Goal: Task Accomplishment & Management: Manage account settings

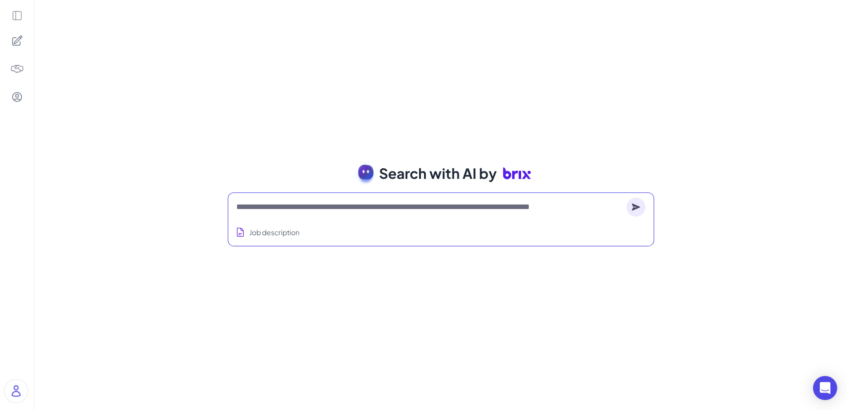
click at [318, 201] on textarea at bounding box center [429, 207] width 386 height 12
type textarea "*"
type textarea "**********"
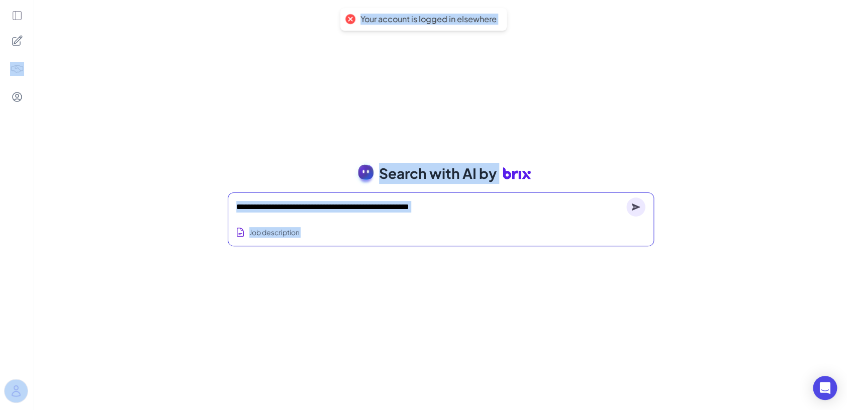
click at [306, 231] on div "Job description" at bounding box center [440, 229] width 409 height 25
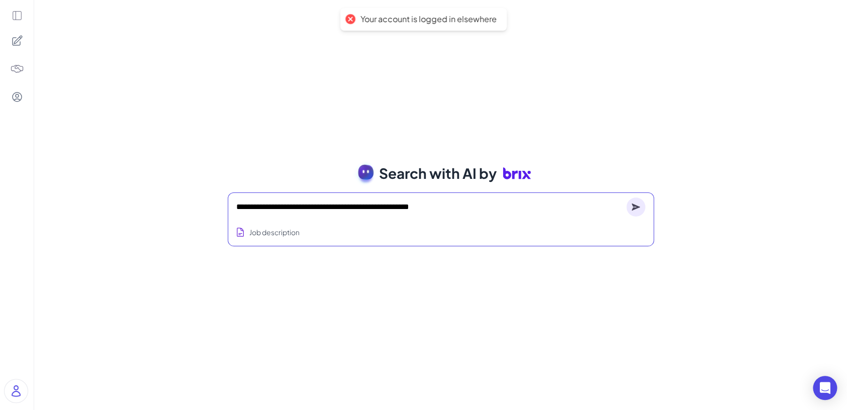
click at [306, 219] on div "Job description" at bounding box center [440, 229] width 409 height 25
click at [305, 212] on textarea "**********" at bounding box center [429, 207] width 386 height 12
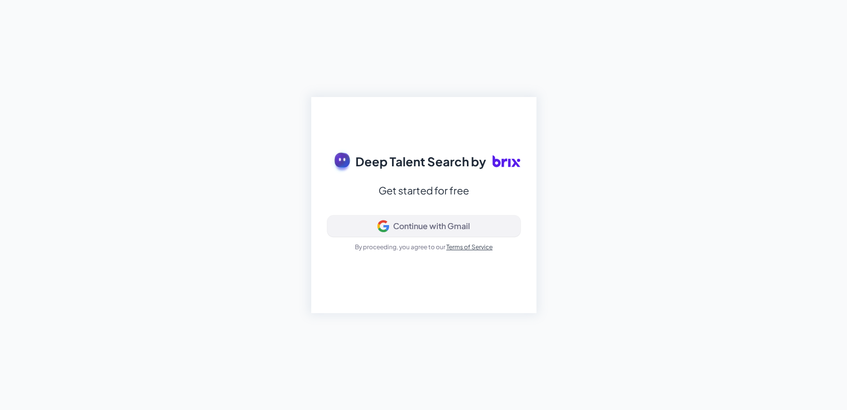
click at [353, 233] on button "Continue with Gmail" at bounding box center [423, 226] width 193 height 21
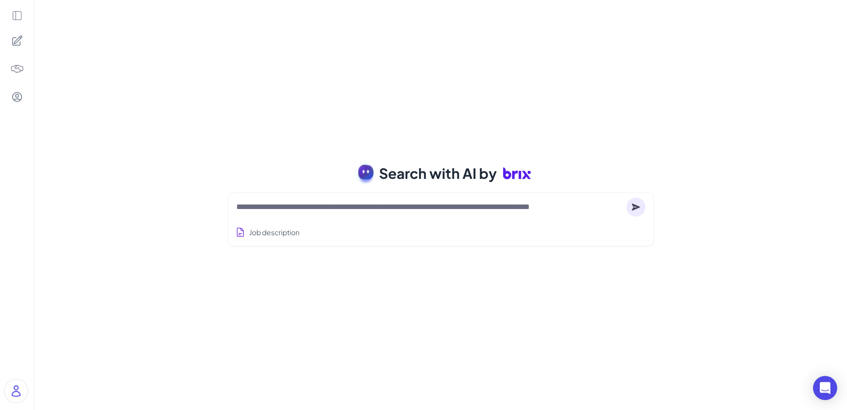
click at [289, 207] on textarea at bounding box center [429, 207] width 386 height 12
paste textarea "**********"
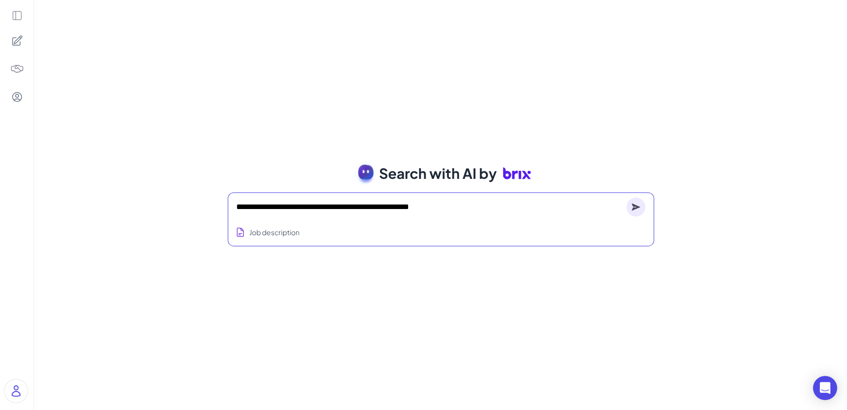
type textarea "**********"
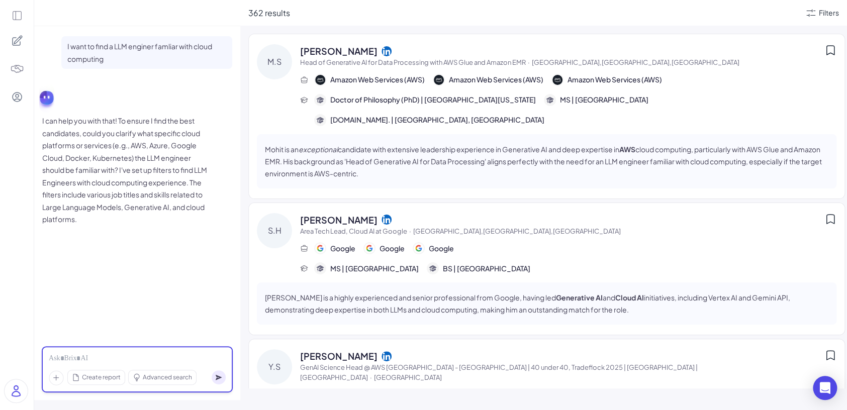
click at [181, 361] on div at bounding box center [137, 358] width 177 height 11
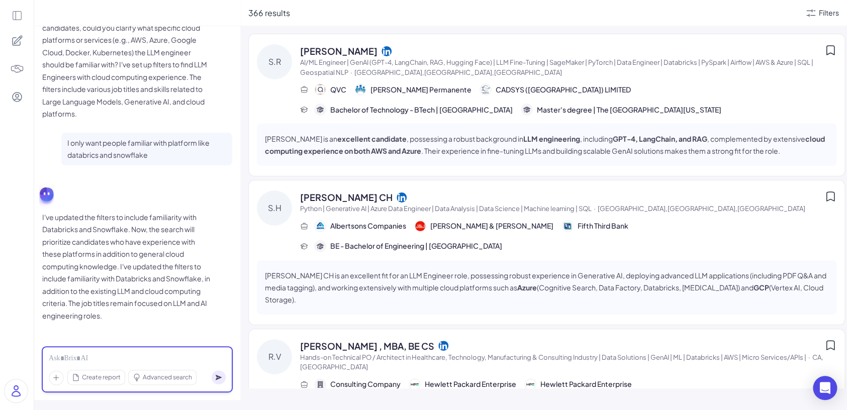
click at [127, 356] on div at bounding box center [137, 358] width 177 height 11
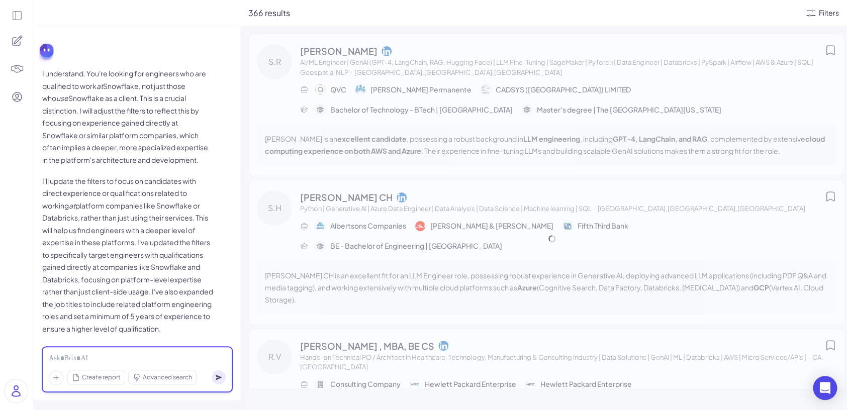
scroll to position [477, 0]
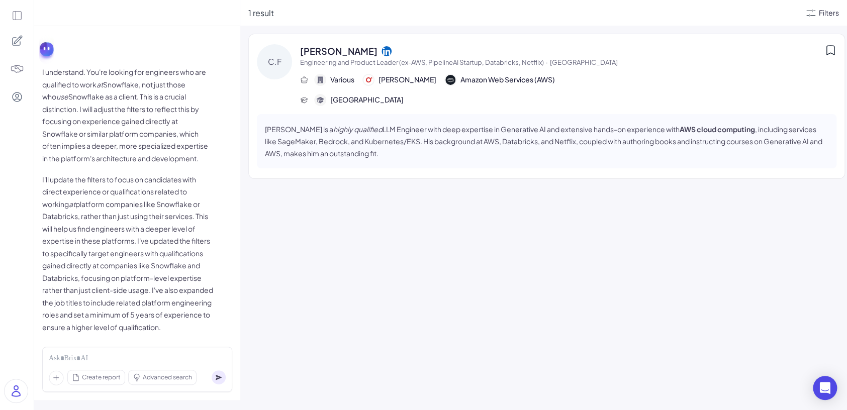
click at [825, 12] on div "Filters" at bounding box center [828, 13] width 20 height 11
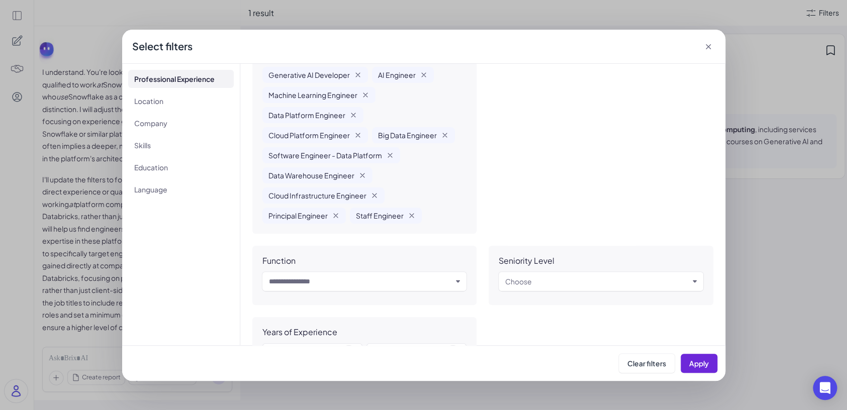
scroll to position [0, 0]
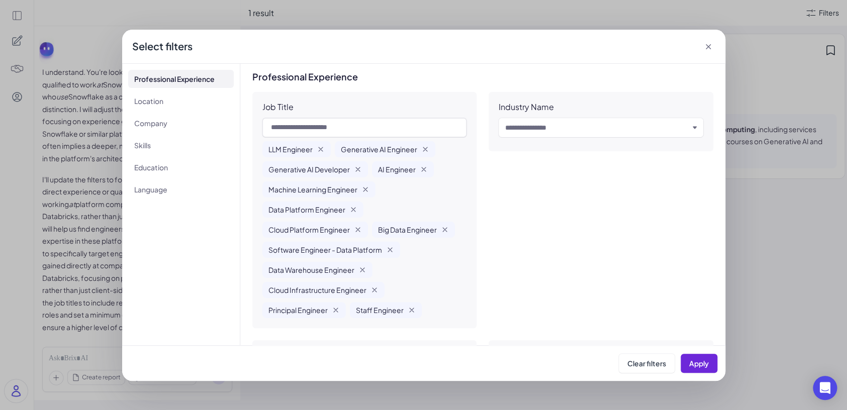
click at [709, 49] on icon at bounding box center [708, 47] width 10 height 10
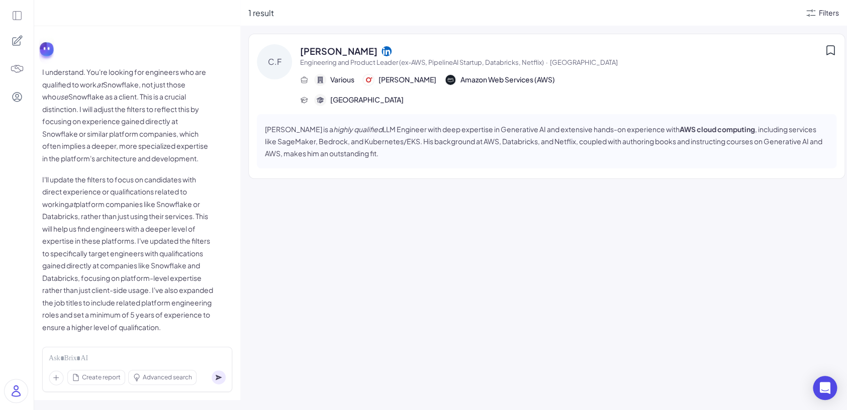
click at [826, 9] on div "Filters" at bounding box center [828, 13] width 20 height 11
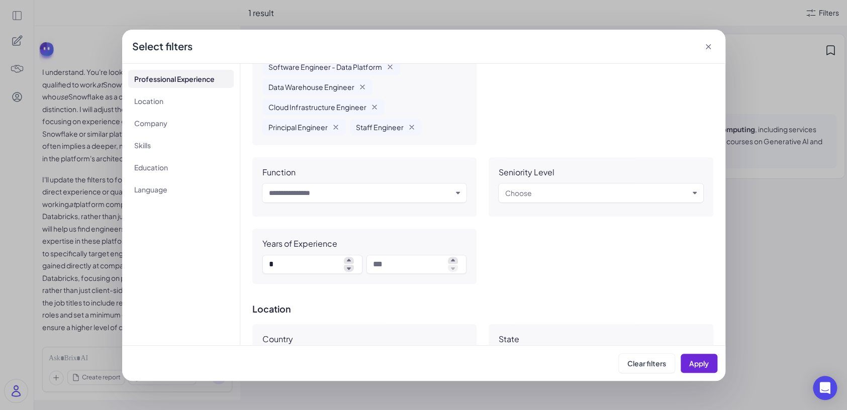
scroll to position [182, 0]
click at [300, 253] on div "Years of Experience *" at bounding box center [364, 256] width 225 height 55
click at [304, 264] on input "*" at bounding box center [304, 265] width 71 height 12
type input "*"
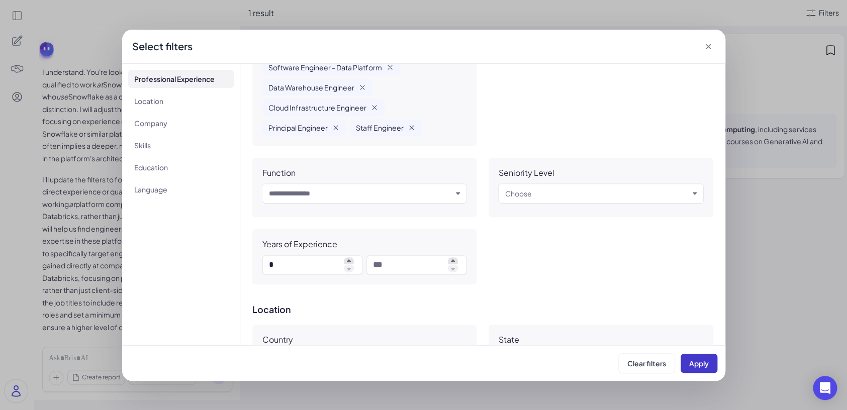
click at [696, 360] on span "Apply" at bounding box center [699, 363] width 20 height 9
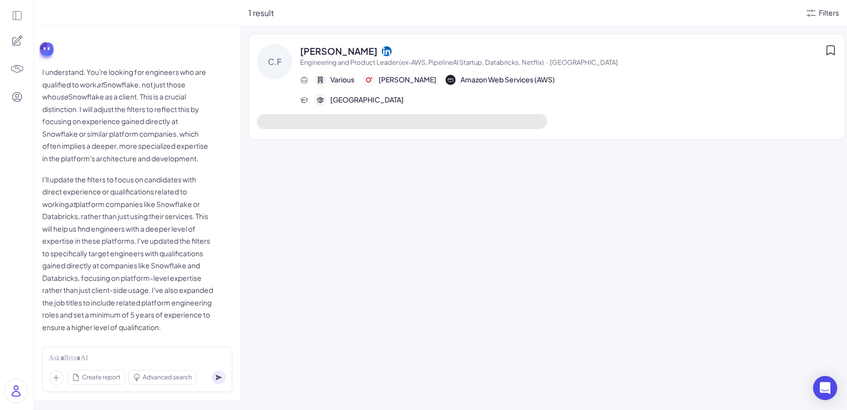
click at [819, 9] on div "Filters" at bounding box center [828, 13] width 20 height 11
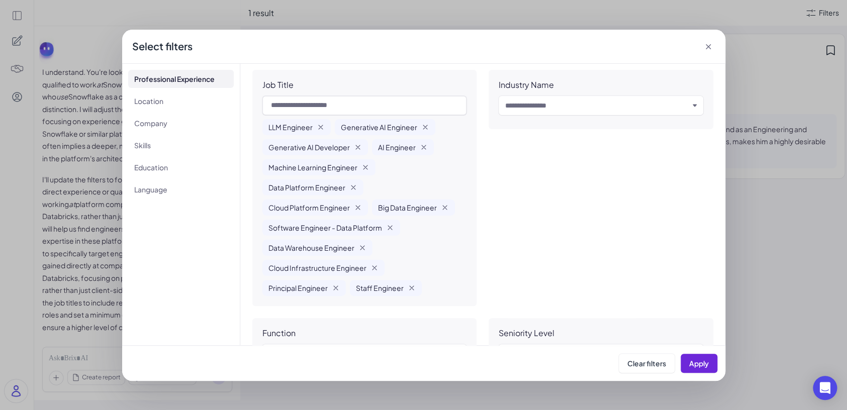
scroll to position [22, 0]
click at [437, 266] on div "LLM Engineer Generative AI Engineer Generative AI Developer AI Engineer Machine…" at bounding box center [364, 208] width 204 height 177
click at [382, 110] on input "text" at bounding box center [364, 105] width 204 height 19
type input "**********"
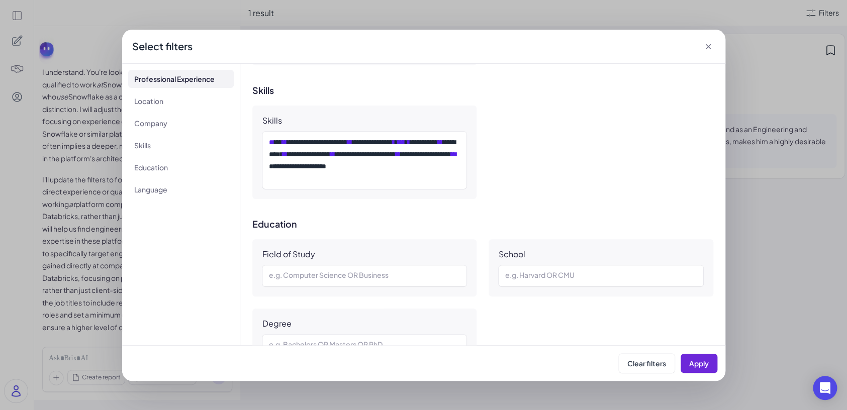
scroll to position [837, 0]
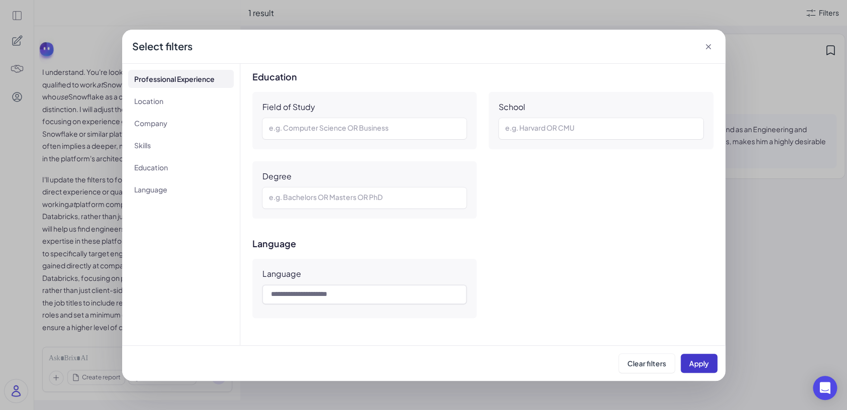
click at [704, 361] on span "Apply" at bounding box center [699, 363] width 20 height 9
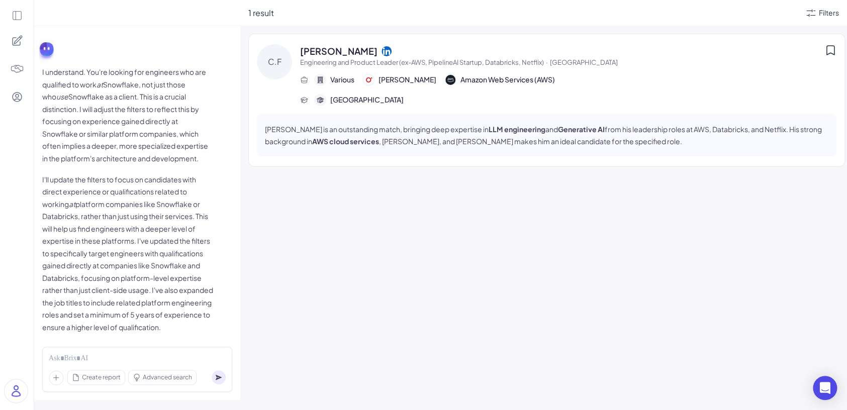
click at [807, 12] on icon at bounding box center [810, 13] width 12 height 12
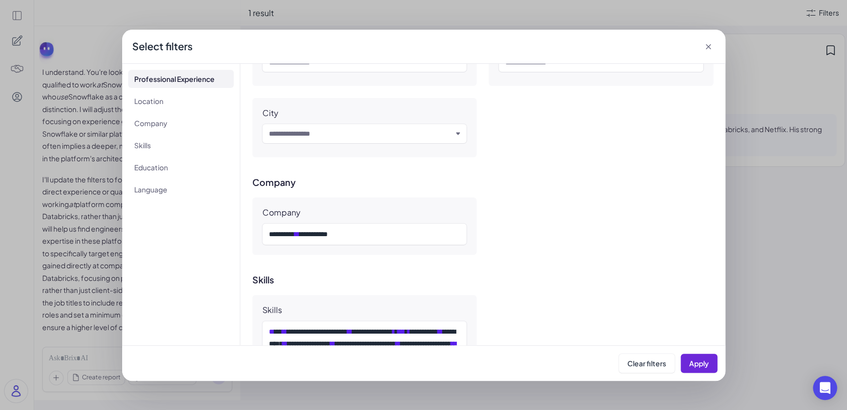
scroll to position [640, 0]
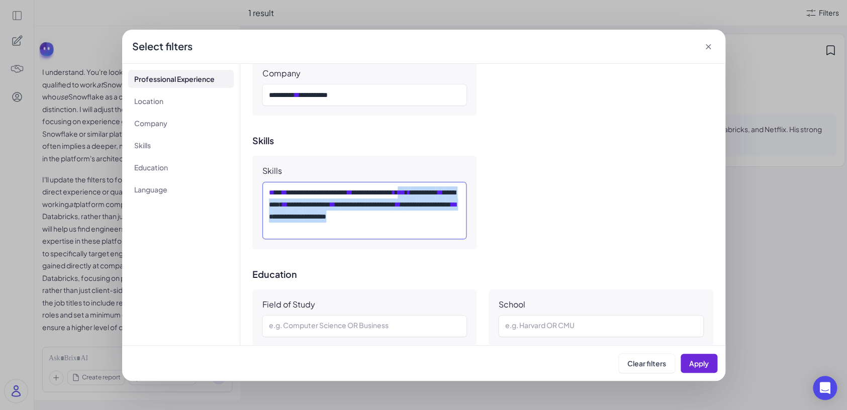
drag, startPoint x: 351, startPoint y: 230, endPoint x: 267, endPoint y: 206, distance: 86.5
click at [267, 206] on div "**********" at bounding box center [364, 210] width 204 height 57
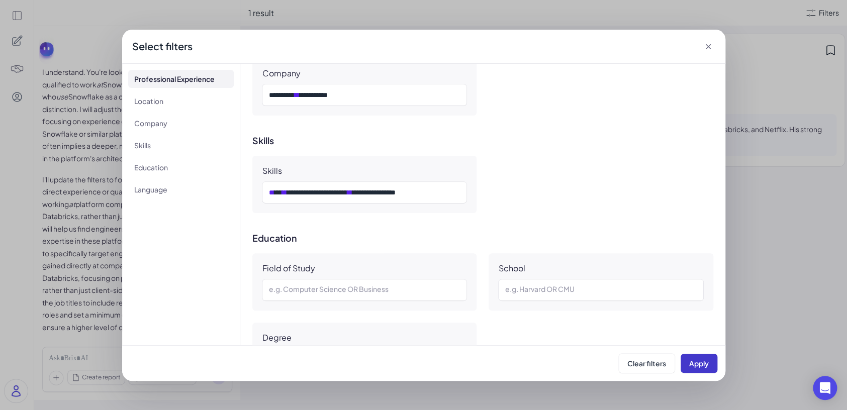
click at [709, 365] on button "Apply" at bounding box center [698, 363] width 37 height 19
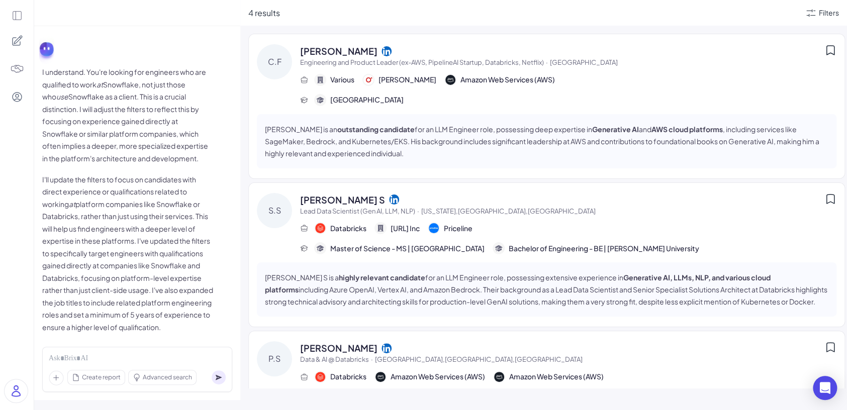
click at [626, 129] on p "Chris Fregly is an outstanding candidate for an LLM Engineer role, possessing d…" at bounding box center [546, 141] width 563 height 36
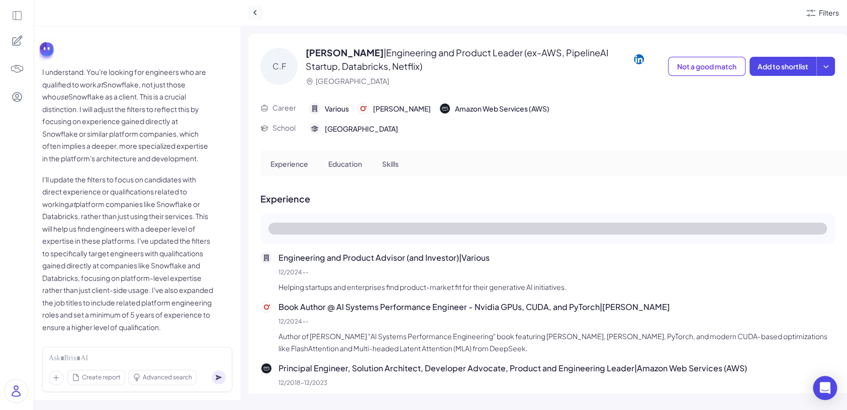
click at [253, 16] on icon at bounding box center [255, 13] width 10 height 10
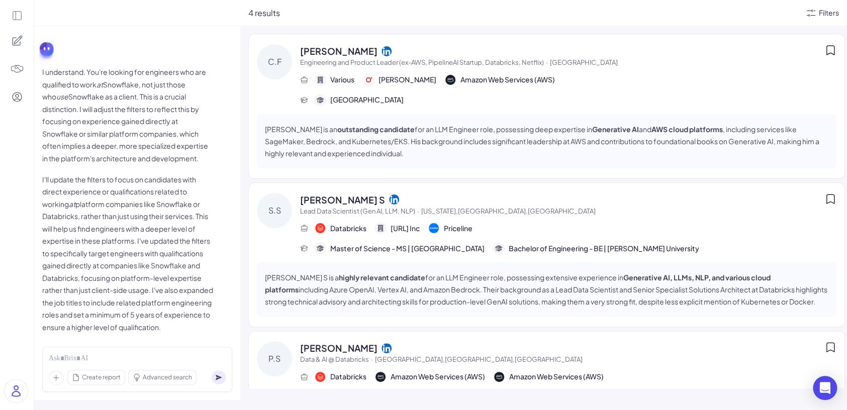
click at [820, 21] on div "4 results Filters" at bounding box center [543, 13] width 606 height 26
click at [820, 18] on div "Filters" at bounding box center [821, 13] width 34 height 12
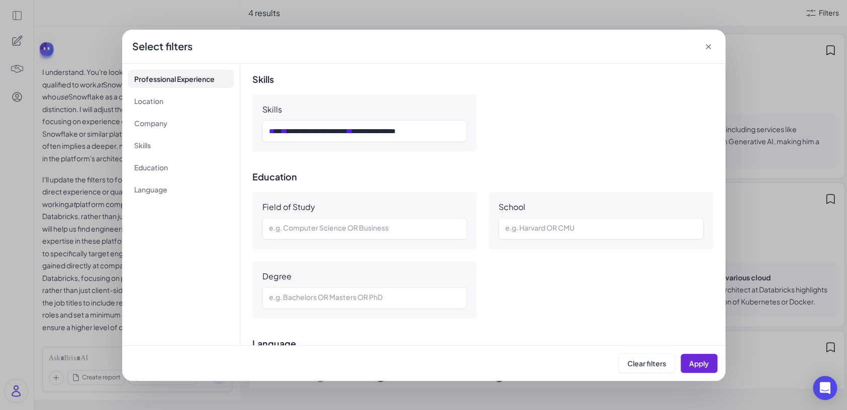
scroll to position [694, 0]
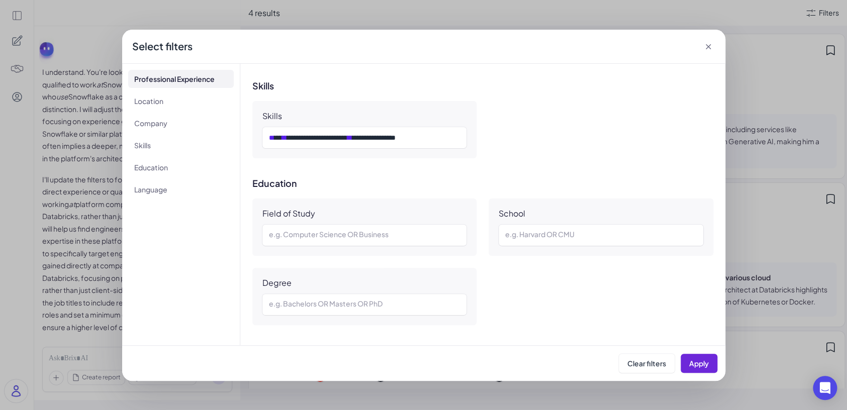
click at [422, 146] on div "**********" at bounding box center [364, 137] width 204 height 21
click at [420, 138] on div "**********" at bounding box center [364, 138] width 191 height 12
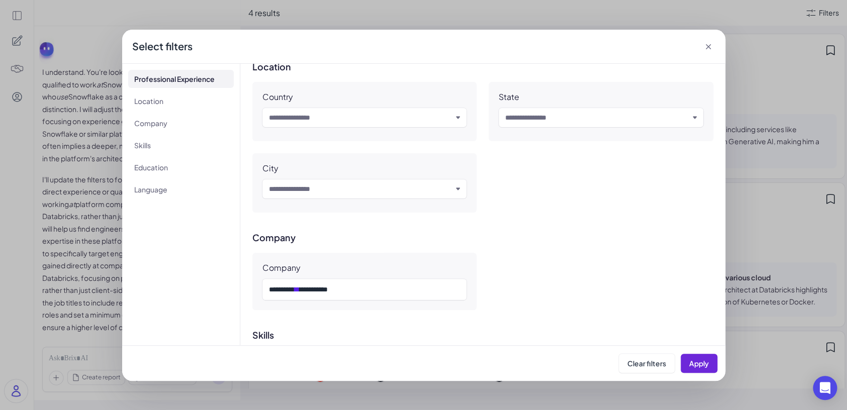
scroll to position [600, 0]
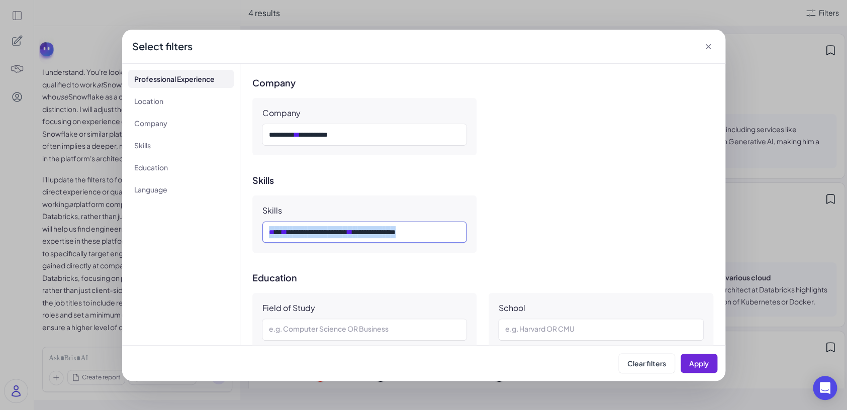
click at [419, 232] on div "**********" at bounding box center [364, 232] width 191 height 12
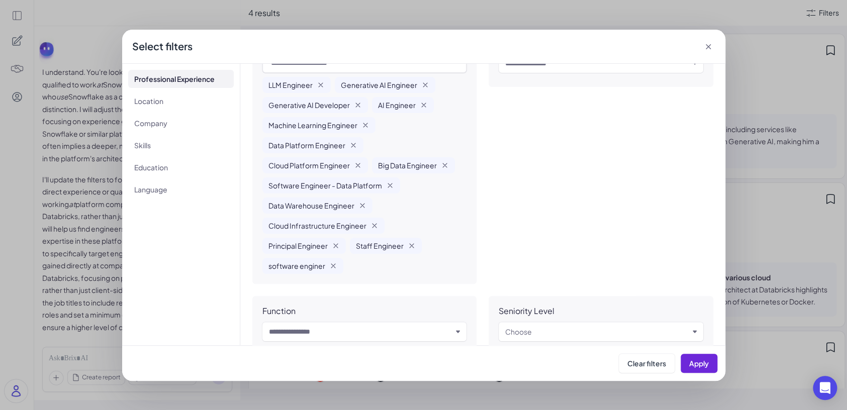
scroll to position [0, 0]
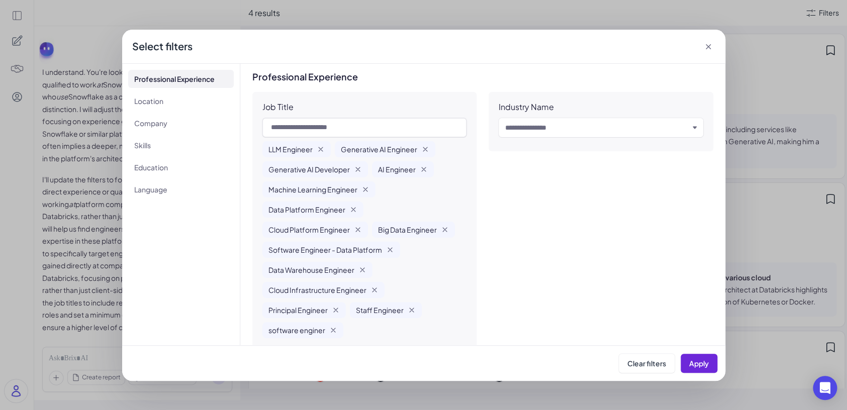
click at [337, 185] on span "Machine Learning Engineer" at bounding box center [312, 189] width 89 height 10
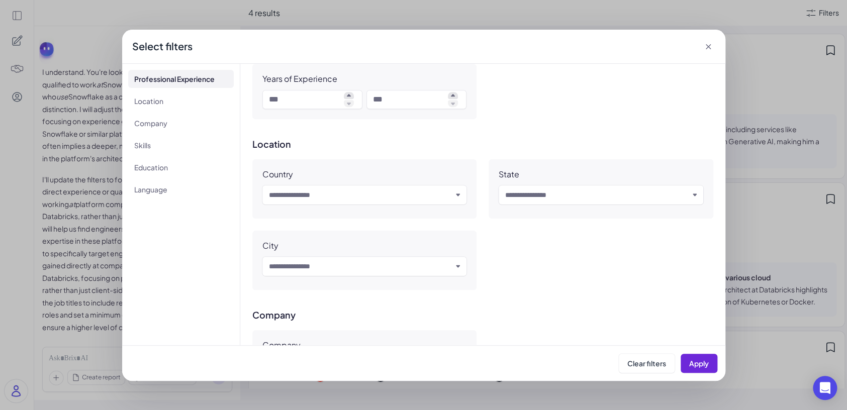
scroll to position [374, 0]
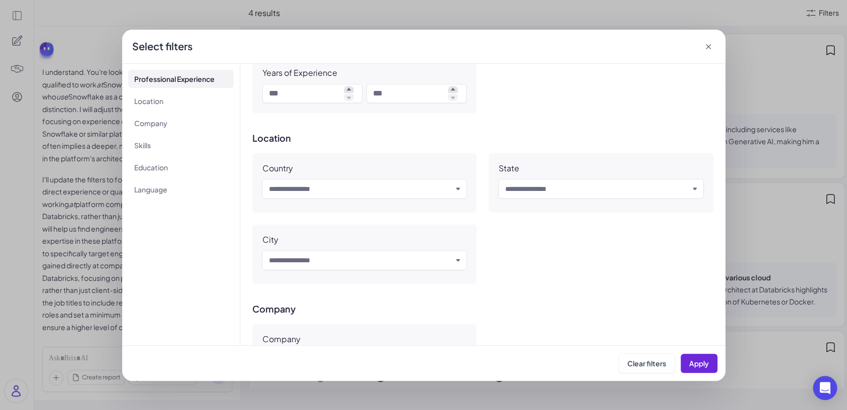
click at [348, 204] on div "Country Input and choose" at bounding box center [364, 182] width 225 height 59
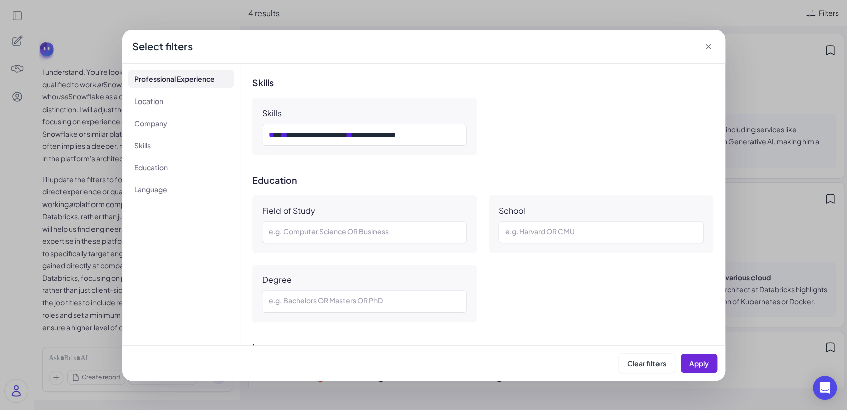
scroll to position [697, 0]
click at [691, 364] on span "Apply" at bounding box center [699, 363] width 20 height 9
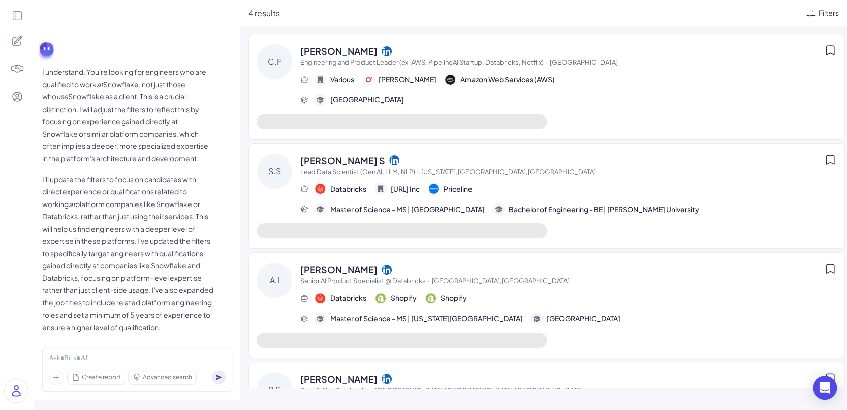
scroll to position [78, 0]
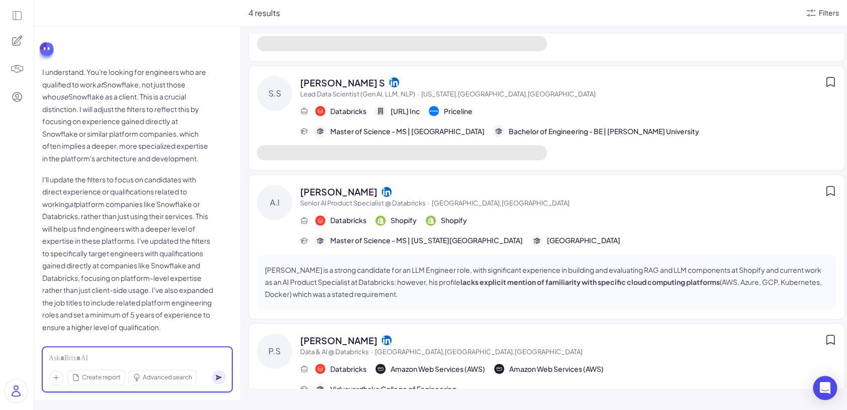
click at [177, 354] on div at bounding box center [137, 358] width 177 height 11
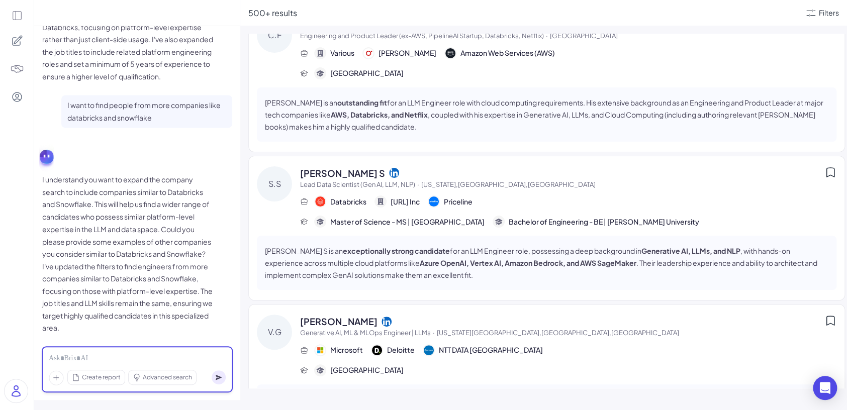
scroll to position [0, 0]
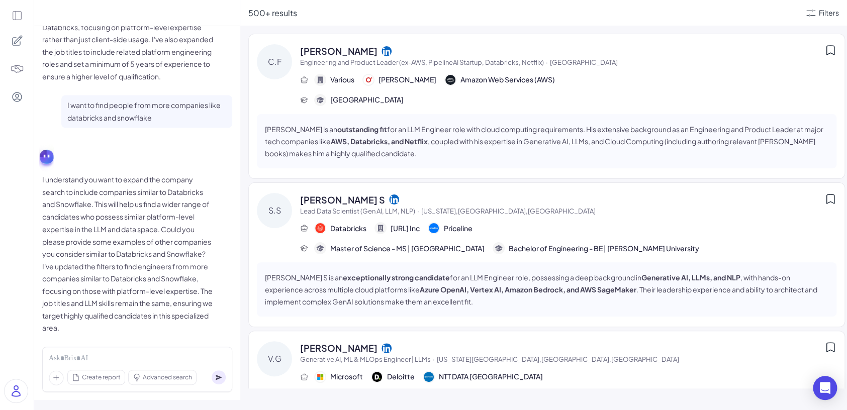
click at [328, 57] on span "Chris Fregly" at bounding box center [338, 51] width 77 height 14
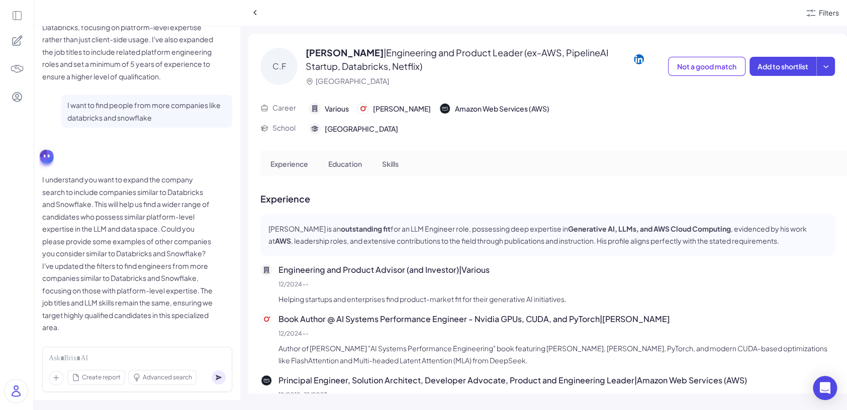
click at [379, 241] on p "Chris Fregly is an outstanding fit for an LLM Engineer role, possessing deep ex…" at bounding box center [547, 235] width 558 height 24
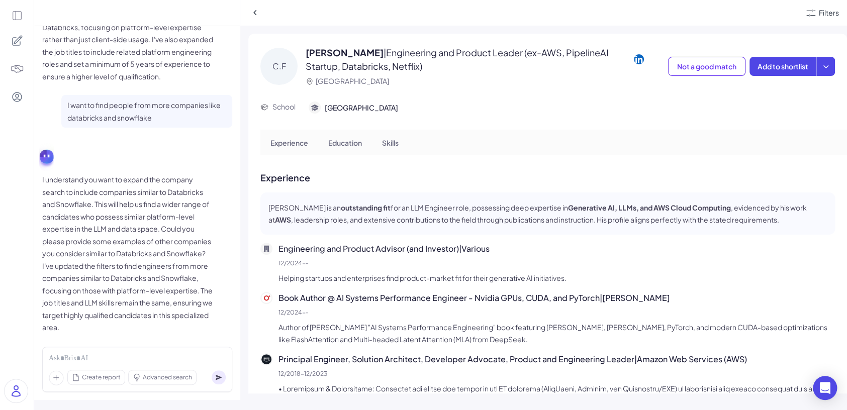
scroll to position [56, 0]
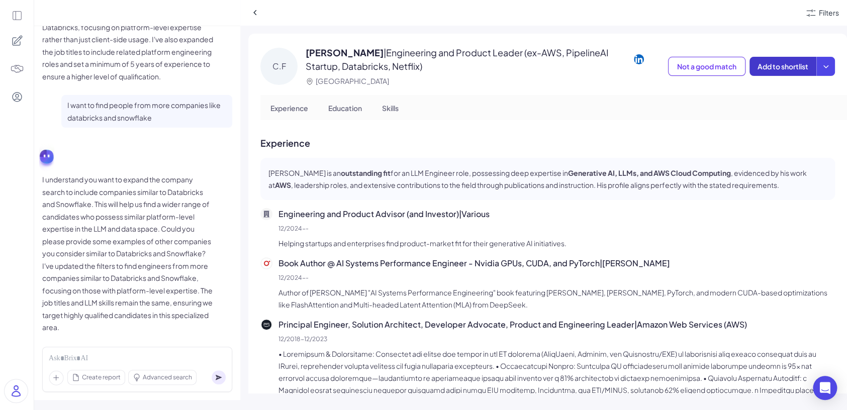
click at [785, 66] on span "Add to shortlist" at bounding box center [782, 66] width 51 height 9
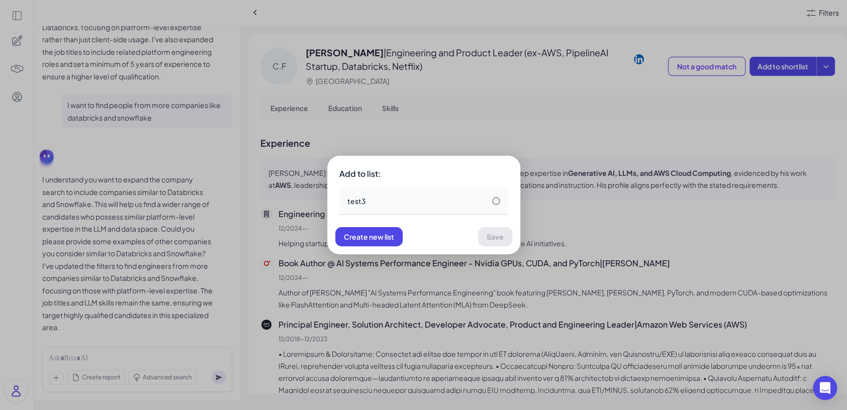
click at [406, 212] on div "test3" at bounding box center [423, 201] width 169 height 27
click at [499, 243] on button "Save" at bounding box center [495, 236] width 34 height 19
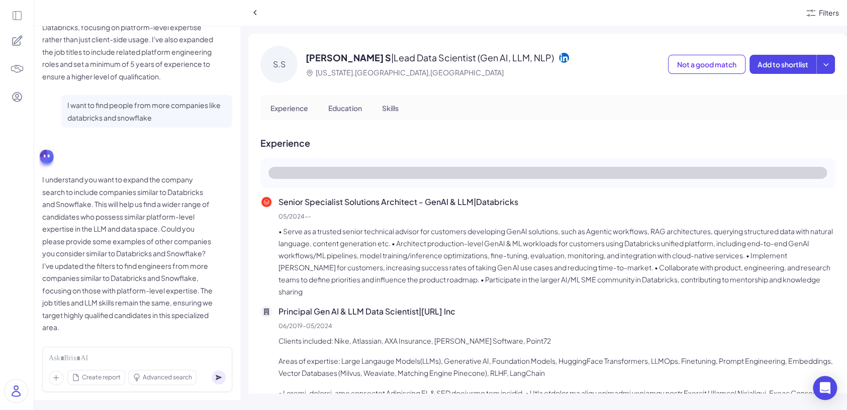
scroll to position [67, 0]
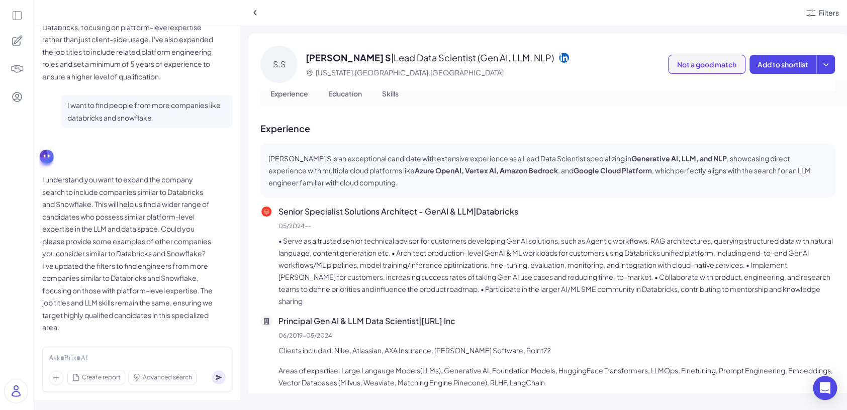
click at [719, 68] on span "Not a good match" at bounding box center [706, 64] width 59 height 9
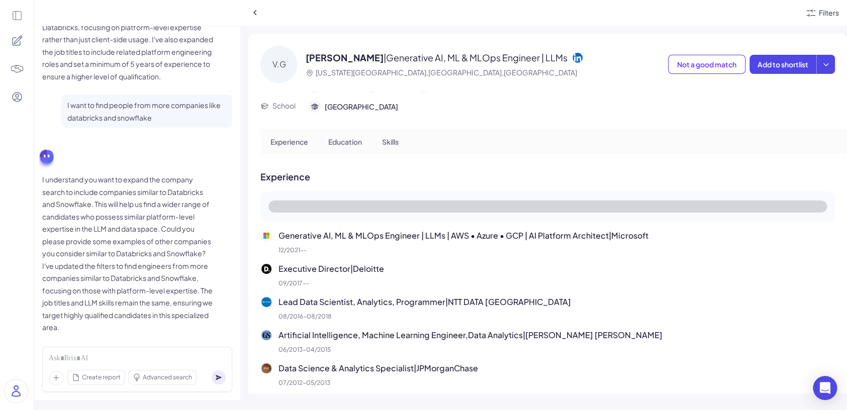
scroll to position [67, 0]
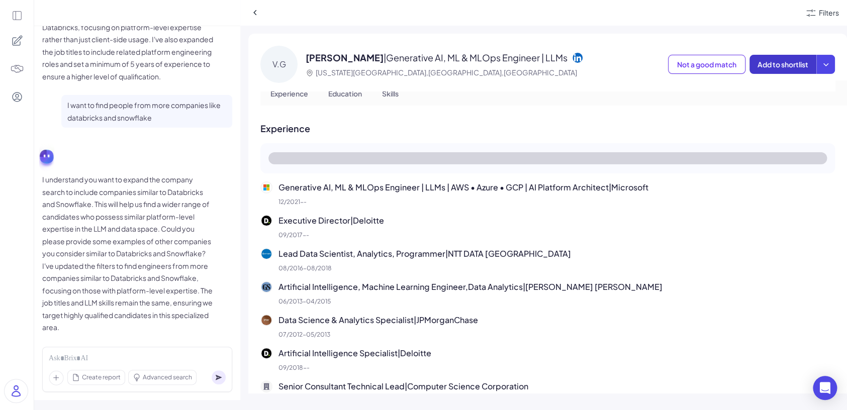
click at [795, 69] on button "Add to shortlist" at bounding box center [782, 64] width 67 height 19
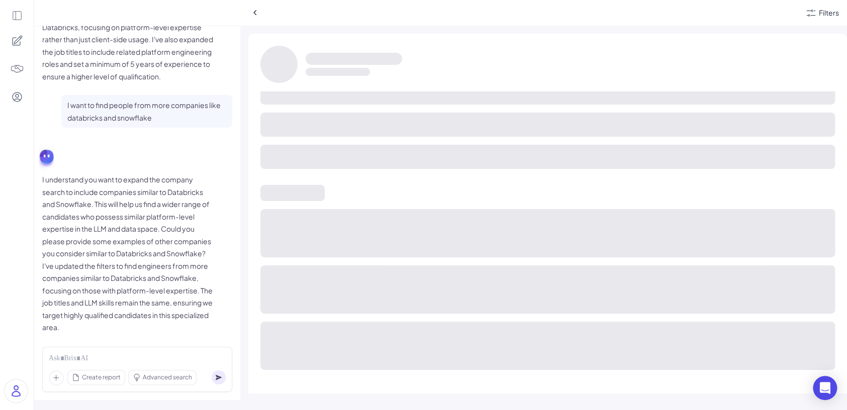
scroll to position [67, 0]
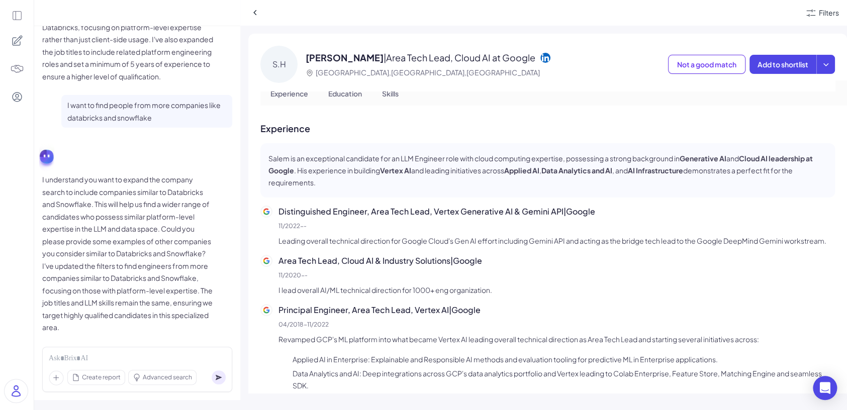
drag, startPoint x: 794, startPoint y: 72, endPoint x: 778, endPoint y: 118, distance: 48.9
click at [778, 118] on div "S.H Salem Haykal | Area Tech Lead, Cloud AI at Google Seattle,WA,United States …" at bounding box center [547, 214] width 598 height 360
click at [827, 65] on icon at bounding box center [825, 64] width 10 height 10
click at [701, 158] on strong "Generative AI" at bounding box center [702, 158] width 47 height 9
click at [697, 70] on button "Not a good match" at bounding box center [706, 64] width 77 height 19
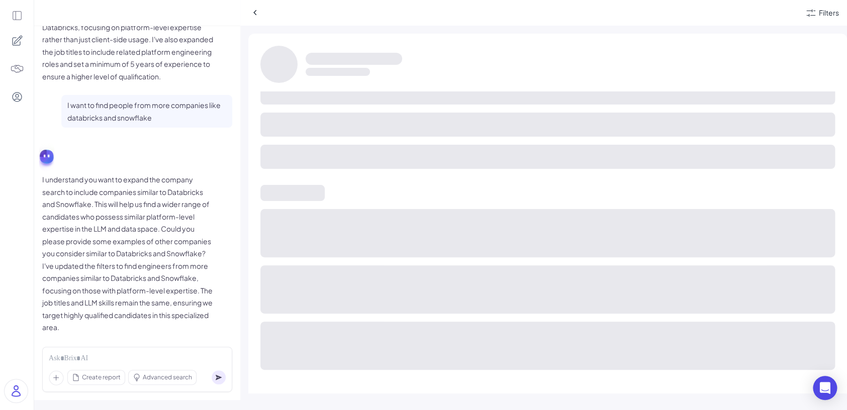
scroll to position [70, 0]
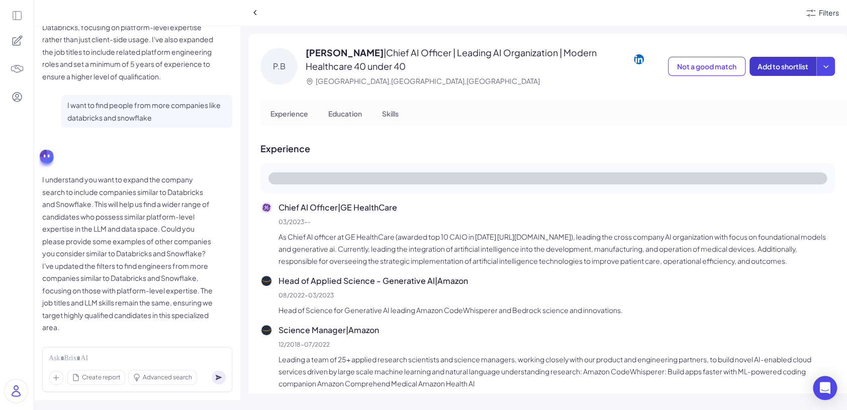
click at [772, 69] on span "Add to shortlist" at bounding box center [782, 66] width 51 height 9
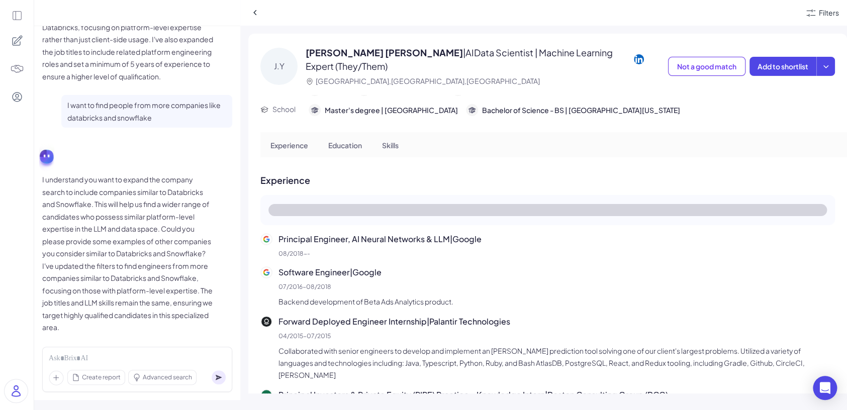
scroll to position [67, 0]
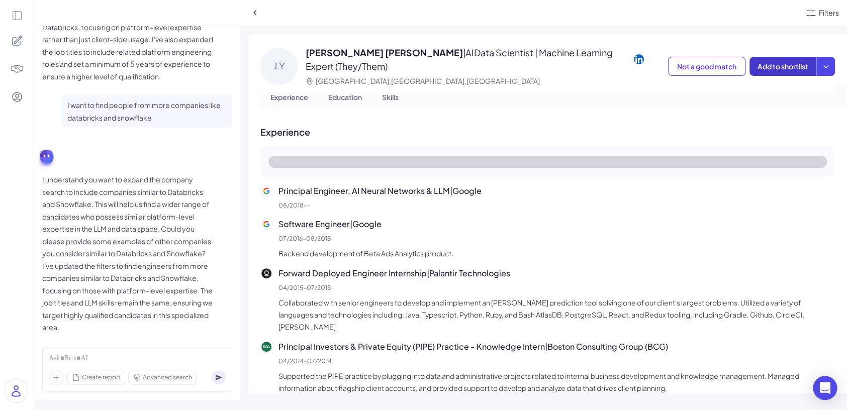
click at [765, 64] on span "Add to shortlist" at bounding box center [782, 66] width 51 height 9
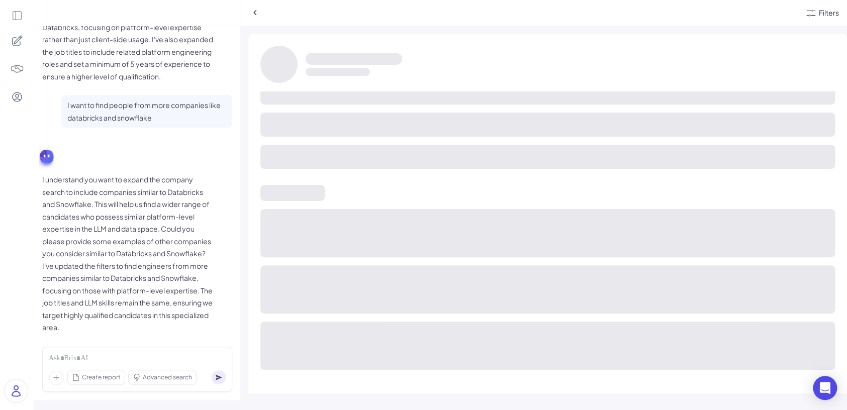
scroll to position [70, 0]
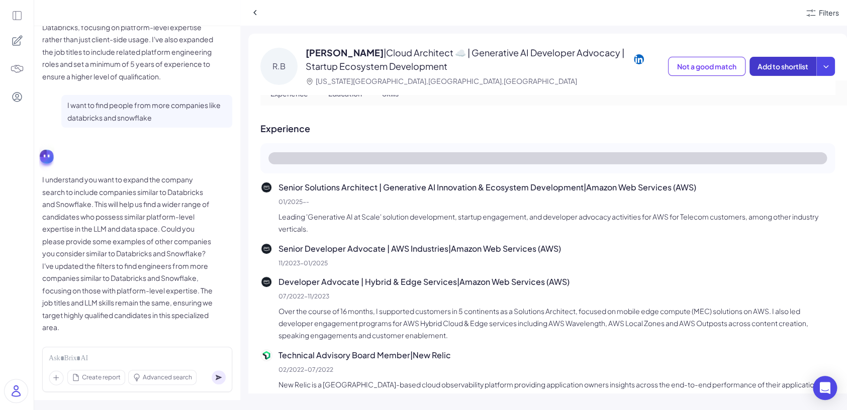
click at [783, 66] on span "Add to shortlist" at bounding box center [782, 66] width 51 height 9
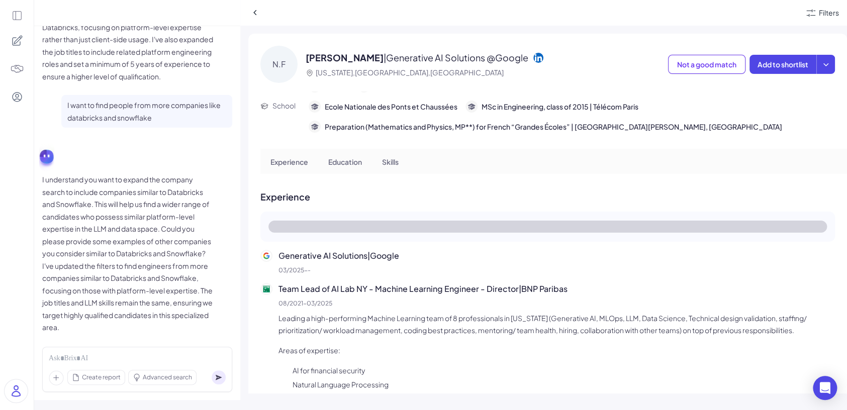
scroll to position [67, 0]
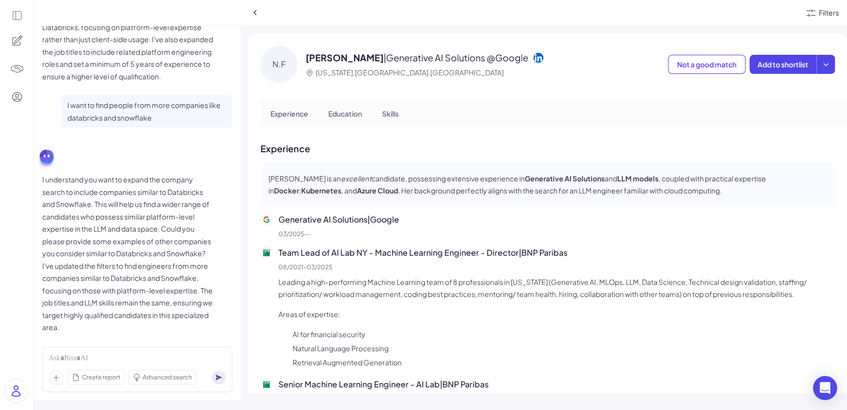
click at [17, 45] on icon at bounding box center [17, 41] width 12 height 12
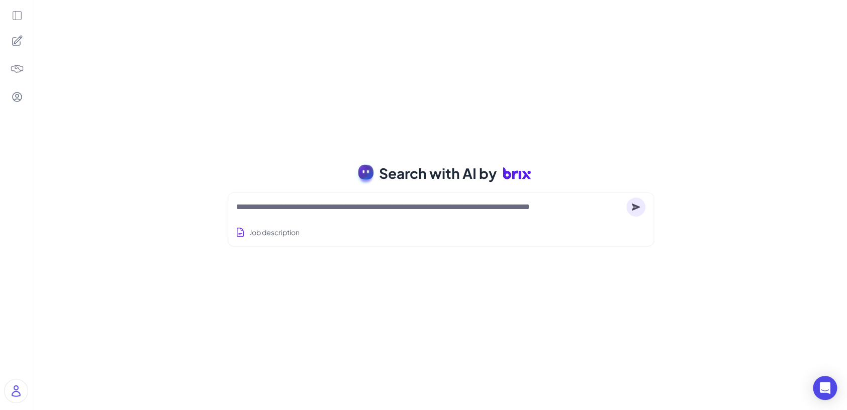
click at [16, 76] on div at bounding box center [17, 68] width 23 height 23
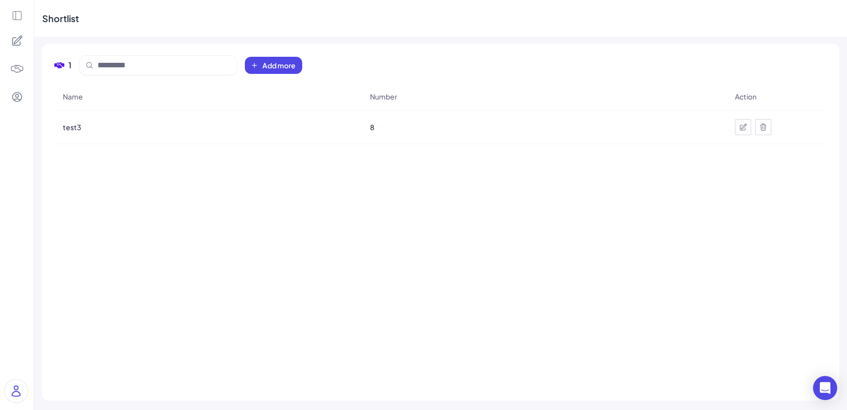
click at [74, 134] on div "test3" at bounding box center [208, 127] width 306 height 28
click at [70, 131] on span "test3" at bounding box center [72, 127] width 19 height 10
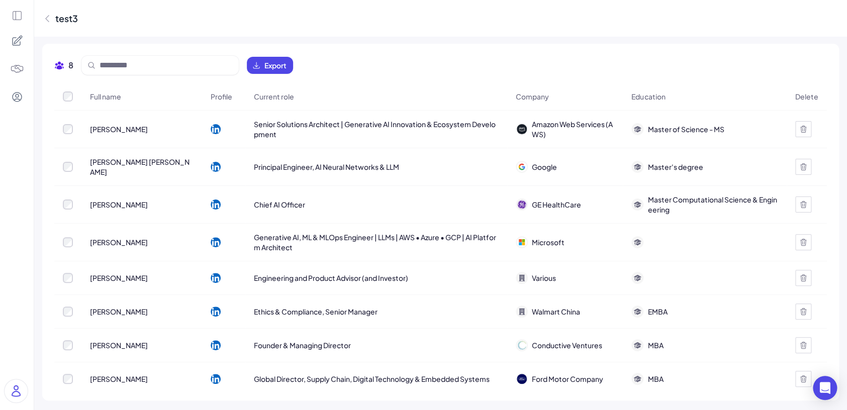
scroll to position [3, 0]
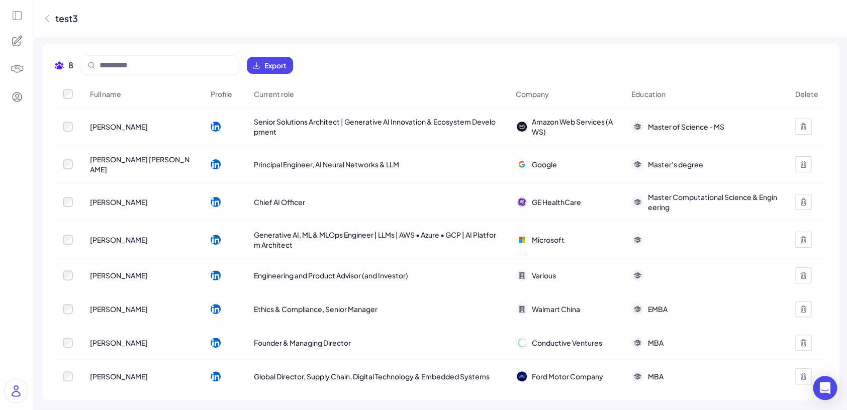
click at [21, 42] on icon at bounding box center [17, 41] width 12 height 12
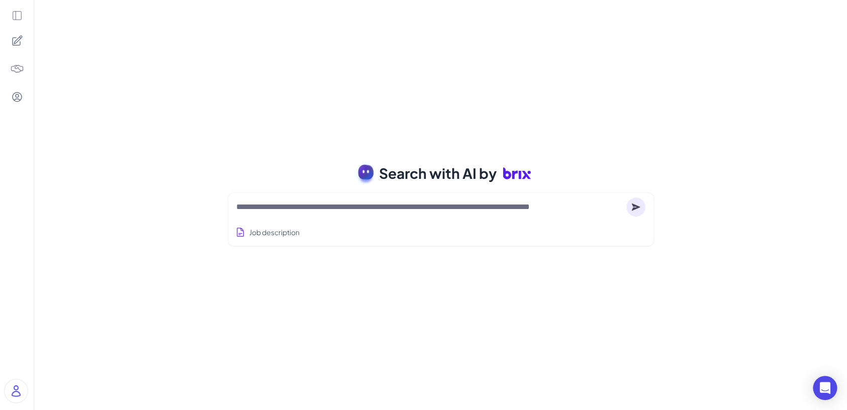
click at [17, 26] on div at bounding box center [17, 205] width 34 height 410
click at [18, 17] on icon at bounding box center [17, 15] width 11 height 11
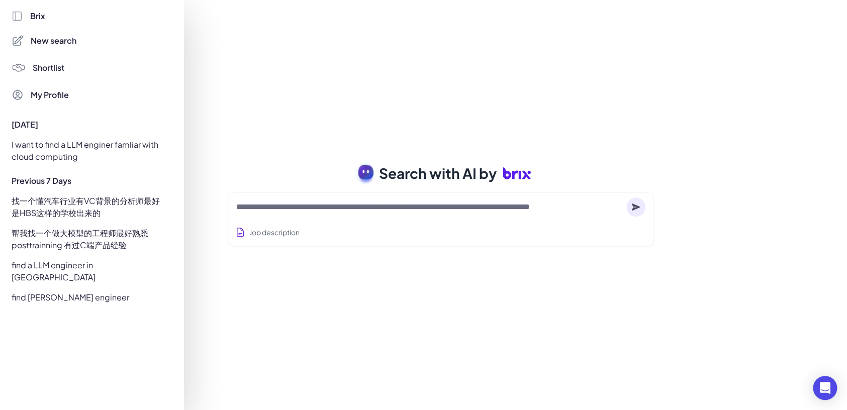
click at [88, 205] on div "找一个懂汽车行业有VC背景的分析师最好是HBS这样的学校出来的" at bounding box center [89, 207] width 167 height 28
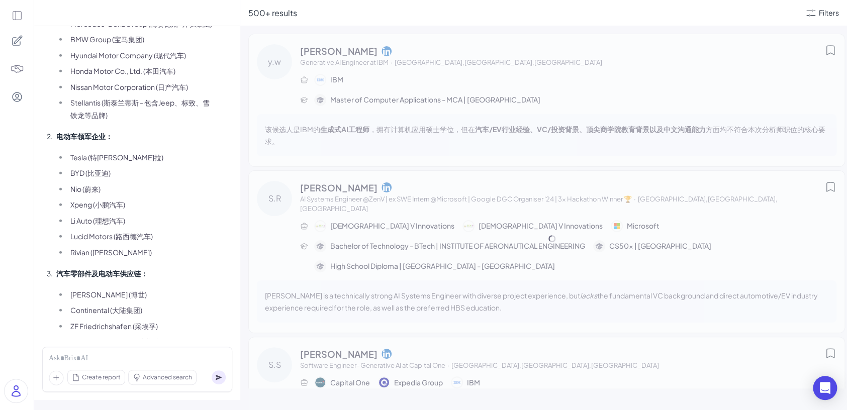
scroll to position [1716, 0]
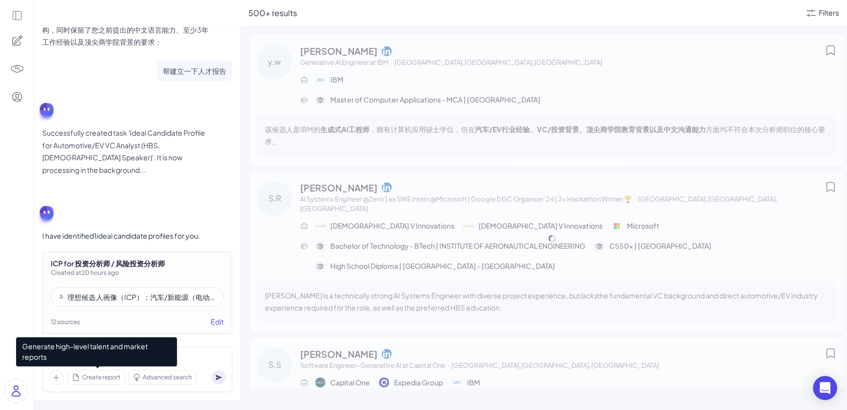
click at [116, 379] on span "Create report" at bounding box center [101, 377] width 39 height 9
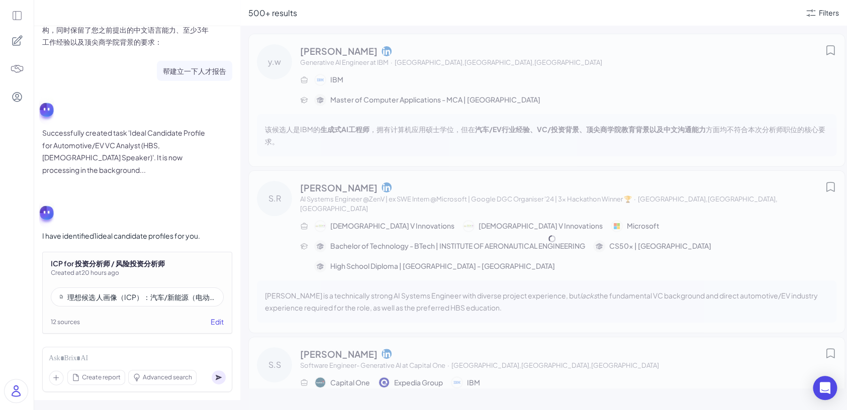
click at [149, 292] on div "理想候选人画像（ICP）：汽车/新能源（电动车）领域背景的VC投资分析师（HBS优先）" at bounding box center [141, 297] width 148 height 10
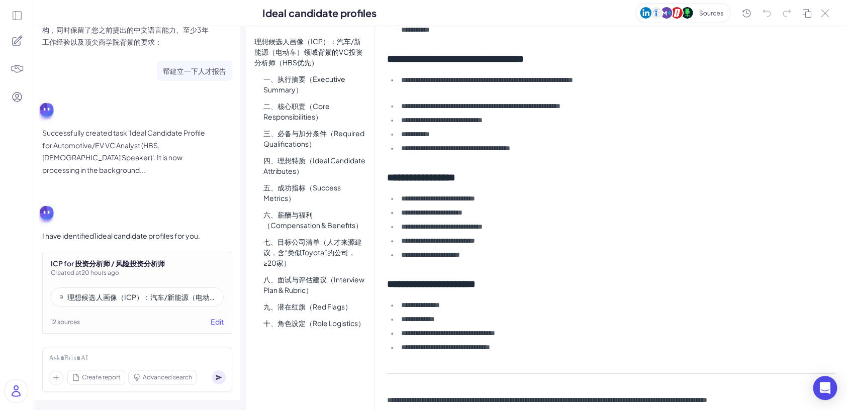
scroll to position [1471, 0]
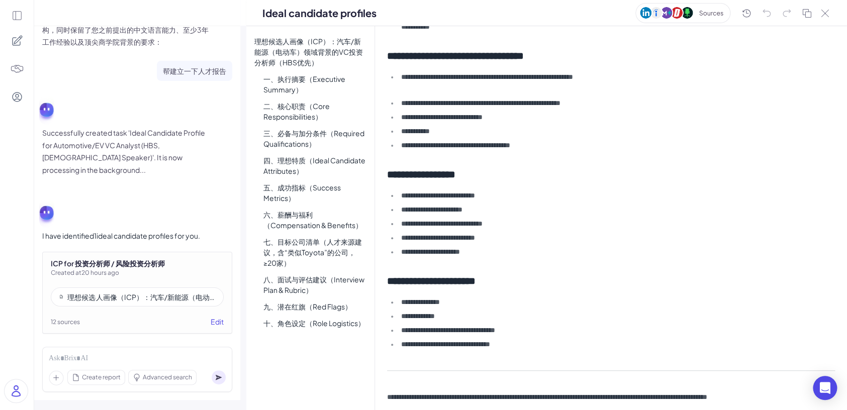
click at [567, 242] on li "**********" at bounding box center [616, 238] width 437 height 12
click at [552, 257] on li "**********" at bounding box center [616, 252] width 437 height 12
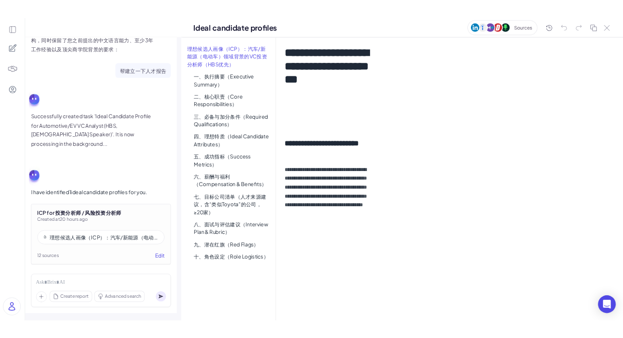
scroll to position [1716, 0]
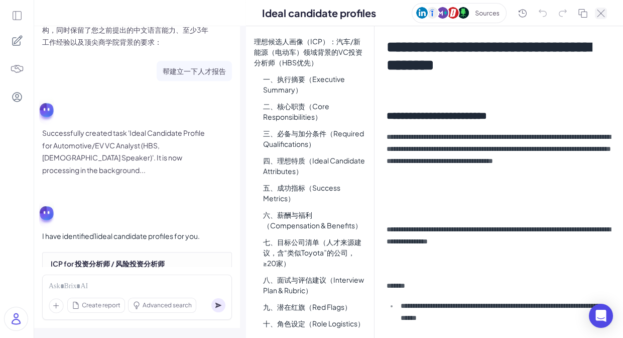
click at [604, 14] on icon at bounding box center [601, 14] width 8 height 8
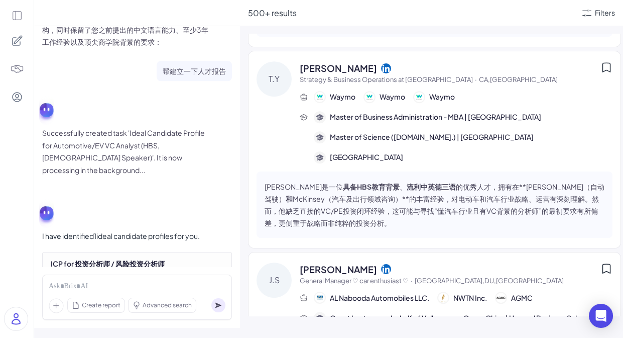
scroll to position [1611, 0]
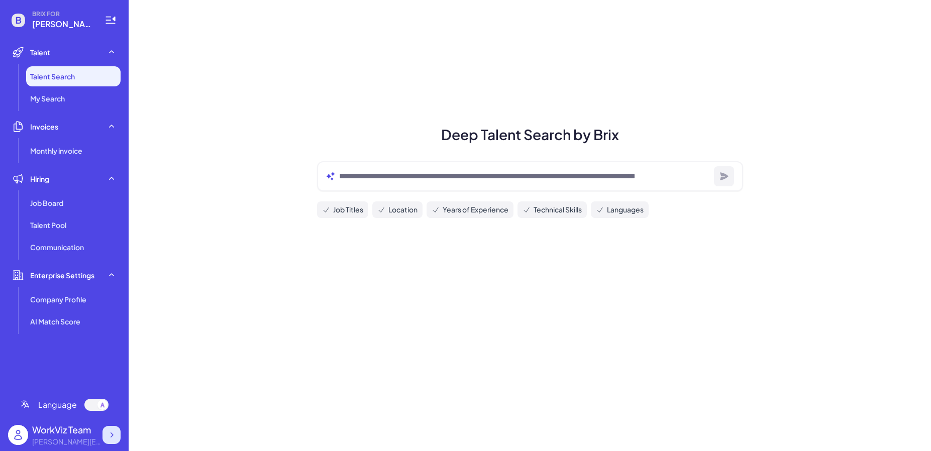
click at [119, 440] on div at bounding box center [111, 435] width 18 height 18
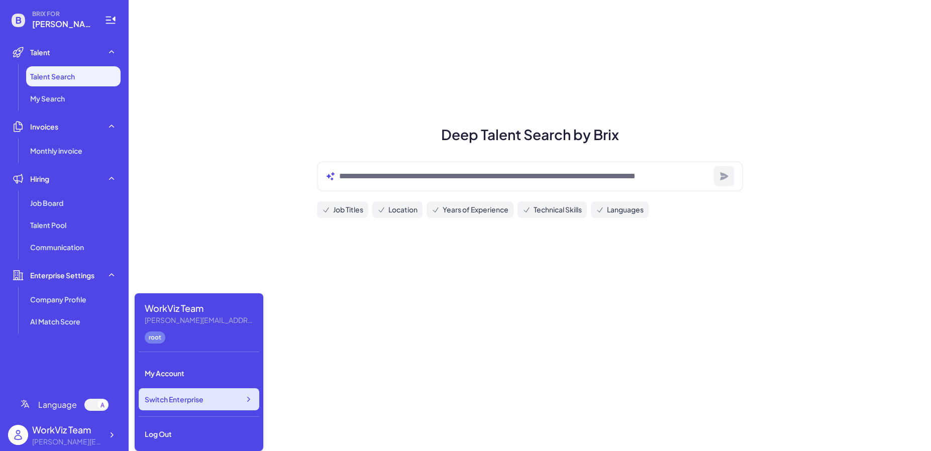
click at [196, 408] on div "Switch Enterprise" at bounding box center [199, 399] width 121 height 22
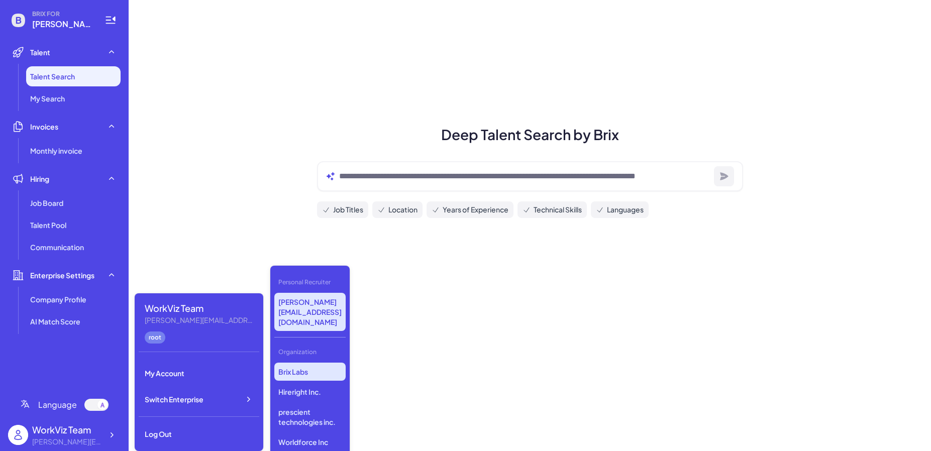
click at [288, 363] on p "Brix Labs" at bounding box center [309, 372] width 71 height 18
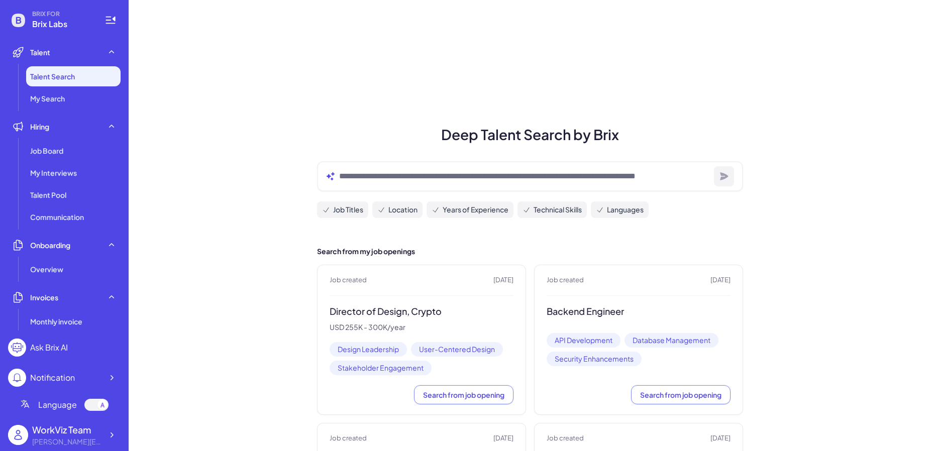
click at [94, 137] on li "Hiring Job Board My Interviews Talent Pool Communication" at bounding box center [64, 172] width 113 height 111
click at [94, 143] on div "Job Board" at bounding box center [73, 151] width 94 height 20
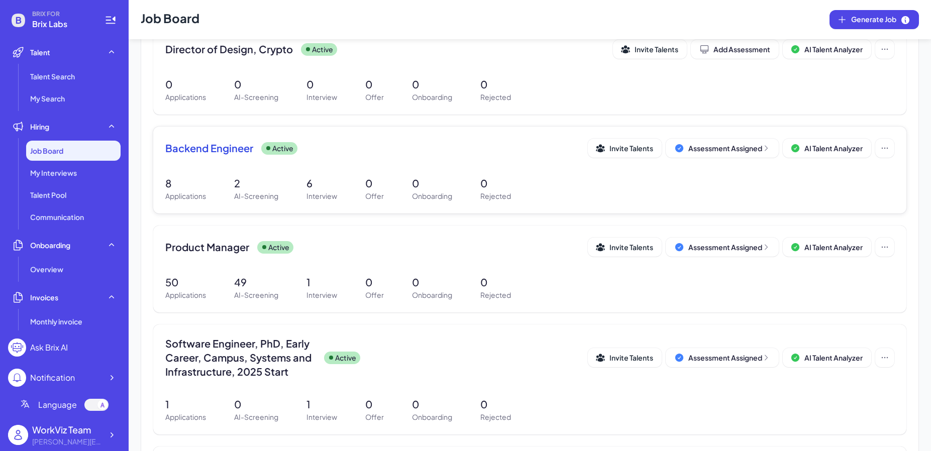
scroll to position [135, 0]
click at [723, 246] on div "Assessment Assigned" at bounding box center [729, 246] width 82 height 10
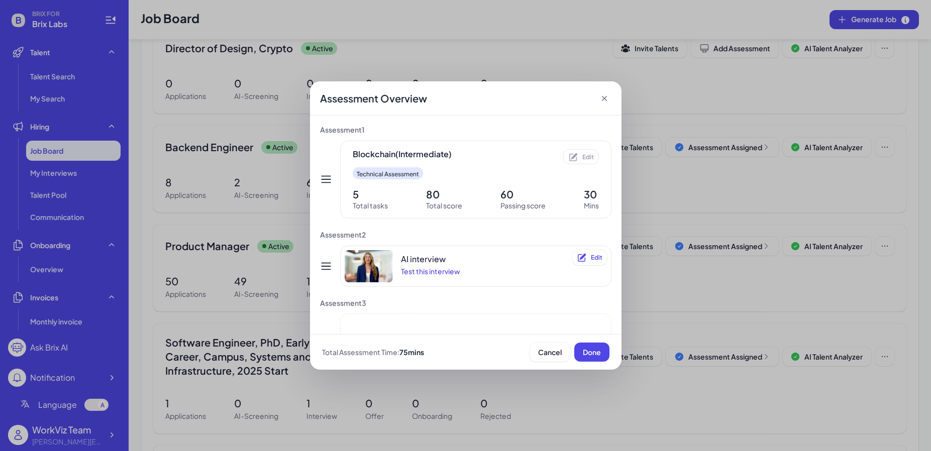
click at [605, 98] on icon at bounding box center [604, 98] width 10 height 10
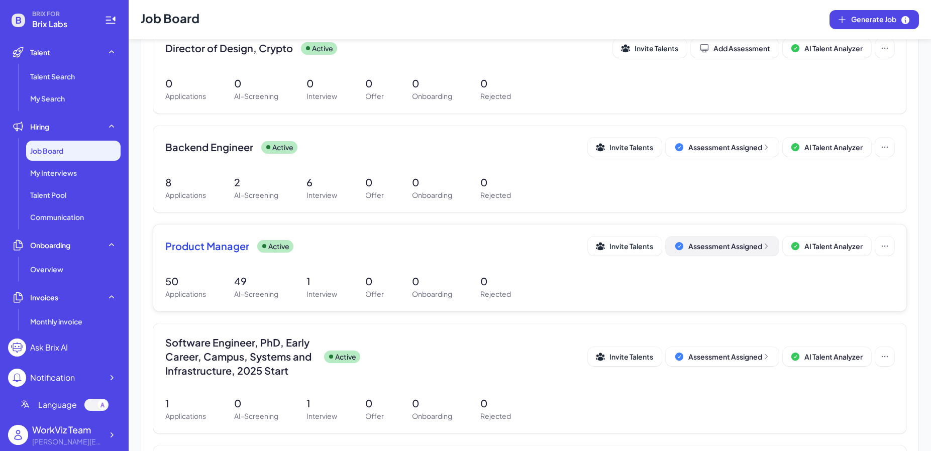
click at [701, 249] on div "Assessment Assigned" at bounding box center [729, 246] width 82 height 10
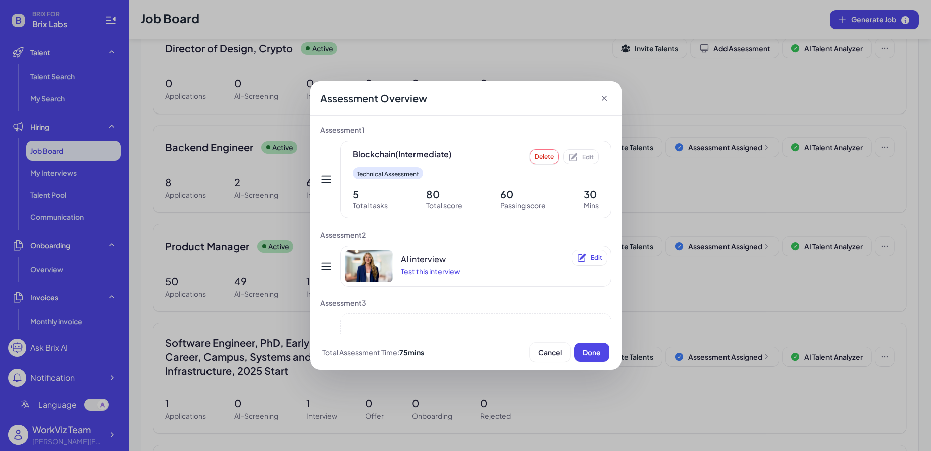
scroll to position [66, 0]
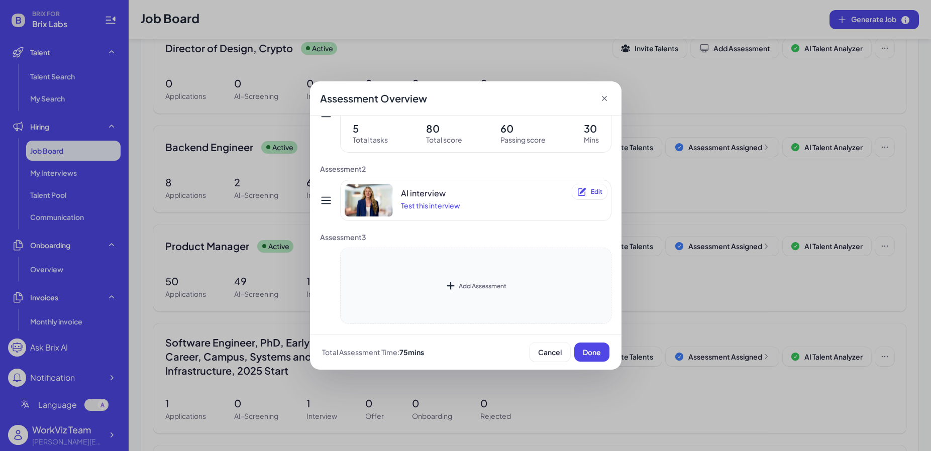
click at [467, 273] on div "Add Assessment" at bounding box center [475, 286] width 271 height 76
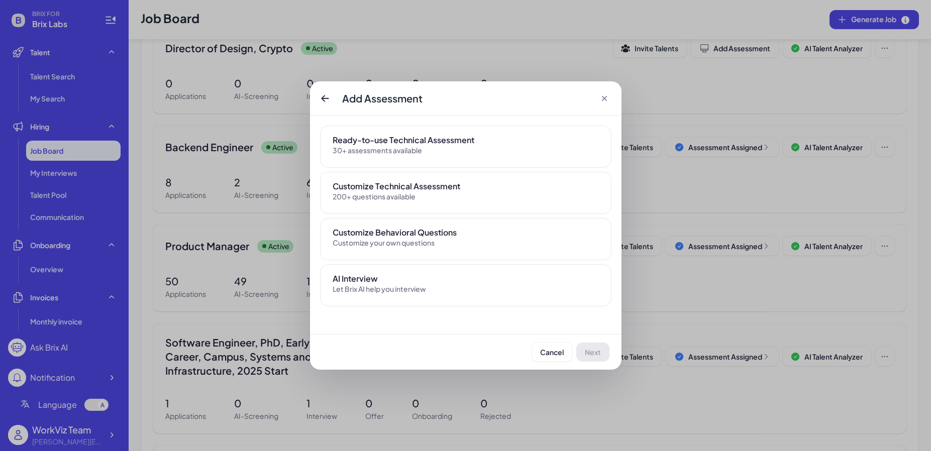
click at [490, 147] on div "Ready-to-use Technical Assessment 30+ assessments available" at bounding box center [466, 144] width 266 height 21
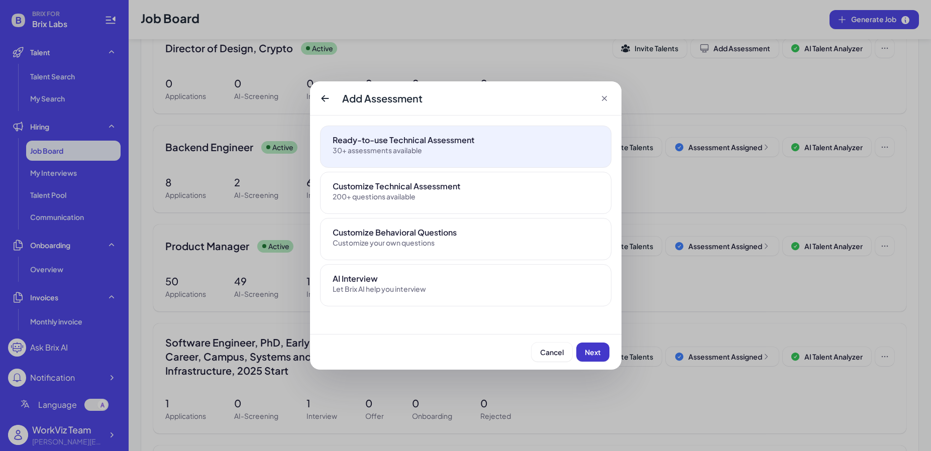
click at [599, 349] on span "Next" at bounding box center [593, 352] width 16 height 9
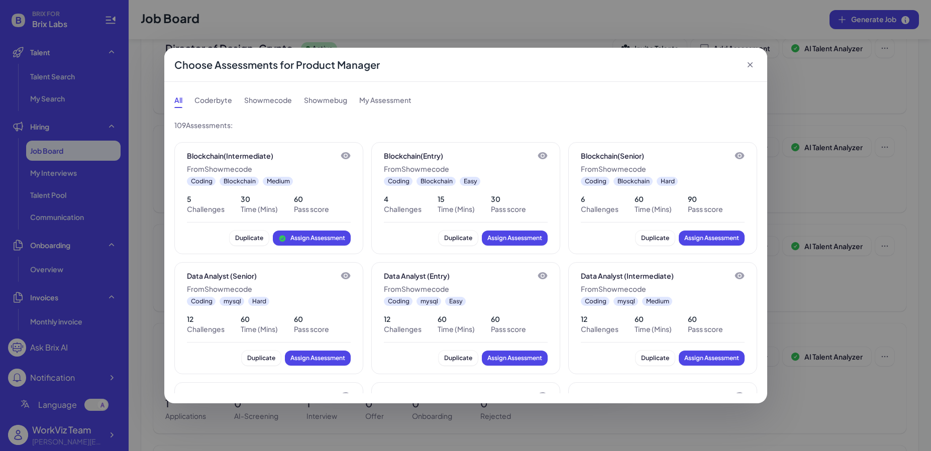
click at [224, 98] on div "Coderbyte" at bounding box center [213, 100] width 38 height 16
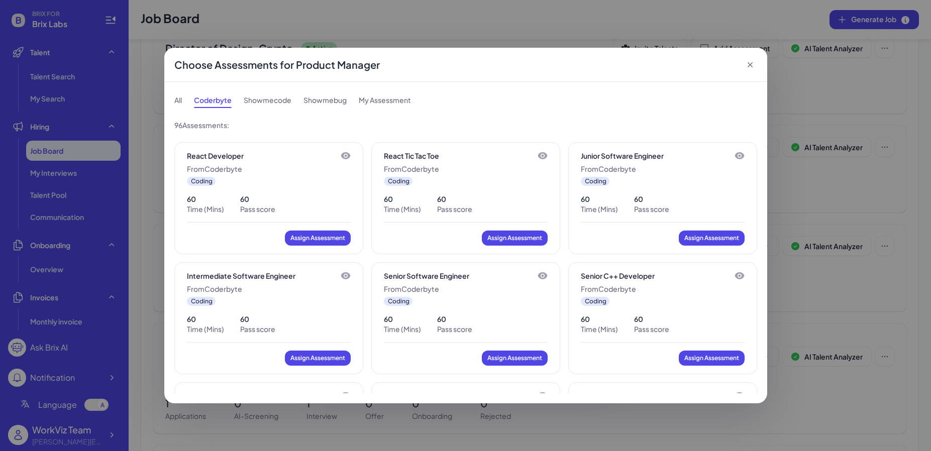
click at [755, 64] on icon at bounding box center [750, 65] width 10 height 10
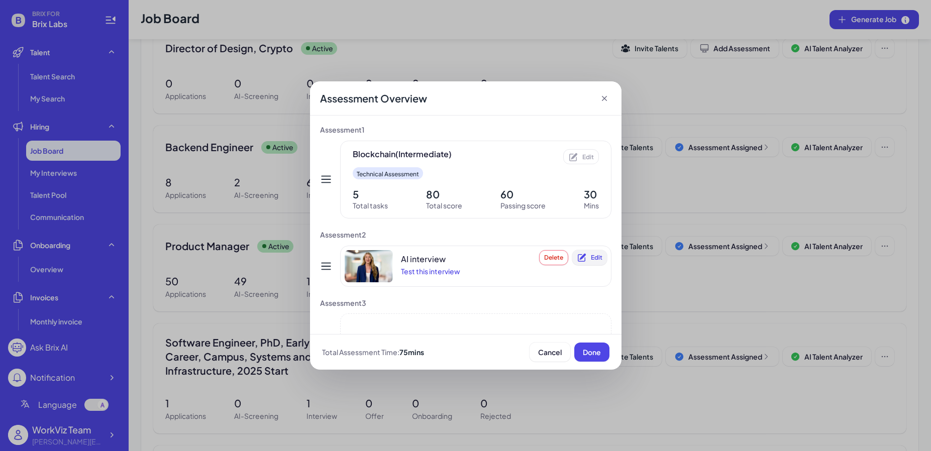
click at [601, 258] on span "Edit" at bounding box center [597, 258] width 12 height 8
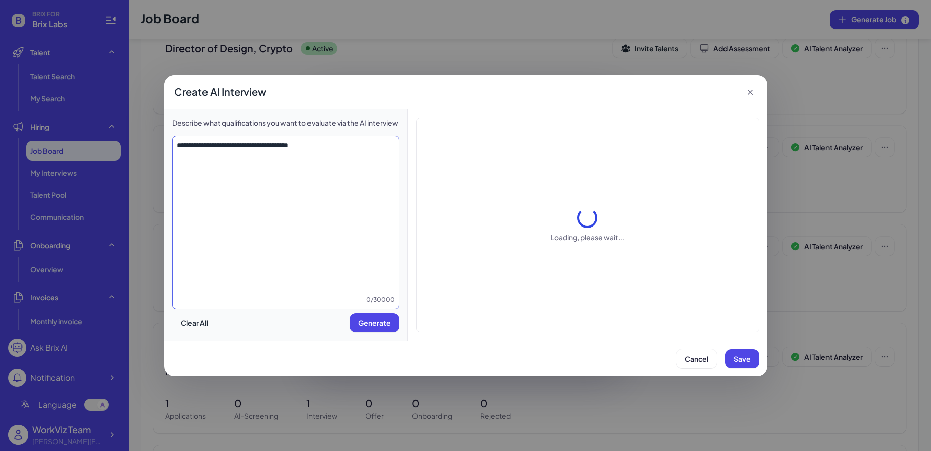
click at [319, 148] on textarea "**********" at bounding box center [286, 217] width 227 height 155
click at [746, 93] on icon at bounding box center [750, 92] width 10 height 10
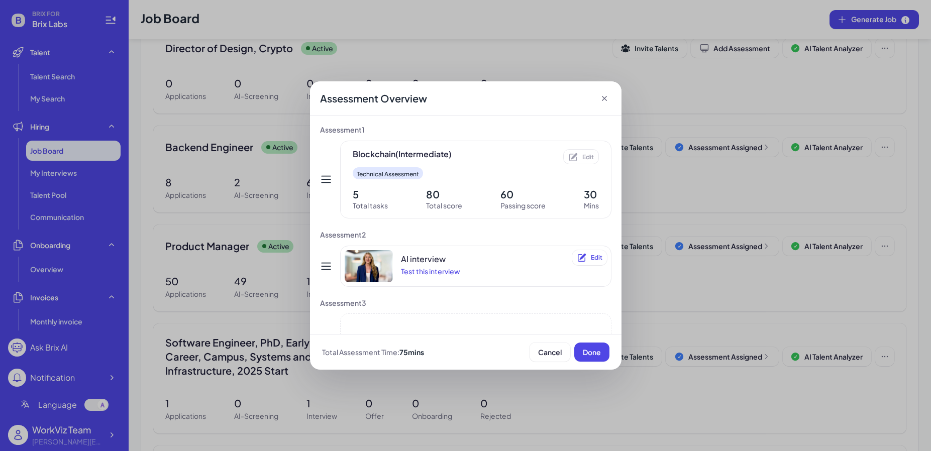
click at [603, 102] on icon at bounding box center [604, 98] width 10 height 10
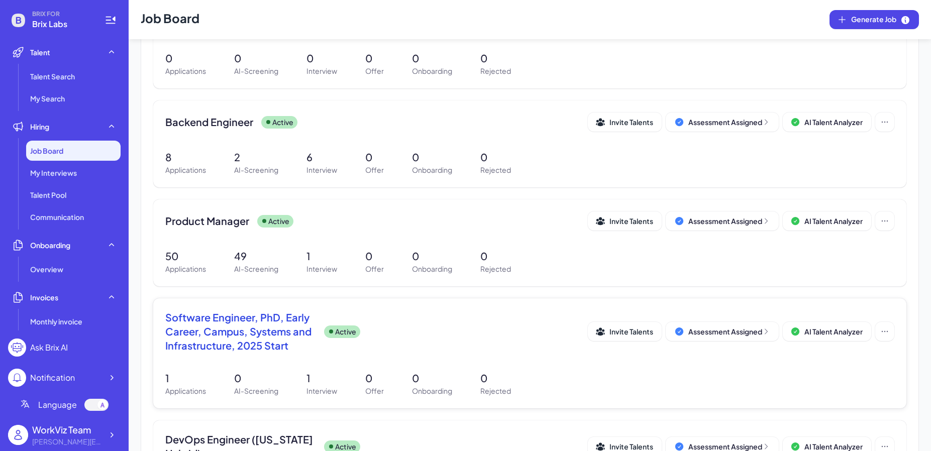
scroll to position [169, 0]
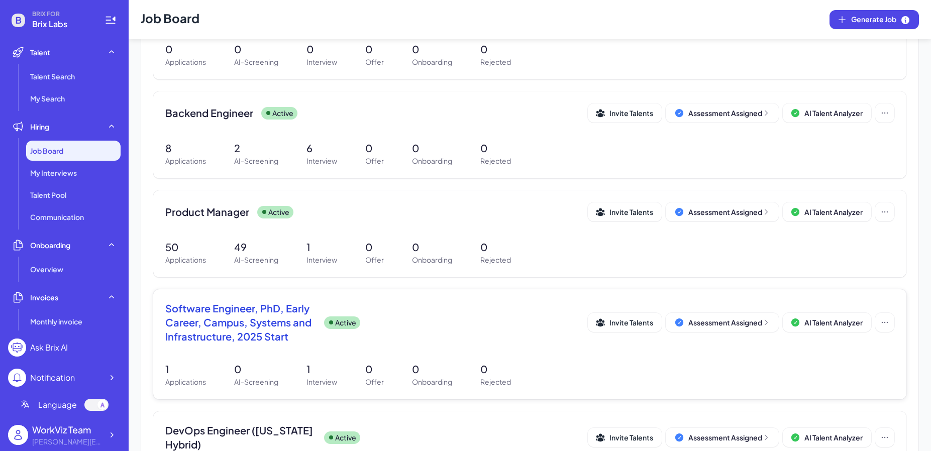
click at [246, 342] on span "Software Engineer, PhD, Early Career, Campus, Systems and Infrastructure, 2025 …" at bounding box center [240, 322] width 151 height 42
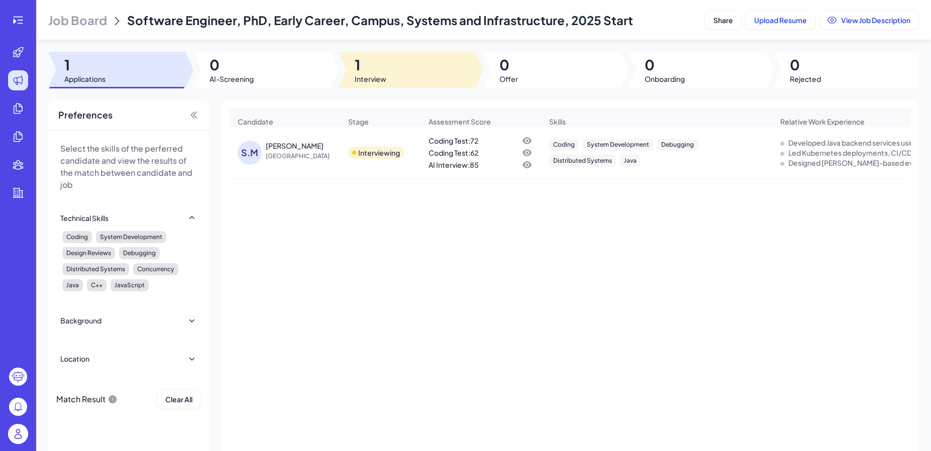
click at [402, 66] on div at bounding box center [407, 70] width 137 height 36
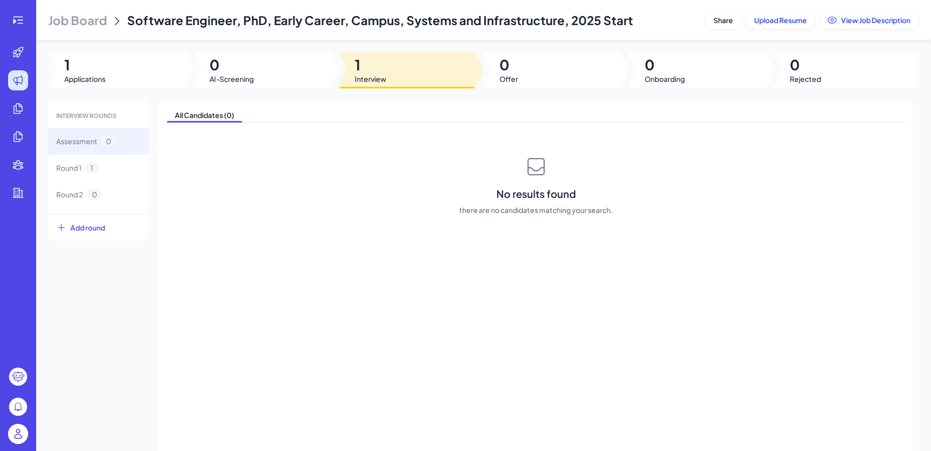
click at [291, 89] on div "Job Board Software Engineer, PhD, Early Career, Campus, Systems and Infrastruct…" at bounding box center [483, 225] width 895 height 451
click at [100, 72] on span "1" at bounding box center [84, 65] width 41 height 18
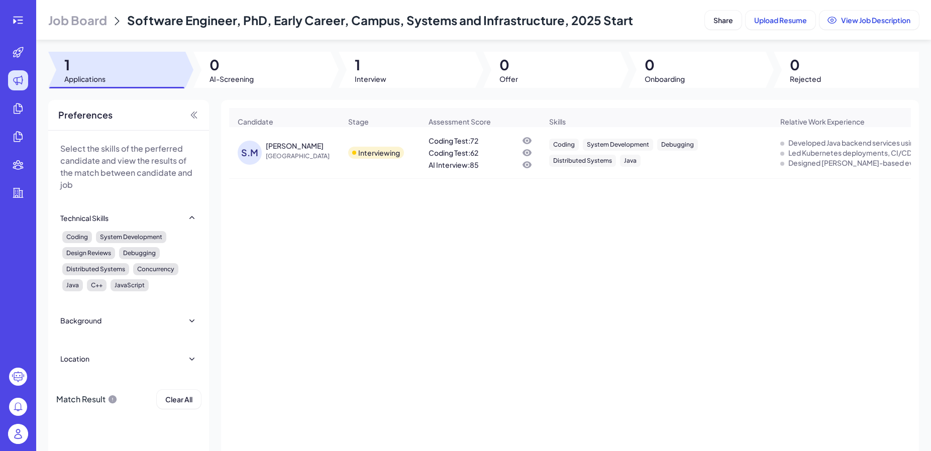
click at [269, 154] on span "[GEOGRAPHIC_DATA]" at bounding box center [303, 156] width 75 height 10
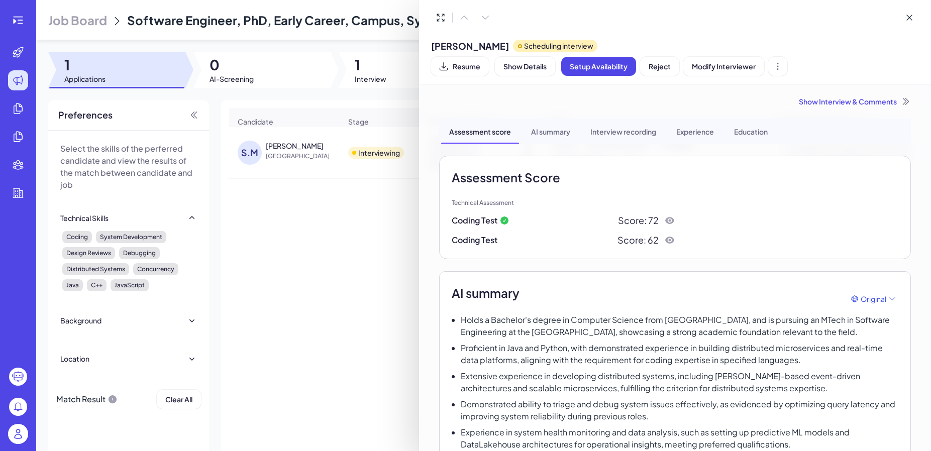
click at [909, 22] on icon at bounding box center [909, 18] width 10 height 10
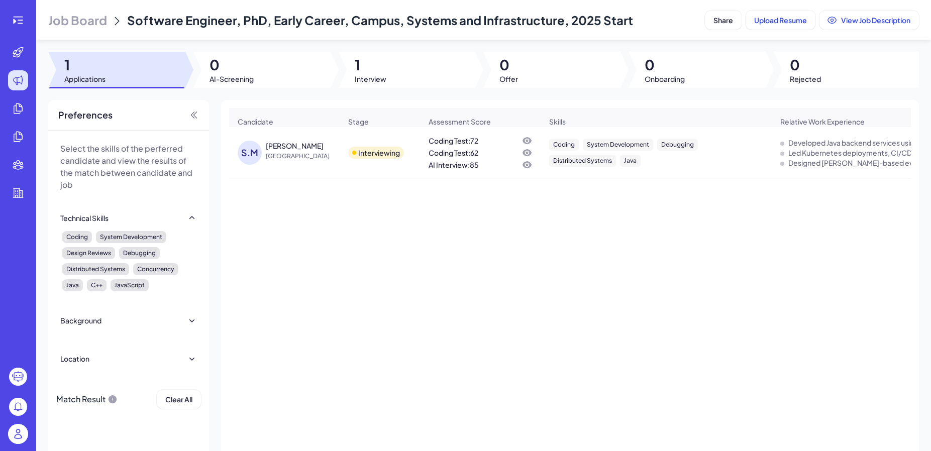
click at [30, 21] on div at bounding box center [18, 20] width 32 height 20
click at [27, 21] on div at bounding box center [18, 20] width 20 height 20
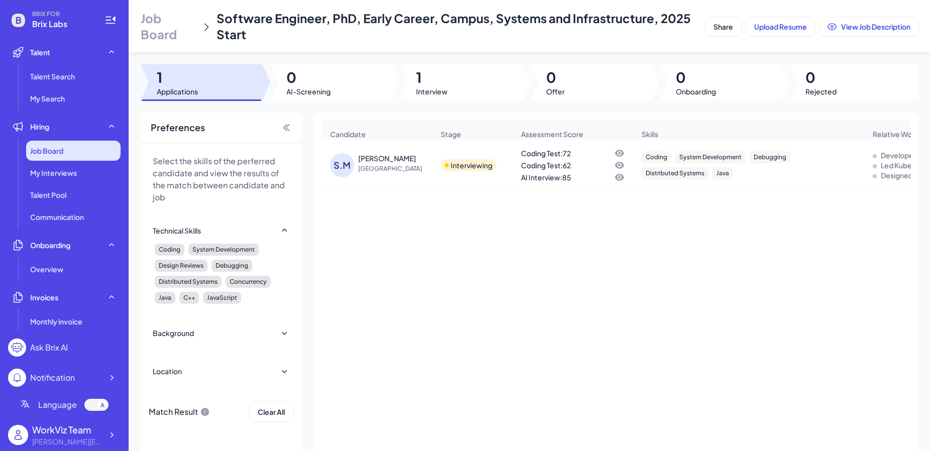
click at [71, 148] on div "Job Board" at bounding box center [73, 151] width 94 height 20
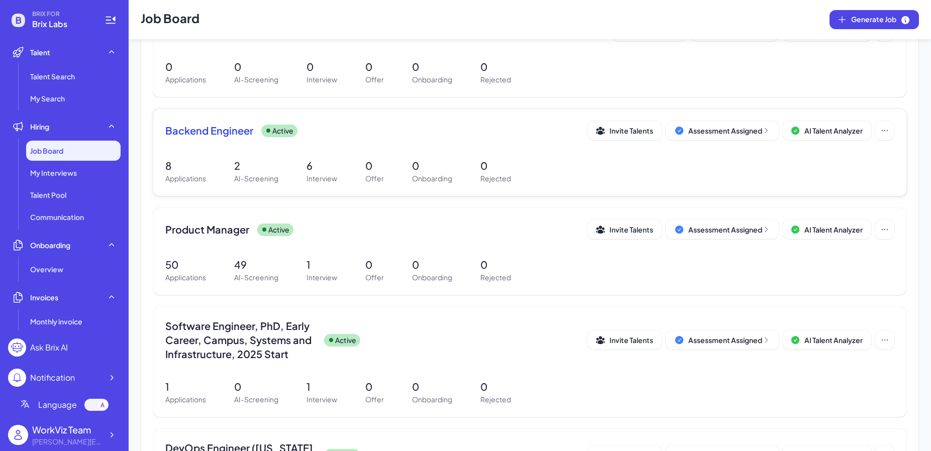
scroll to position [180, 0]
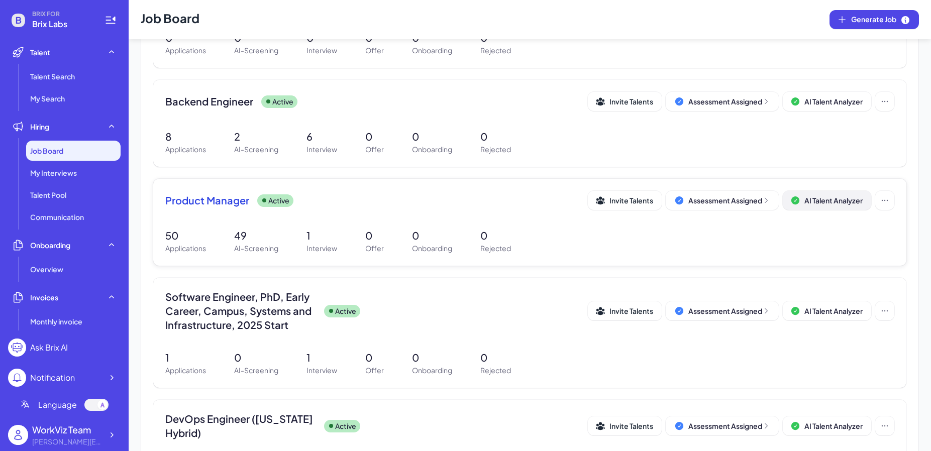
click at [798, 201] on icon at bounding box center [795, 200] width 8 height 8
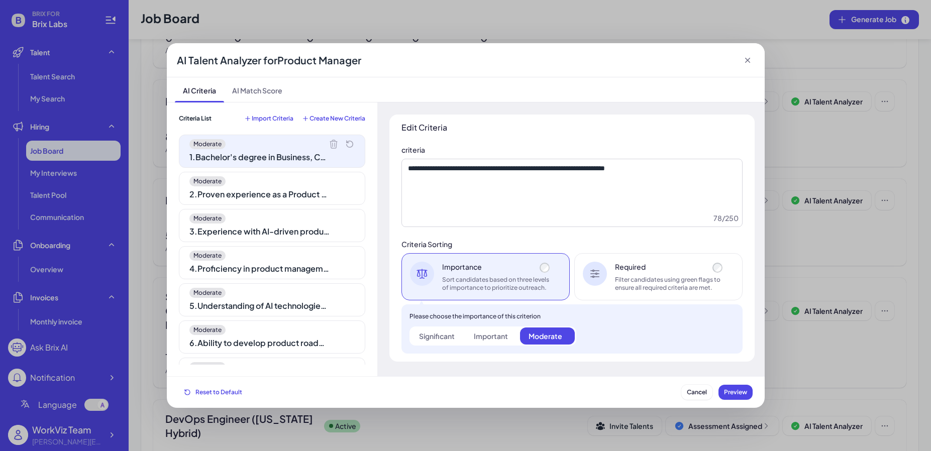
click at [261, 190] on div "2 . Proven experience as a Product Manager in a tech or SaaS company" at bounding box center [259, 194] width 141 height 12
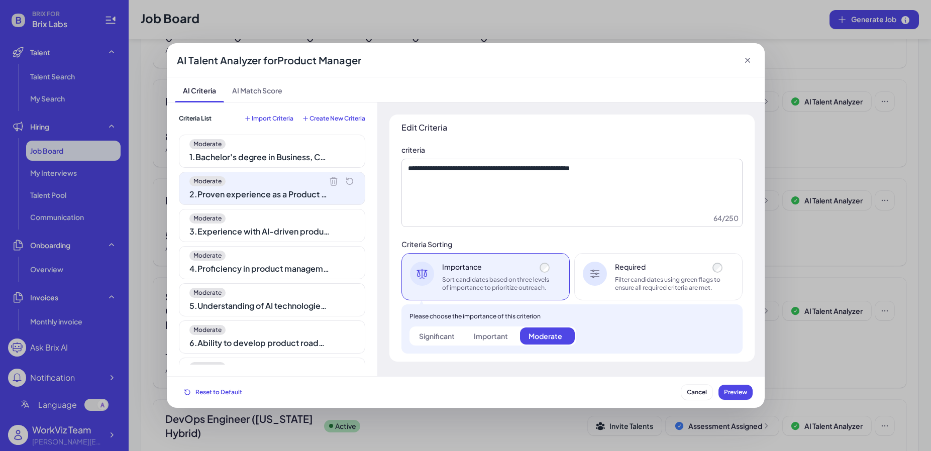
click at [271, 223] on div "Moderate" at bounding box center [271, 219] width 165 height 10
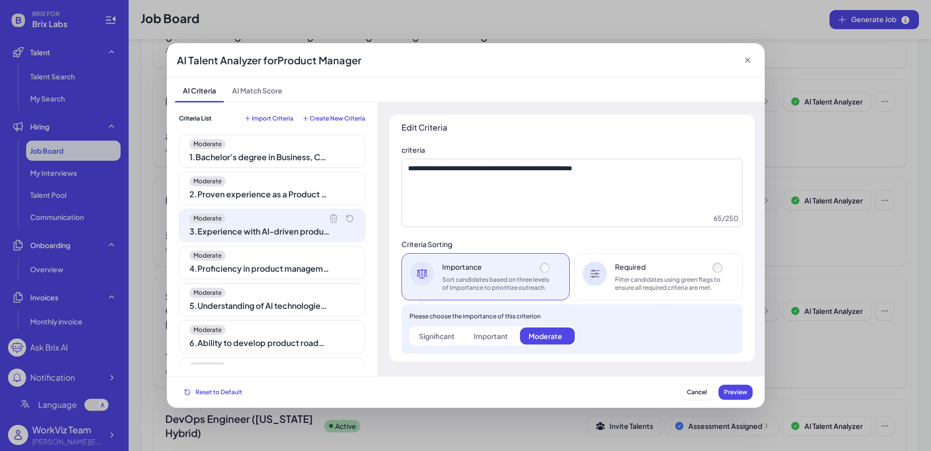
click at [273, 268] on div "4 . Proficiency in product management software and tools" at bounding box center [259, 269] width 141 height 12
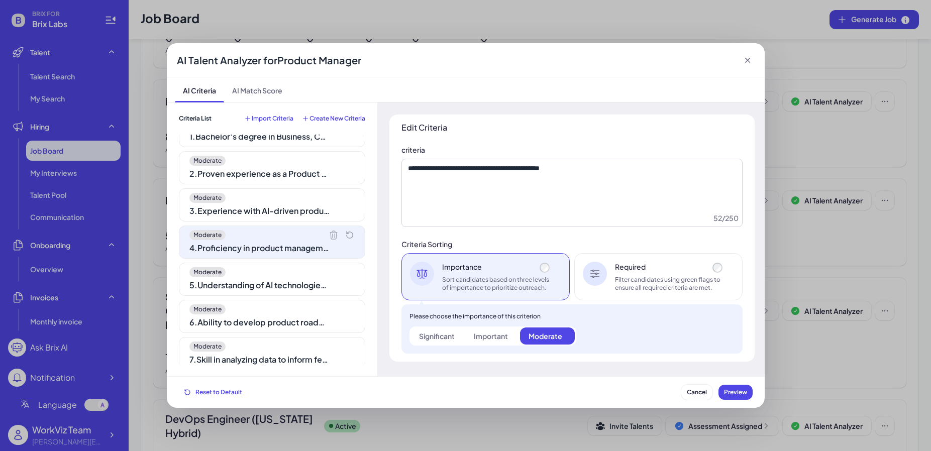
scroll to position [22, 0]
click at [274, 278] on div "5 . Understanding of AI technologies and their application in business solutions" at bounding box center [259, 284] width 141 height 12
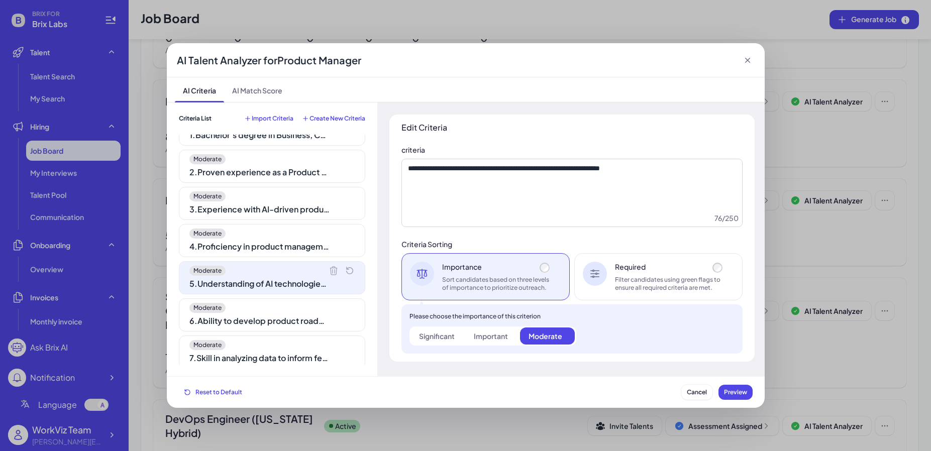
click at [283, 317] on div "6 . Ability to develop product roadmaps aligned with company goals and market t…" at bounding box center [259, 321] width 141 height 12
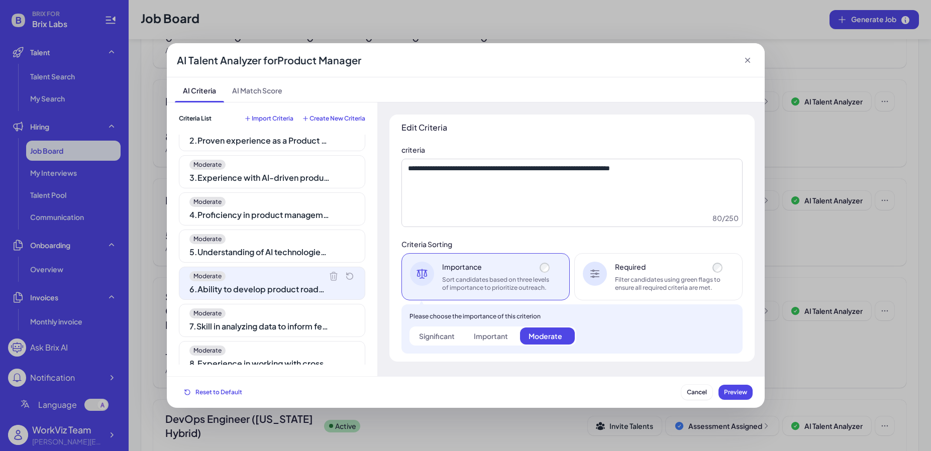
scroll to position [56, 0]
click at [283, 317] on div "Moderate 7 . Skill in analyzing data to inform feature prioritization" at bounding box center [272, 318] width 186 height 33
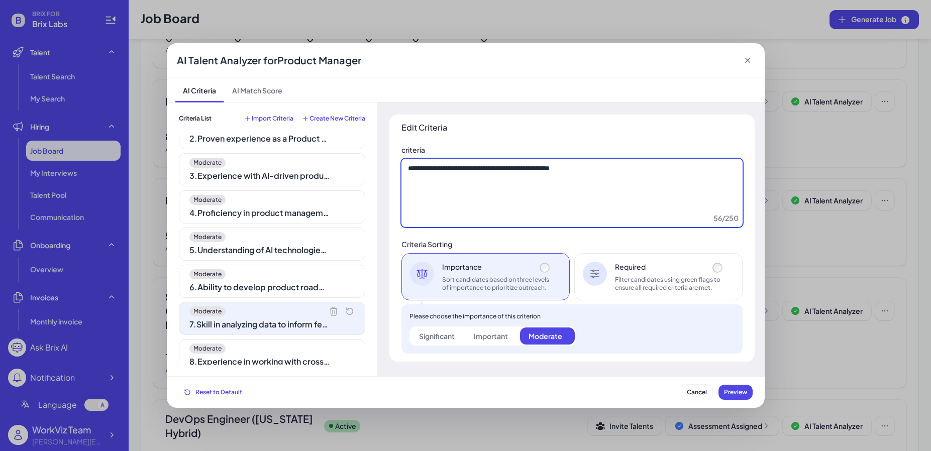
click at [509, 215] on textarea "**********" at bounding box center [571, 193] width 341 height 68
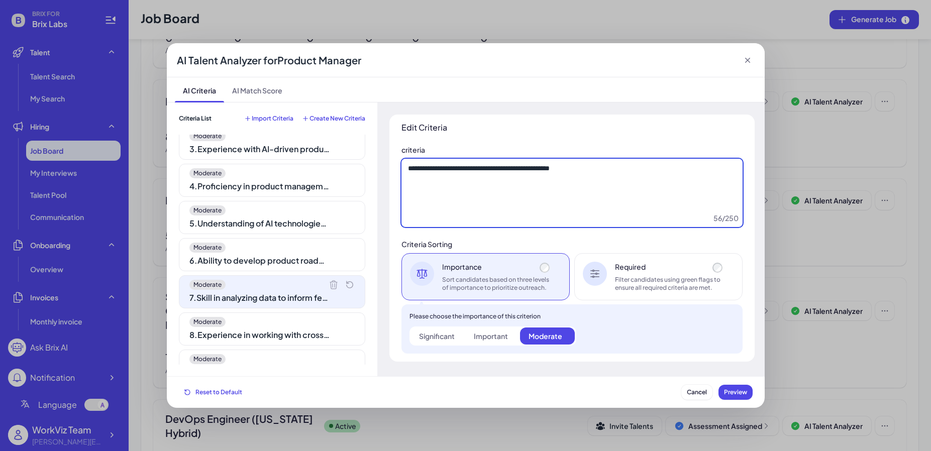
scroll to position [107, 0]
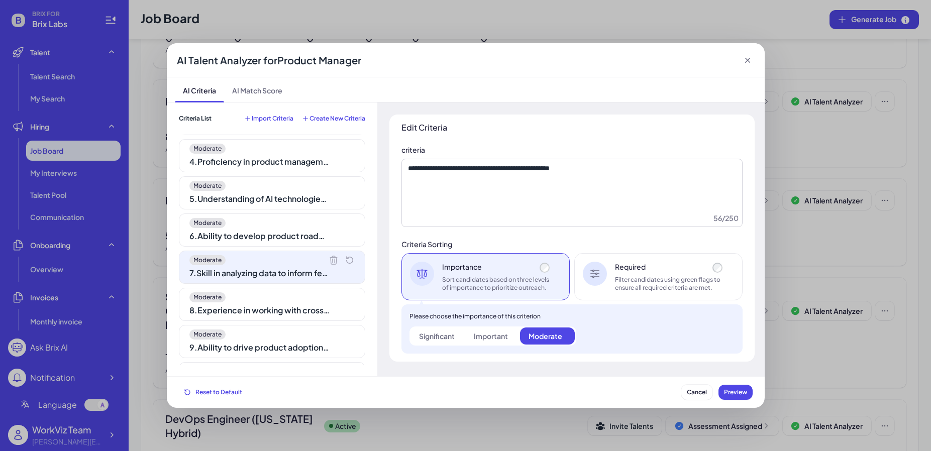
click at [287, 308] on div "8 . Experience in working with cross-functional teams for product feature integ…" at bounding box center [259, 310] width 141 height 12
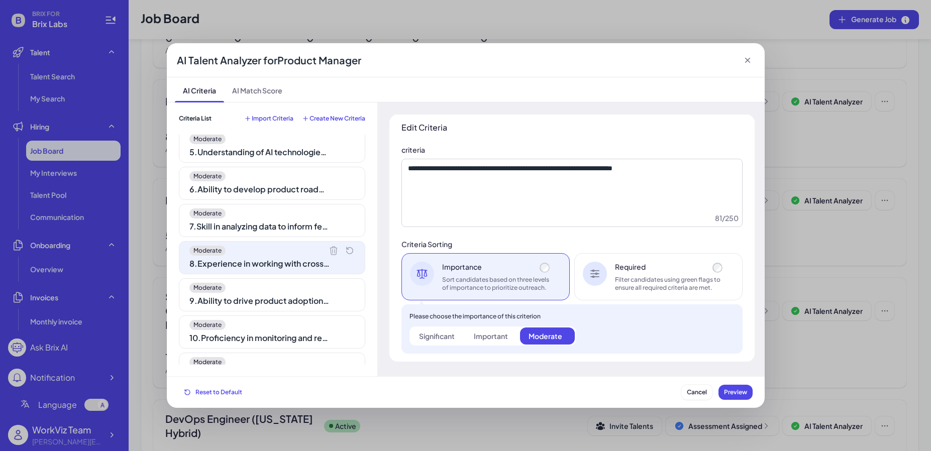
scroll to position [156, 0]
click at [287, 309] on div "Moderate 1 . Bachelor's degree in Business, Computer Science, Engineering, or r…" at bounding box center [272, 250] width 186 height 230
click at [290, 295] on div "9 . Ability to drive product adoption and engage with customers for feedback" at bounding box center [259, 299] width 141 height 12
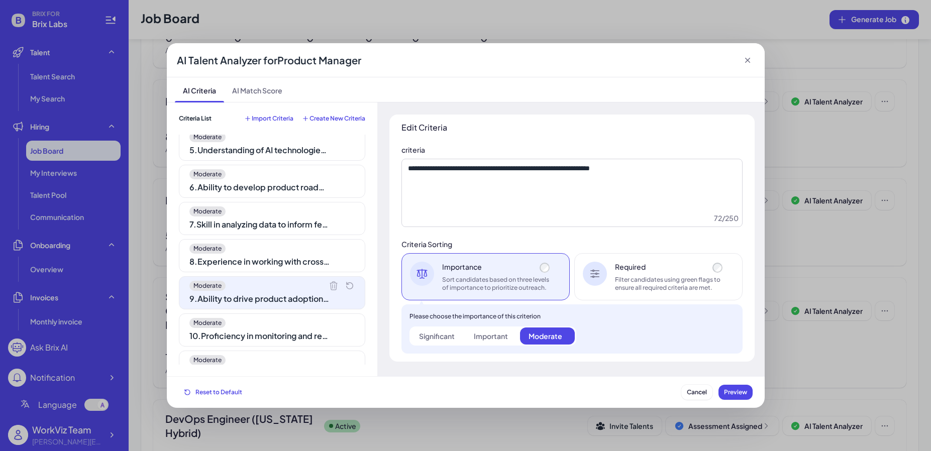
scroll to position [182, 0]
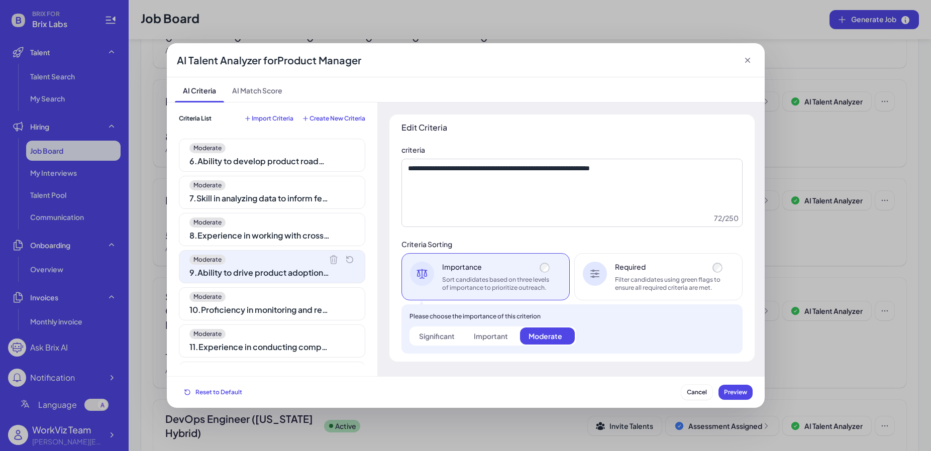
click at [295, 312] on div "10 . Proficiency in monitoring and reporting on key product KPIs" at bounding box center [259, 310] width 141 height 12
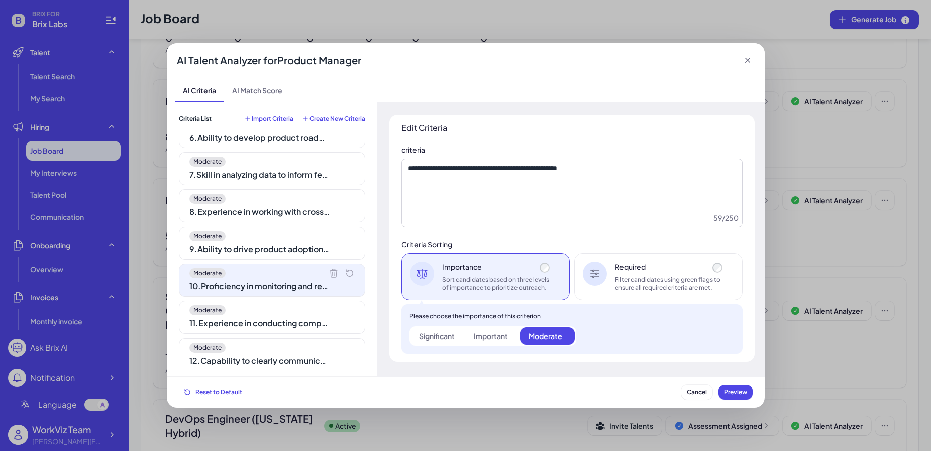
scroll to position [238, 0]
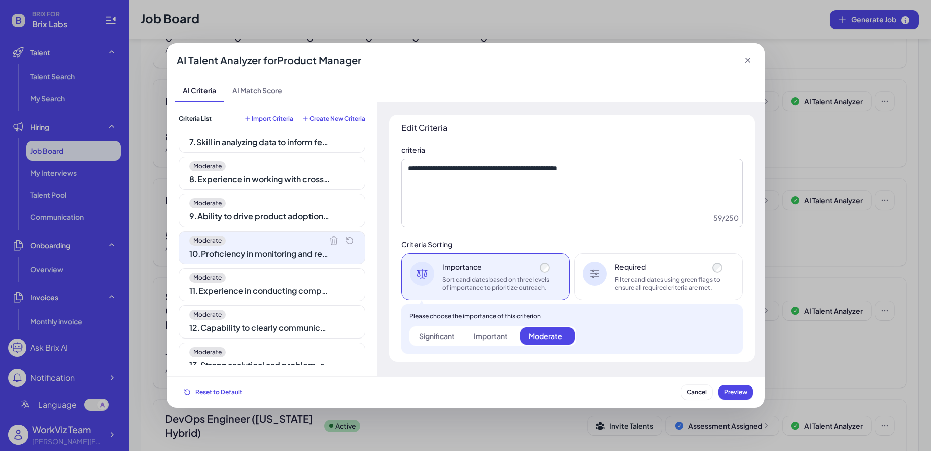
click at [304, 297] on div "Moderate 11 . Experience in conducting competitive market analyses" at bounding box center [272, 284] width 186 height 33
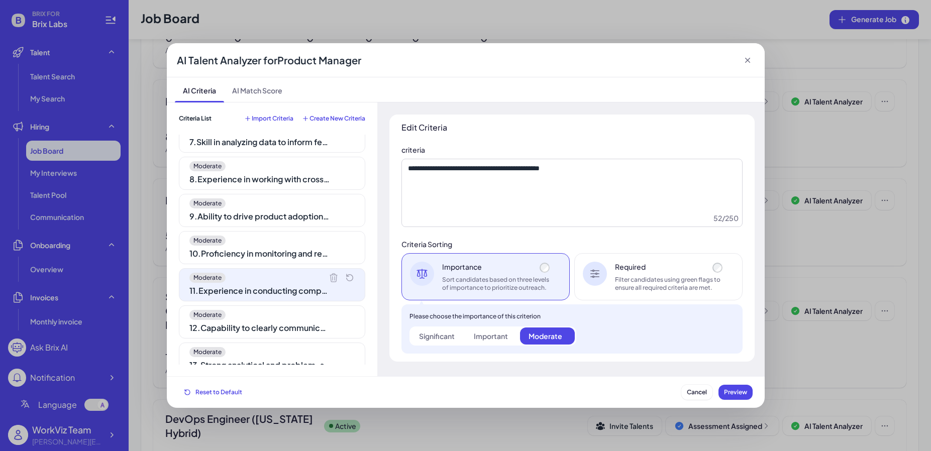
click at [309, 319] on div "Moderate" at bounding box center [271, 315] width 165 height 10
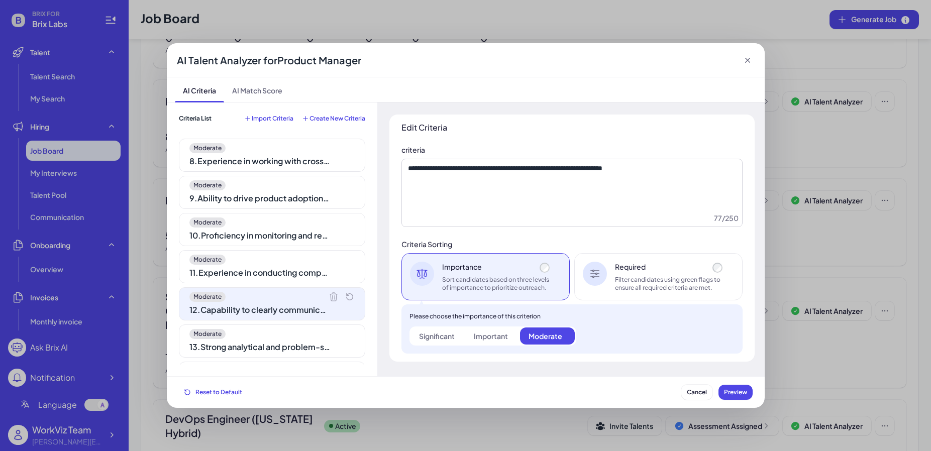
scroll to position [0, 0]
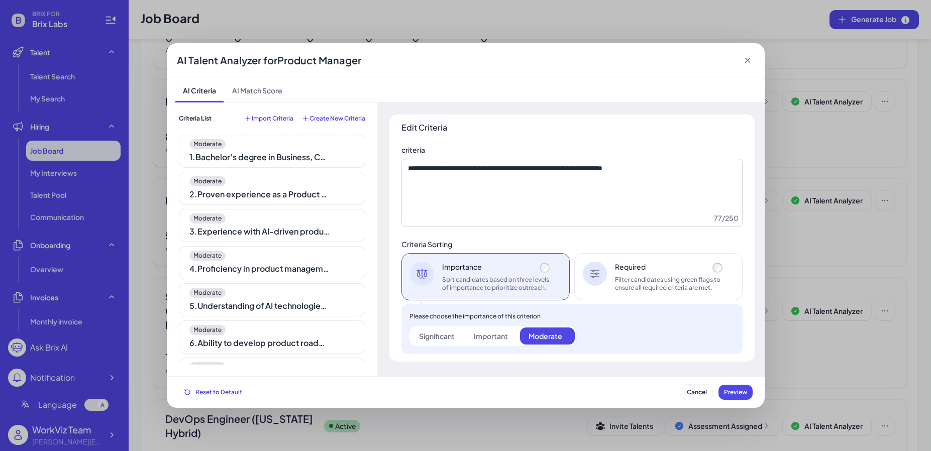
click at [751, 62] on icon at bounding box center [748, 60] width 10 height 10
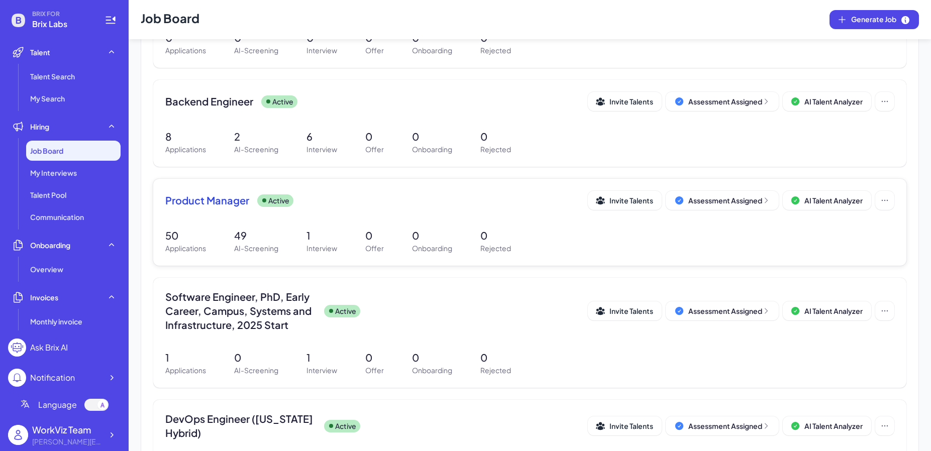
click at [228, 192] on div "Product Manager Active Invite Talents Assessment Assigned AI Talent Analyzer" at bounding box center [529, 200] width 729 height 19
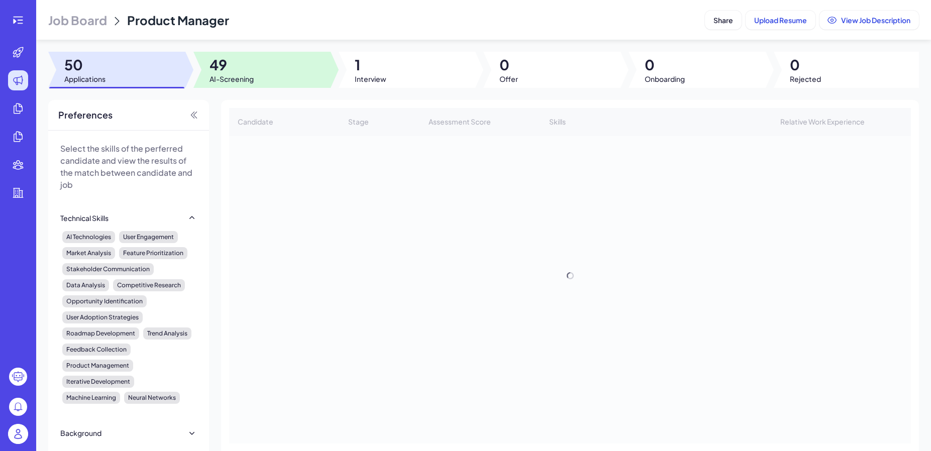
click at [260, 87] on div at bounding box center [261, 70] width 137 height 36
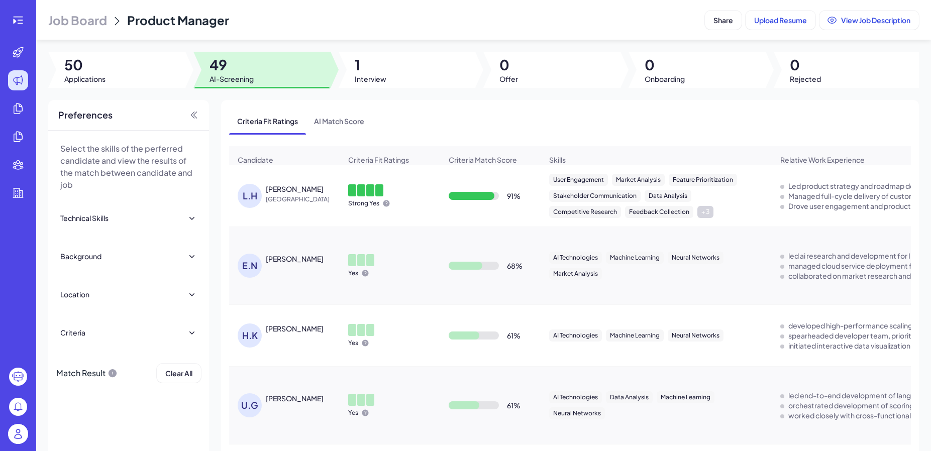
click at [119, 332] on div "Criteria" at bounding box center [128, 333] width 137 height 22
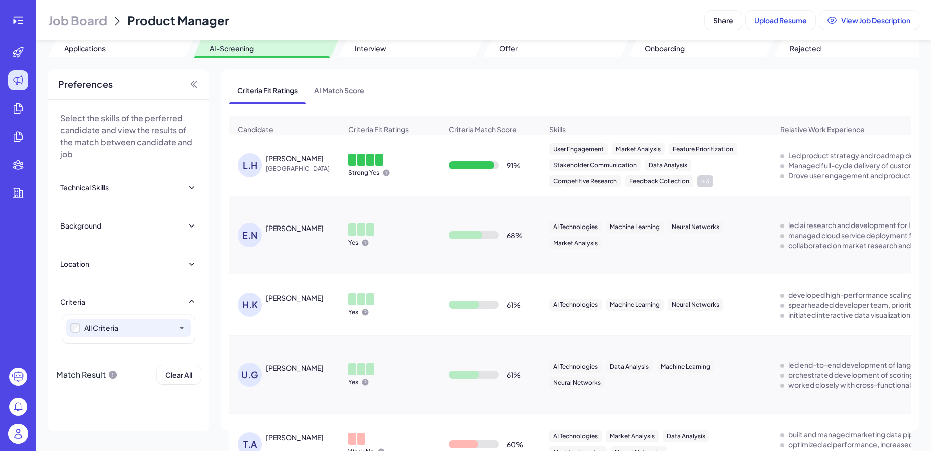
click at [185, 332] on icon at bounding box center [182, 328] width 10 height 10
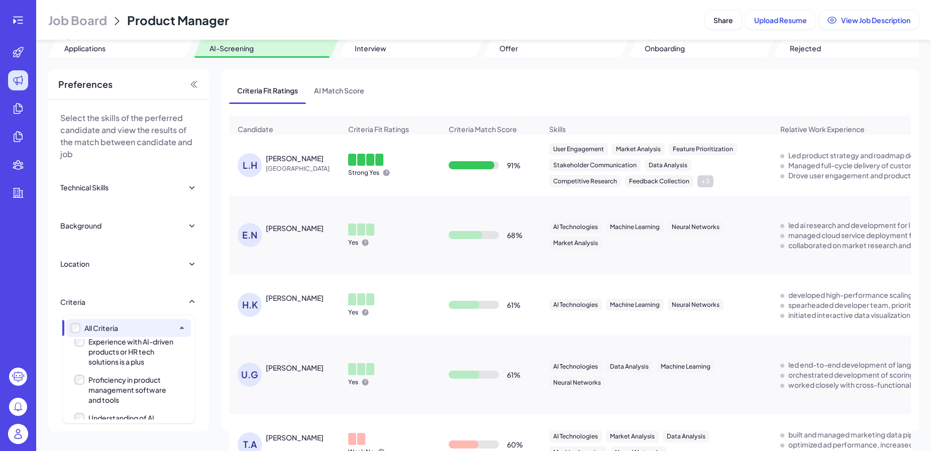
scroll to position [88, 0]
click at [133, 371] on div "Proficiency in product management software and tools" at bounding box center [130, 384] width 85 height 30
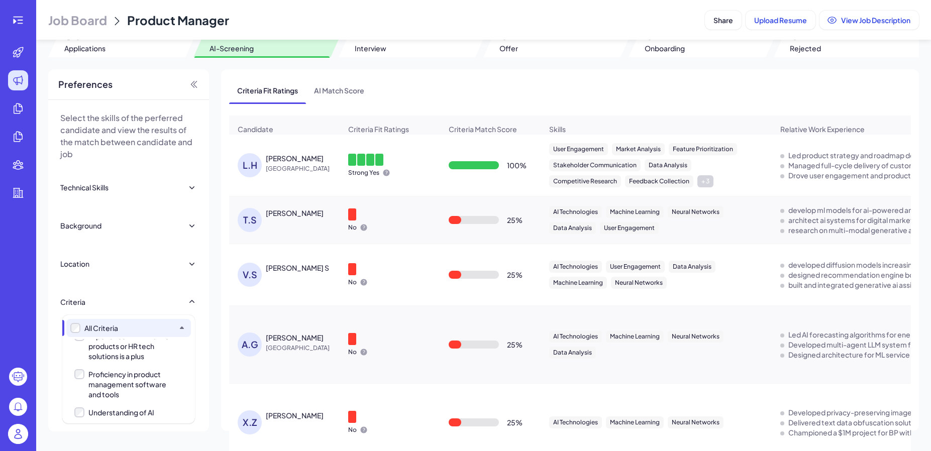
click at [130, 411] on div "Understanding of AI technologies and their application in business solutions" at bounding box center [130, 422] width 85 height 30
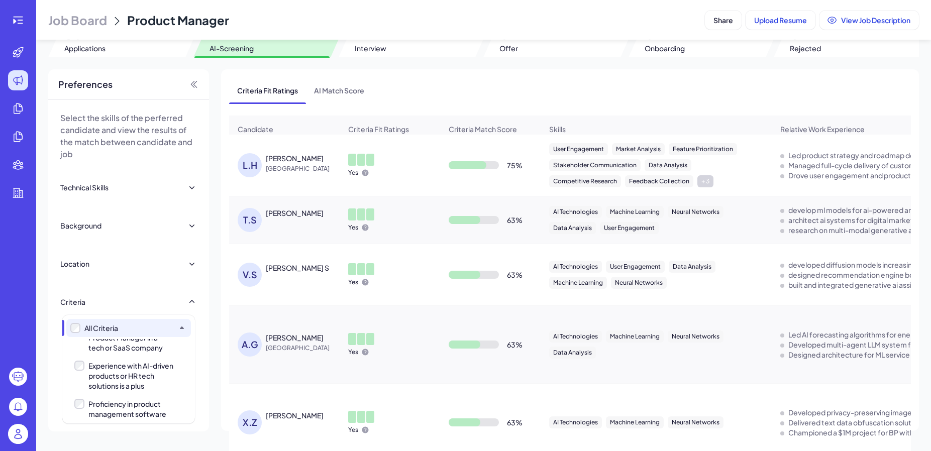
click at [125, 367] on div "Experience with AI-driven products or HR tech solutions is a plus" at bounding box center [130, 376] width 85 height 30
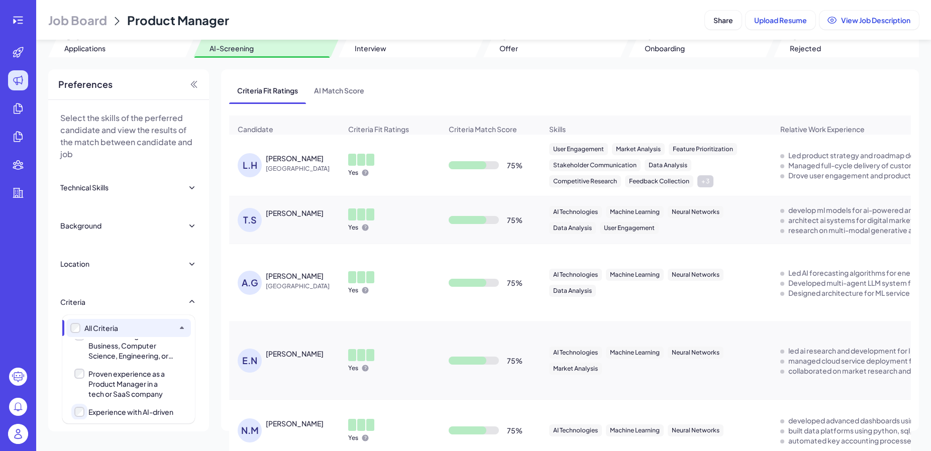
scroll to position [0, 0]
click at [124, 366] on div "Bachelor's degree in Business, Computer Science, Engineering, or related field" at bounding box center [130, 358] width 85 height 30
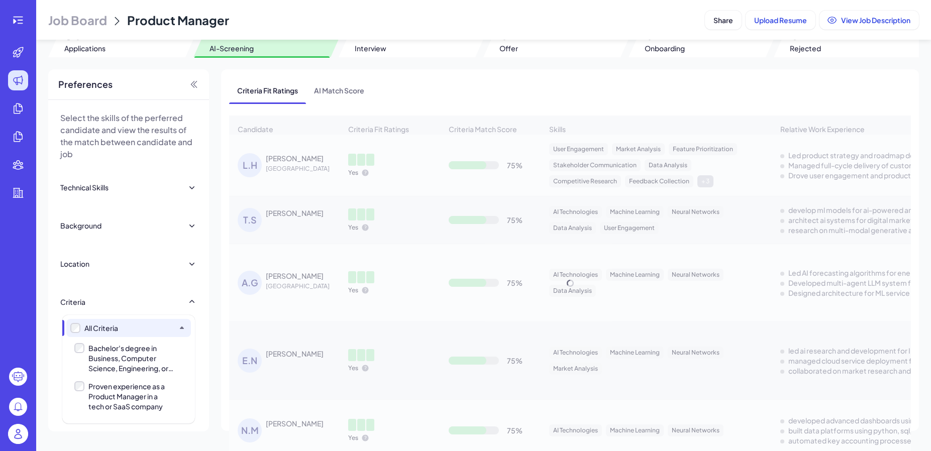
click at [127, 405] on div "Proven experience as a Product Manager in a tech or SaaS company" at bounding box center [130, 396] width 85 height 30
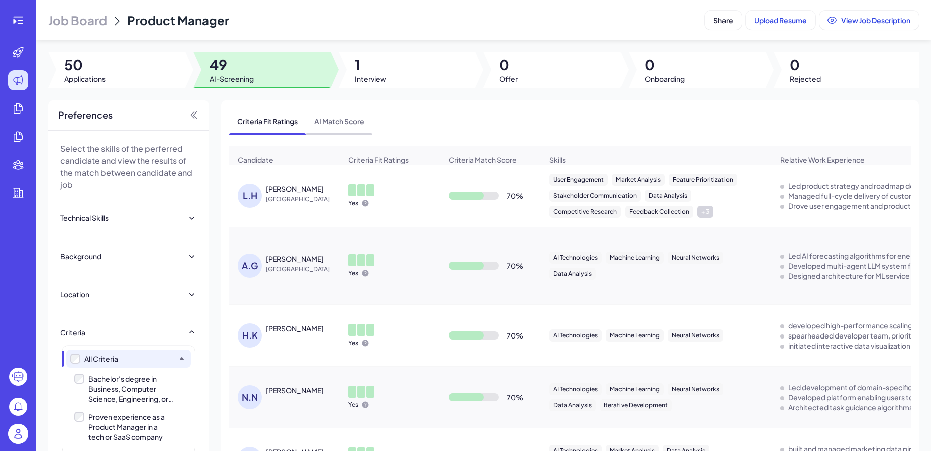
click at [352, 133] on span "AI Match Score" at bounding box center [339, 121] width 66 height 26
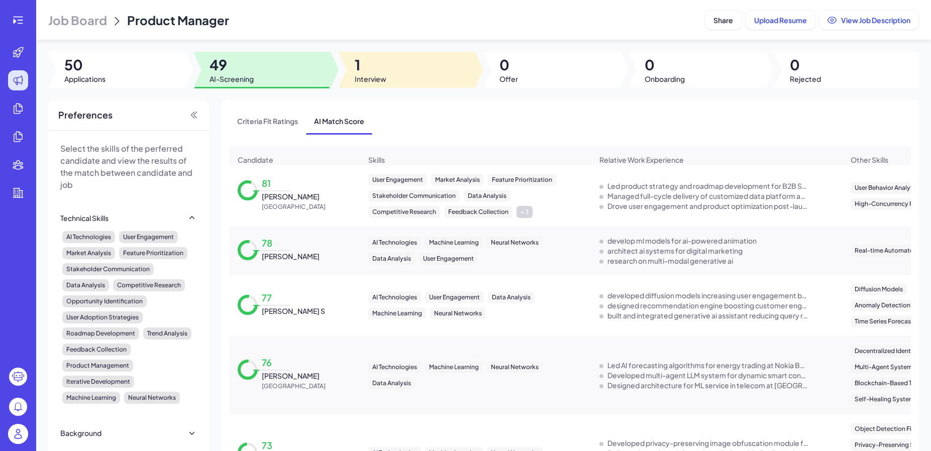
click at [396, 79] on div at bounding box center [407, 70] width 137 height 36
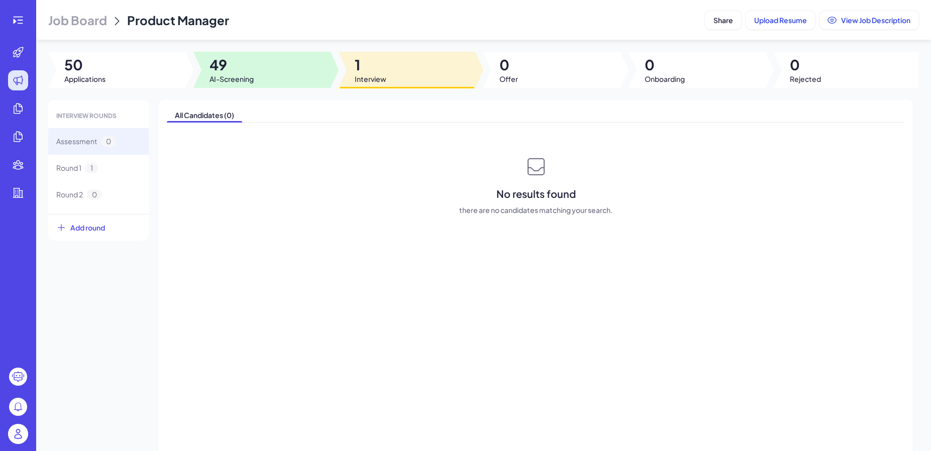
click at [293, 75] on div at bounding box center [261, 70] width 137 height 36
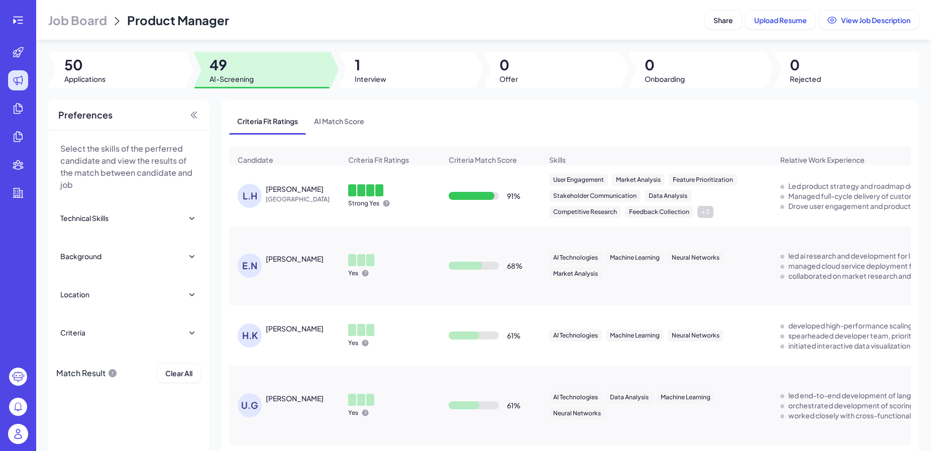
click at [275, 184] on div "[PERSON_NAME]" at bounding box center [295, 189] width 58 height 10
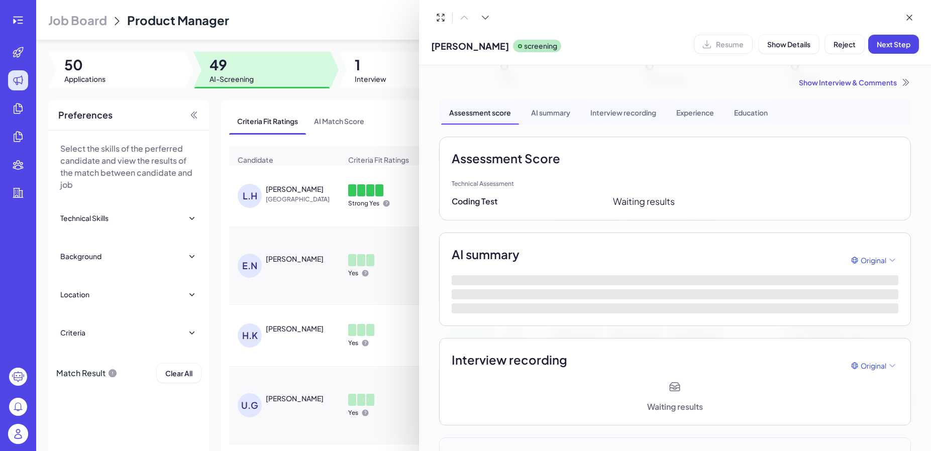
click at [354, 115] on div at bounding box center [465, 225] width 931 height 451
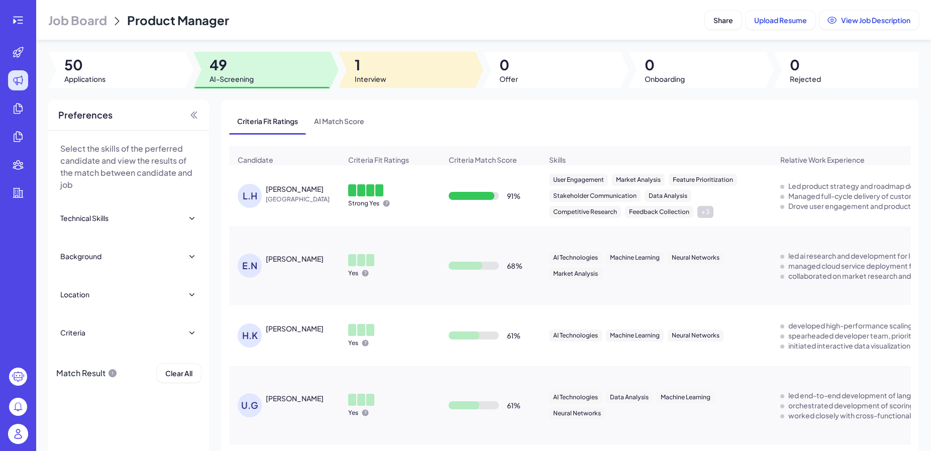
click at [387, 69] on div at bounding box center [407, 70] width 137 height 36
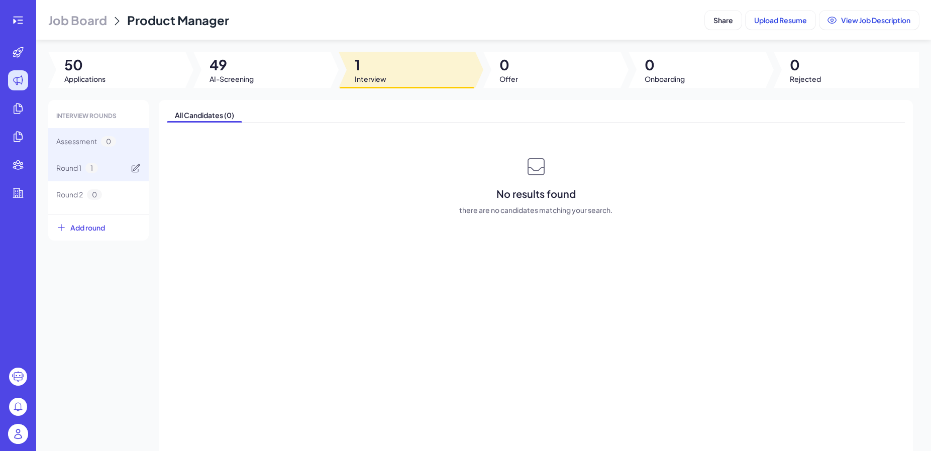
click at [82, 174] on div "Round 1 1" at bounding box center [98, 168] width 100 height 27
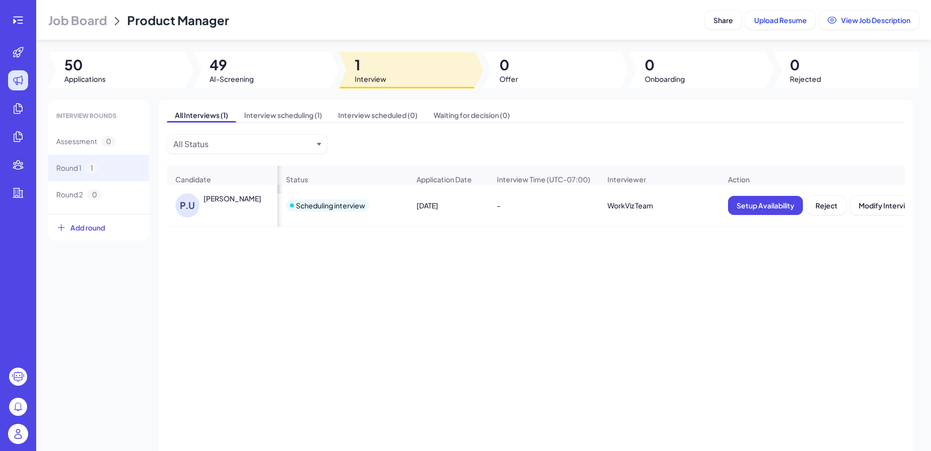
scroll to position [0, 86]
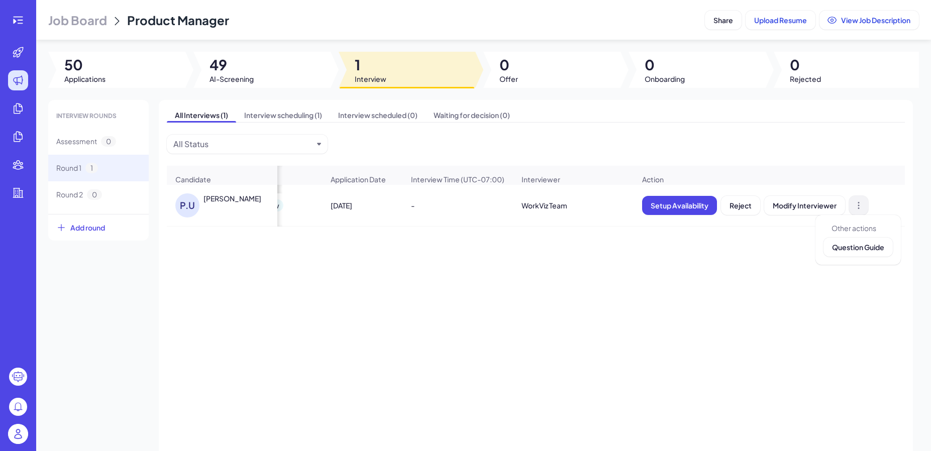
click at [852, 207] on button at bounding box center [858, 205] width 19 height 19
click at [858, 247] on span "Question Guide" at bounding box center [858, 247] width 52 height 9
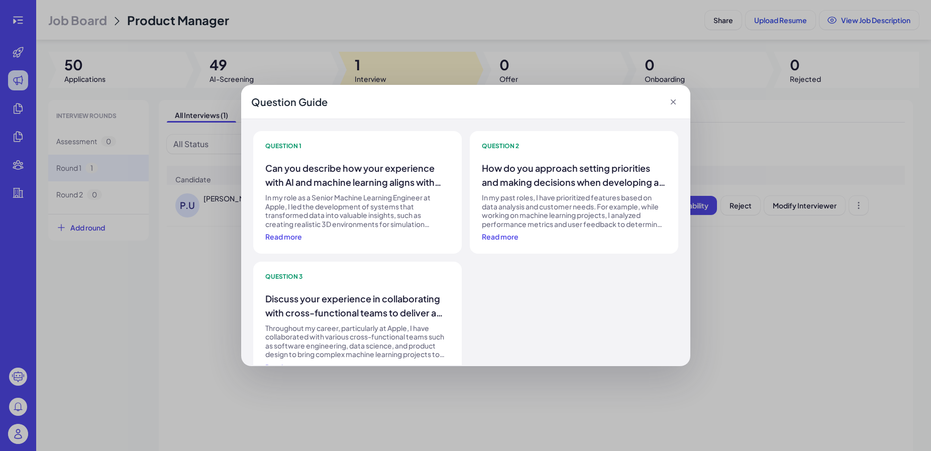
click at [673, 103] on icon at bounding box center [673, 102] width 10 height 10
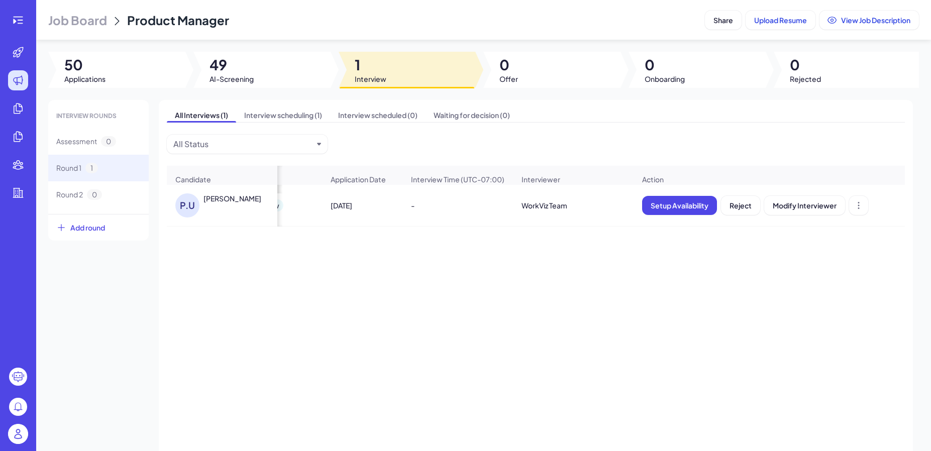
click at [26, 31] on div at bounding box center [18, 225] width 36 height 451
click at [21, 25] on icon at bounding box center [18, 20] width 12 height 12
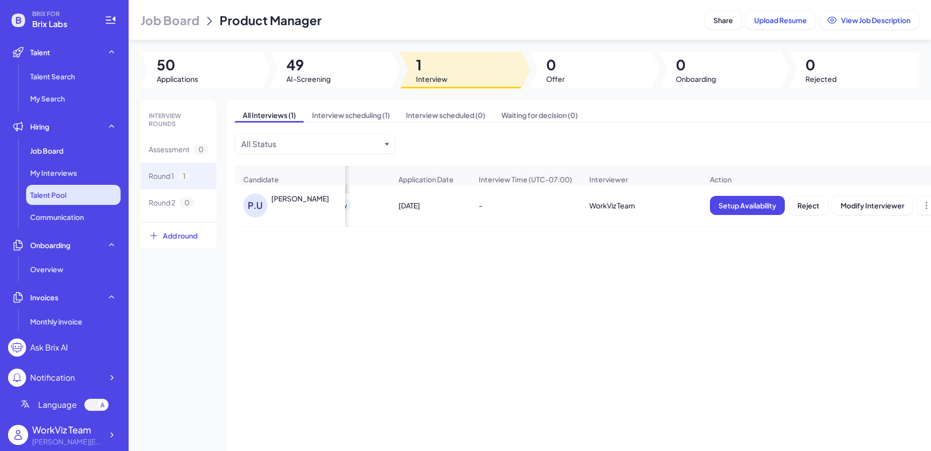
click at [77, 197] on li "Talent Pool" at bounding box center [73, 195] width 94 height 20
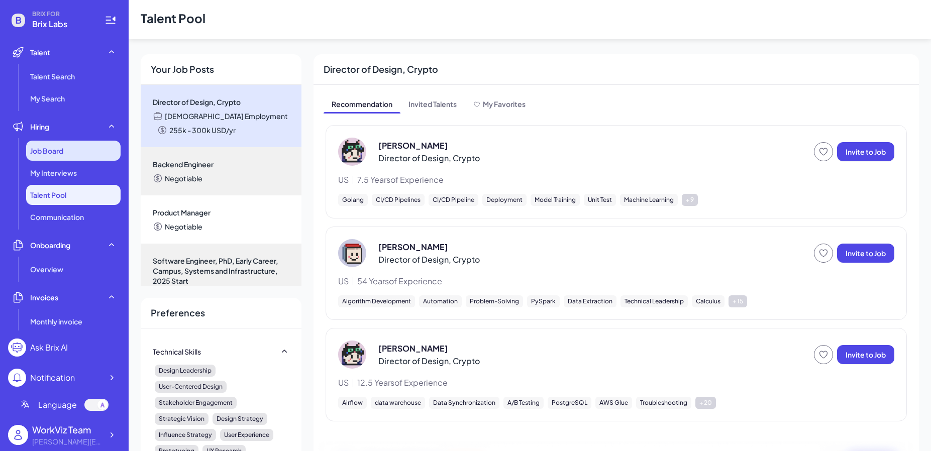
click at [80, 156] on div "Job Board" at bounding box center [73, 151] width 94 height 20
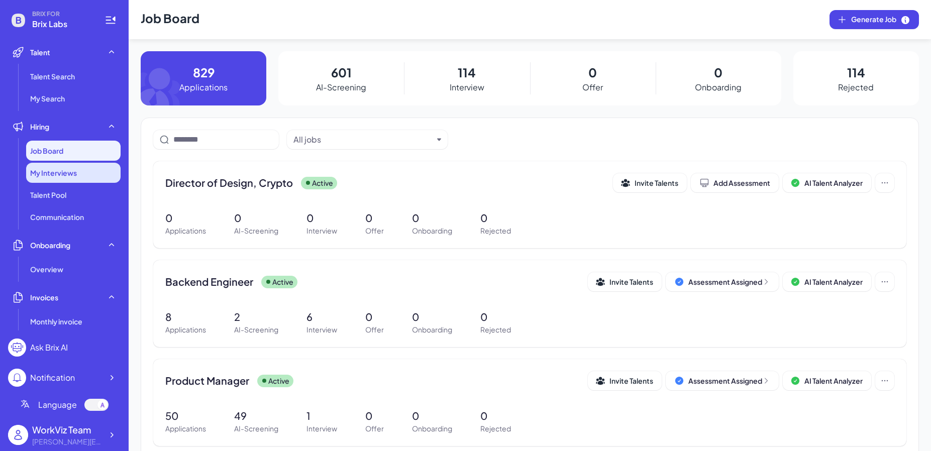
click at [84, 169] on div "My Interviews" at bounding box center [73, 173] width 94 height 20
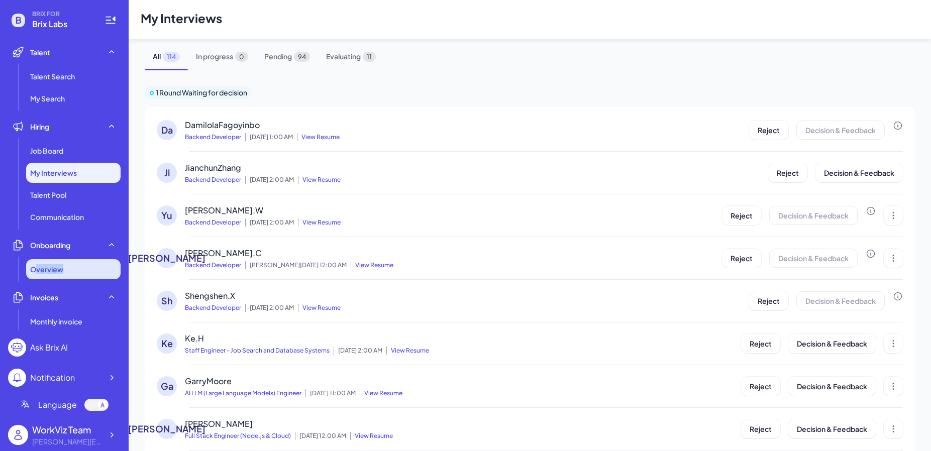
click at [38, 274] on div "Overview" at bounding box center [73, 269] width 94 height 20
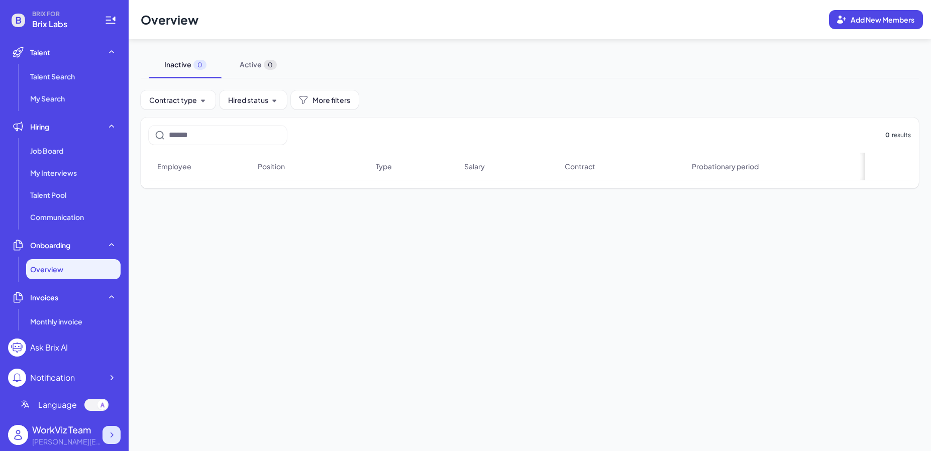
click at [118, 435] on div at bounding box center [111, 435] width 18 height 18
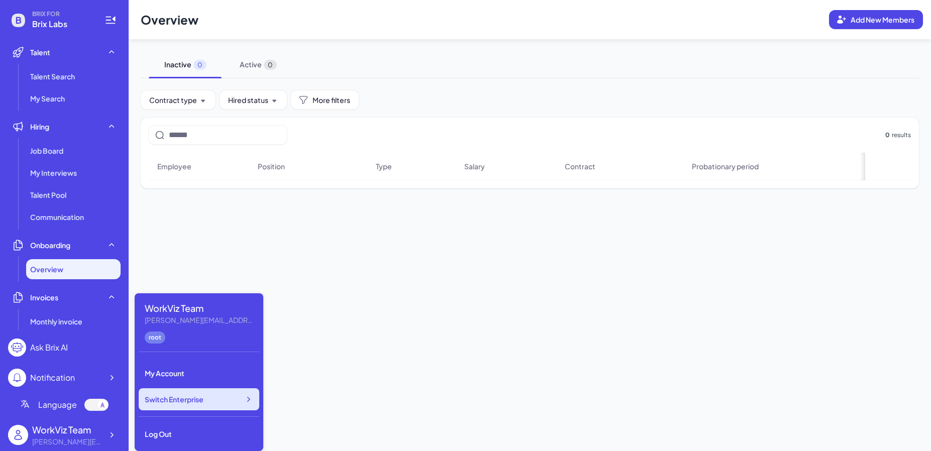
click at [174, 403] on span "Switch Enterprise" at bounding box center [174, 399] width 59 height 10
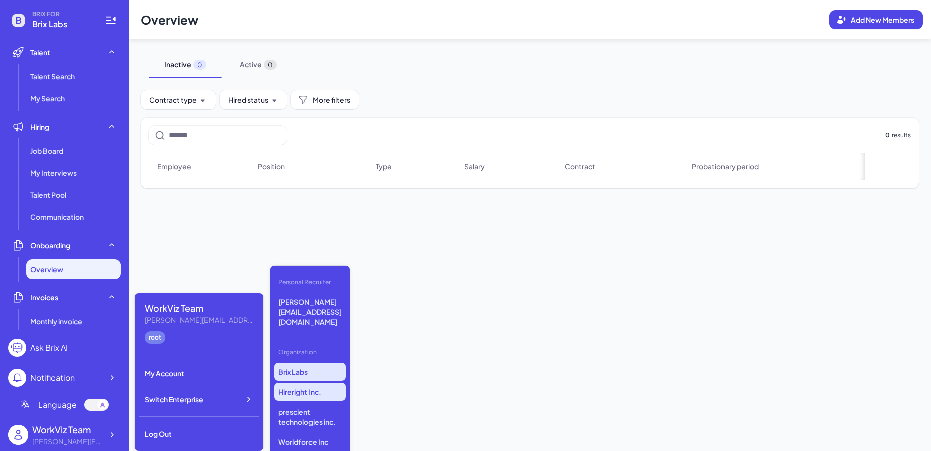
click at [296, 383] on p "Hireright Inc." at bounding box center [309, 392] width 71 height 18
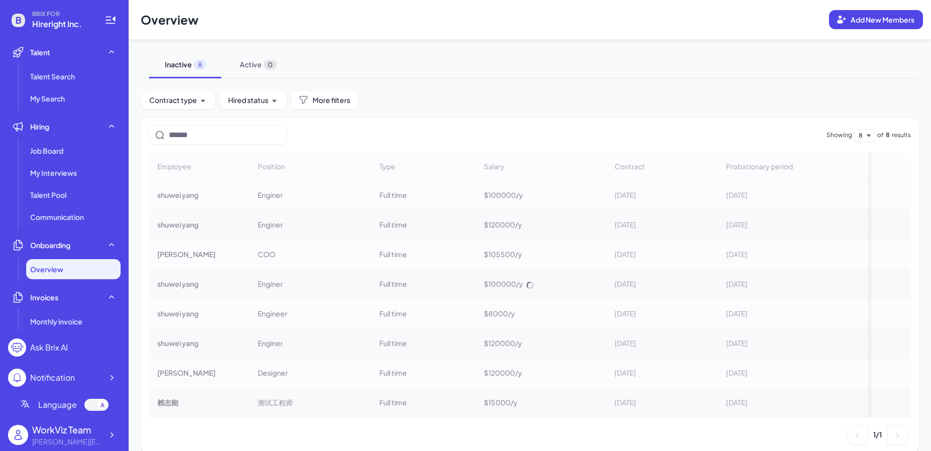
click at [57, 274] on span "Overview" at bounding box center [46, 269] width 33 height 10
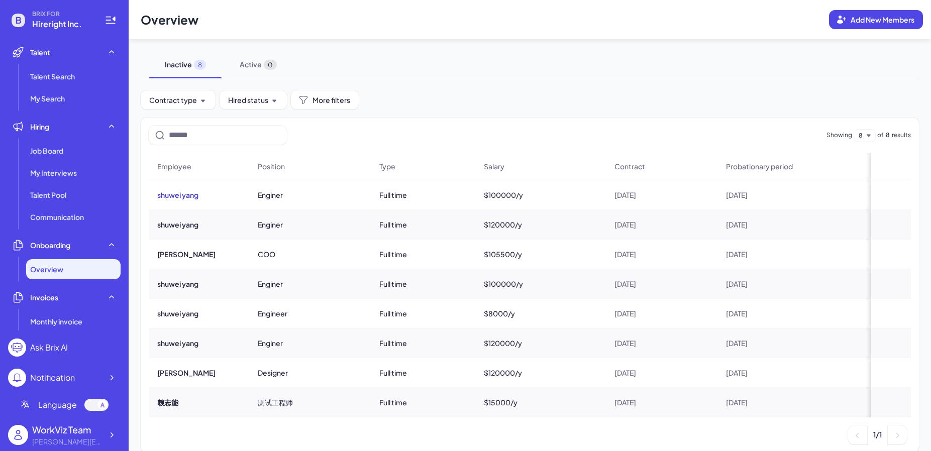
click at [179, 194] on button "shuwei yang" at bounding box center [177, 195] width 41 height 10
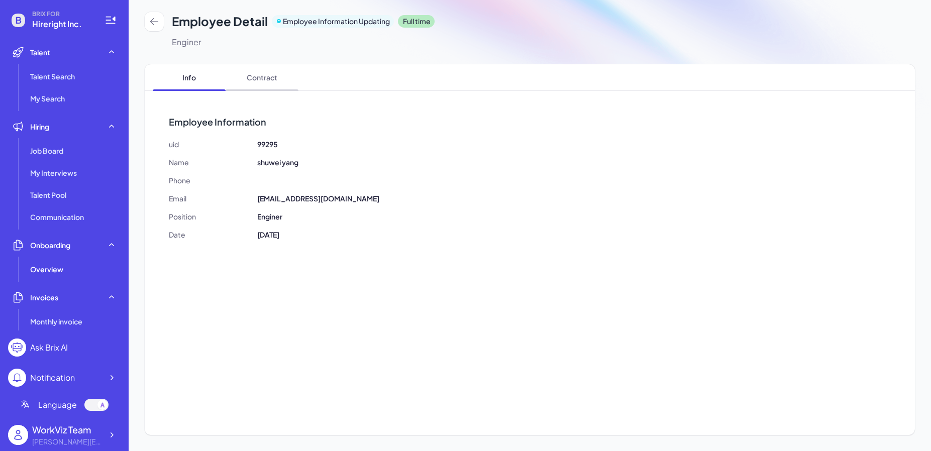
click at [271, 71] on span "Contract" at bounding box center [262, 77] width 73 height 26
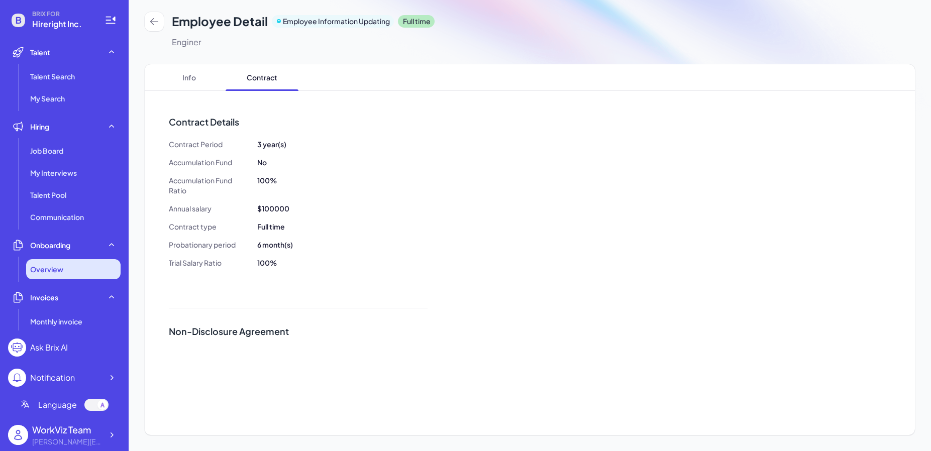
click at [94, 264] on div "Overview" at bounding box center [73, 269] width 94 height 20
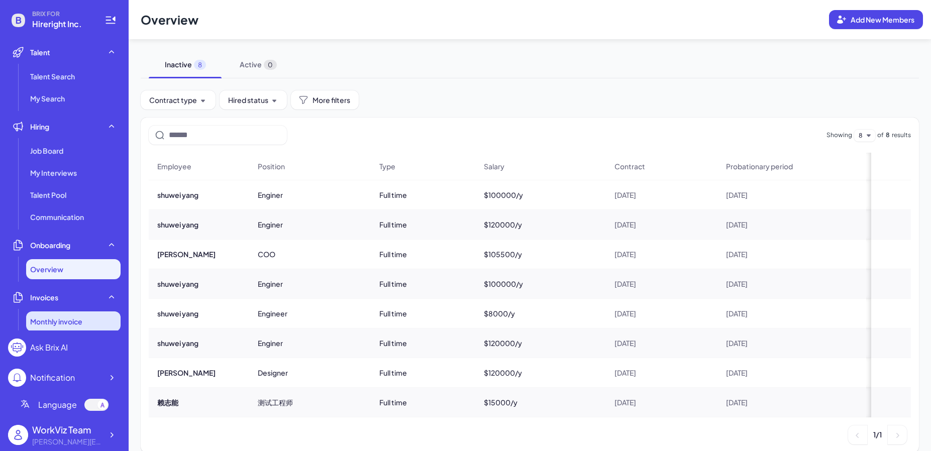
scroll to position [68, 0]
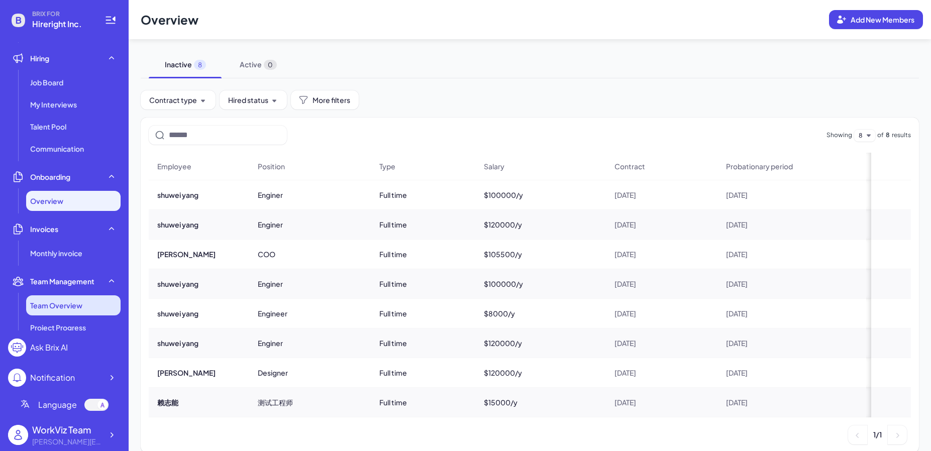
click at [77, 306] on span "Team Overview" at bounding box center [56, 305] width 52 height 10
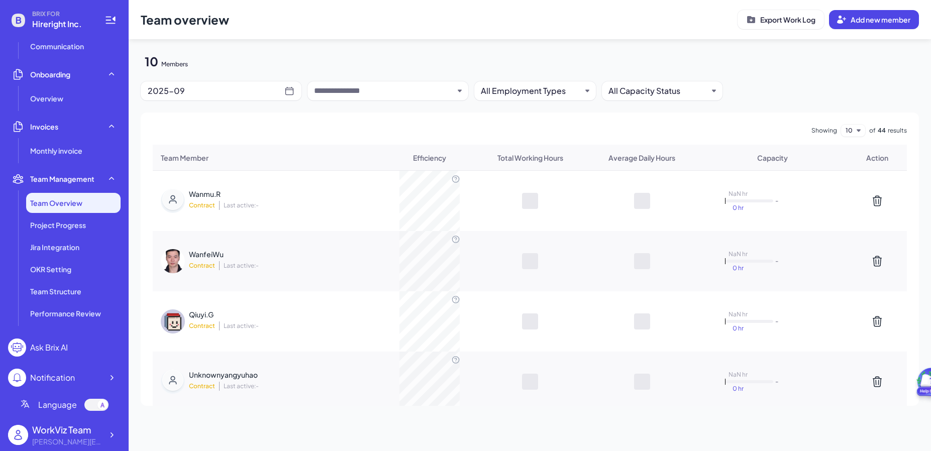
scroll to position [180, 0]
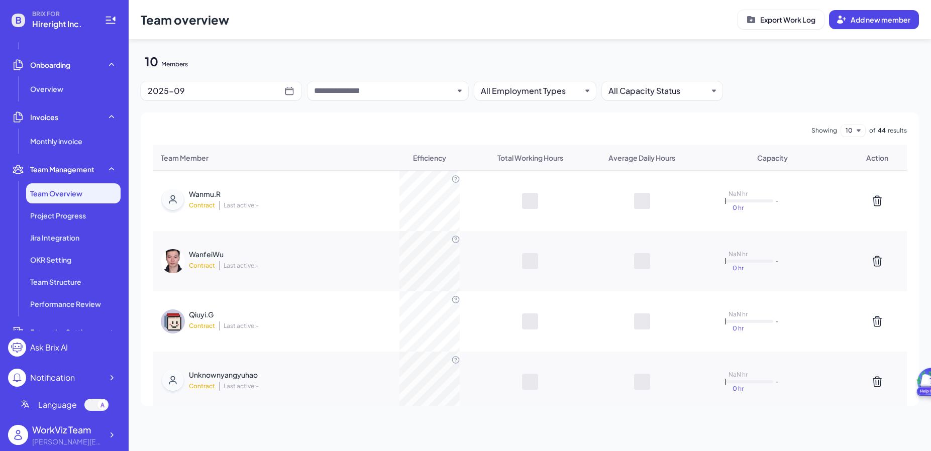
click at [375, 97] on div at bounding box center [387, 90] width 161 height 19
click at [377, 92] on input "text" at bounding box center [384, 91] width 140 height 12
click at [278, 104] on div "Team overview Export Work Log Add new member 10 Members 2025-09 All Employment …" at bounding box center [530, 209] width 802 height 418
click at [265, 96] on div "2025-09" at bounding box center [216, 91] width 137 height 14
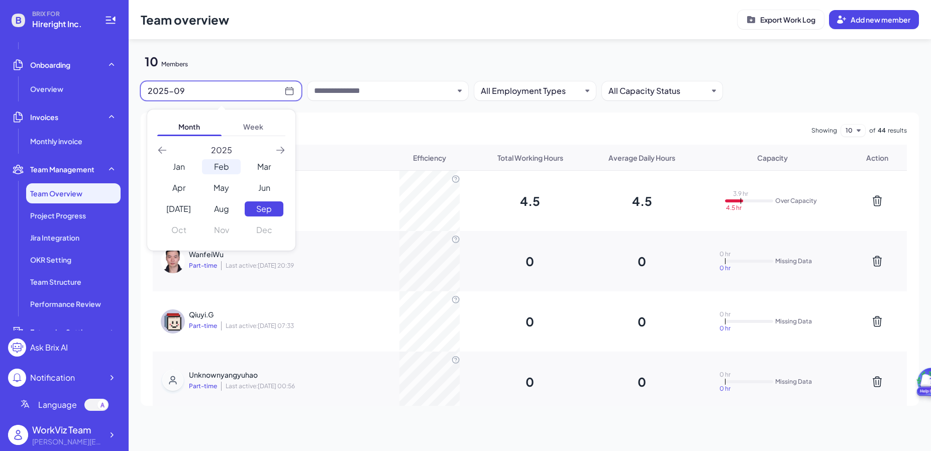
click at [226, 166] on div "Feb" at bounding box center [221, 166] width 39 height 15
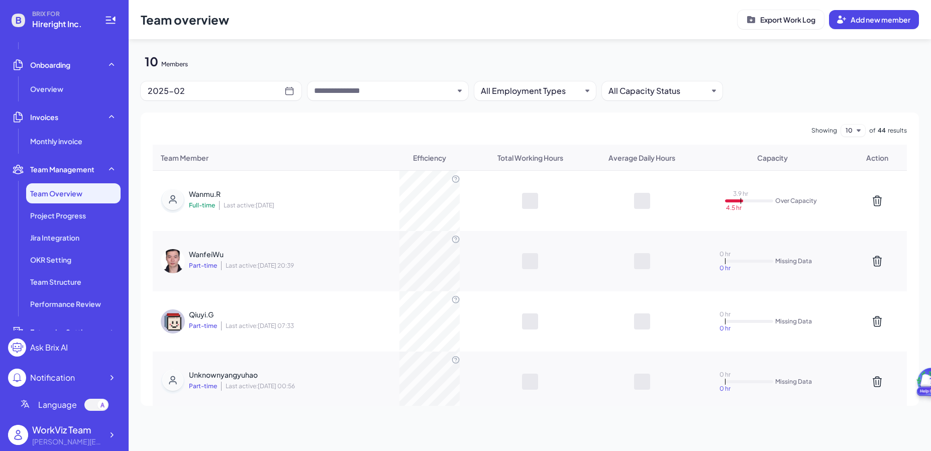
scroll to position [406, 0]
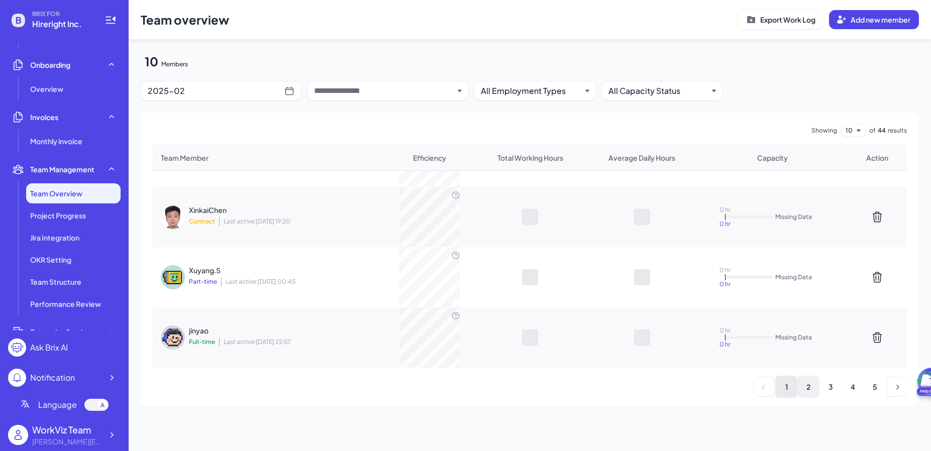
click at [815, 390] on li "2" at bounding box center [808, 387] width 22 height 22
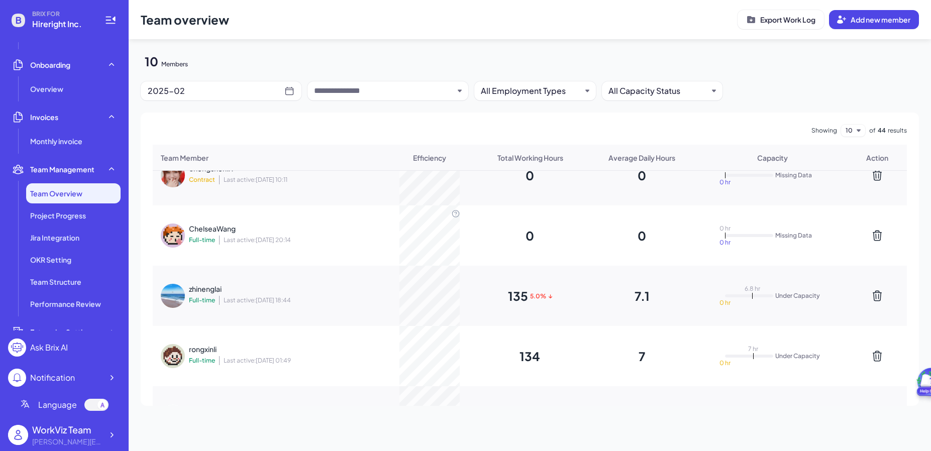
scroll to position [263, 0]
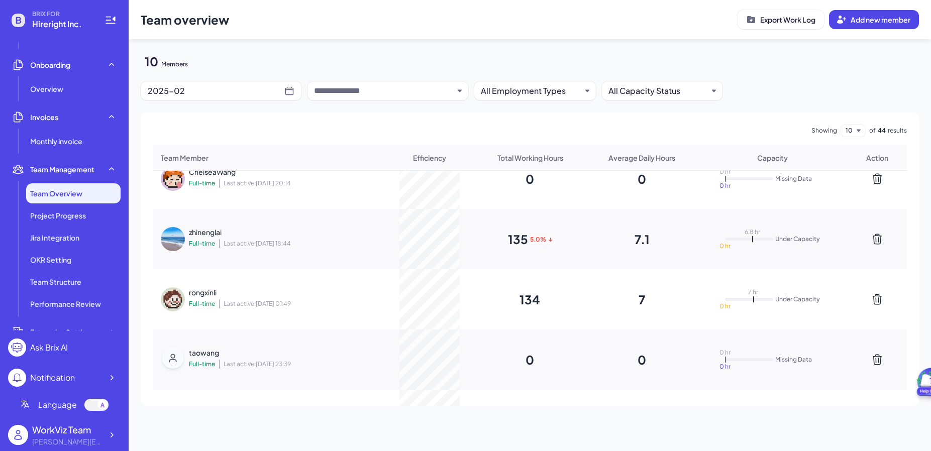
click at [222, 297] on div "rongxinli Full-time Last active: 2025-04-11 01:49" at bounding box center [254, 299] width 131 height 24
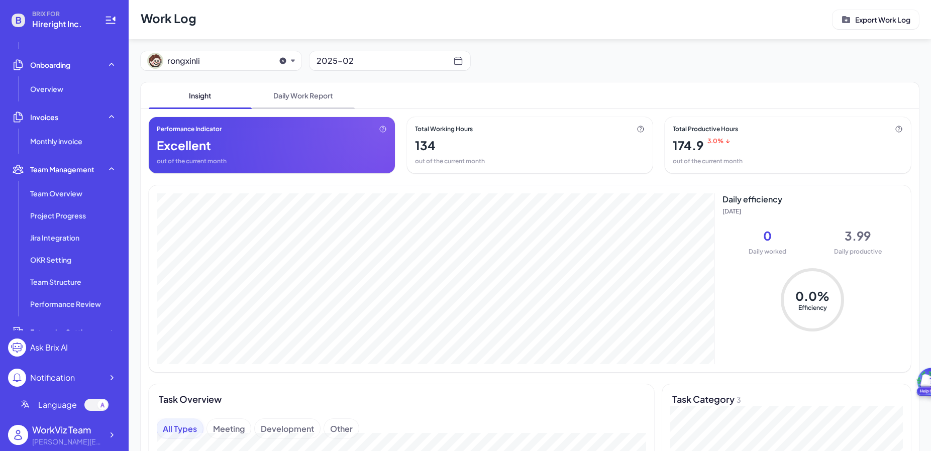
click at [289, 106] on span "Daily Work Report" at bounding box center [303, 95] width 103 height 26
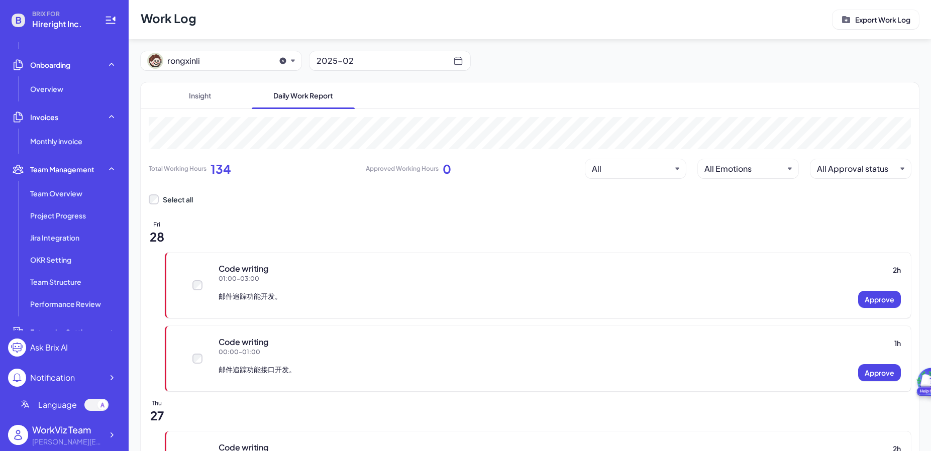
click at [213, 104] on span "Insight" at bounding box center [200, 95] width 103 height 26
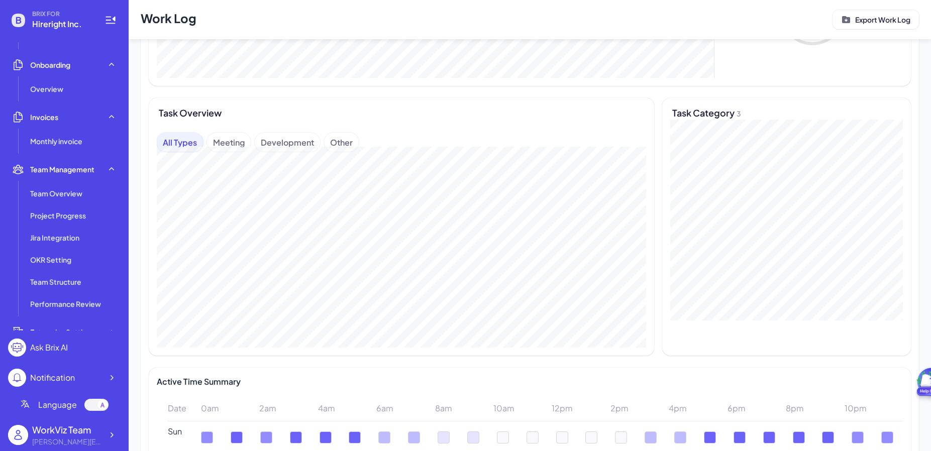
scroll to position [287, 0]
click at [305, 142] on div "Development" at bounding box center [287, 141] width 65 height 19
click at [219, 139] on div "Meeting" at bounding box center [229, 141] width 44 height 19
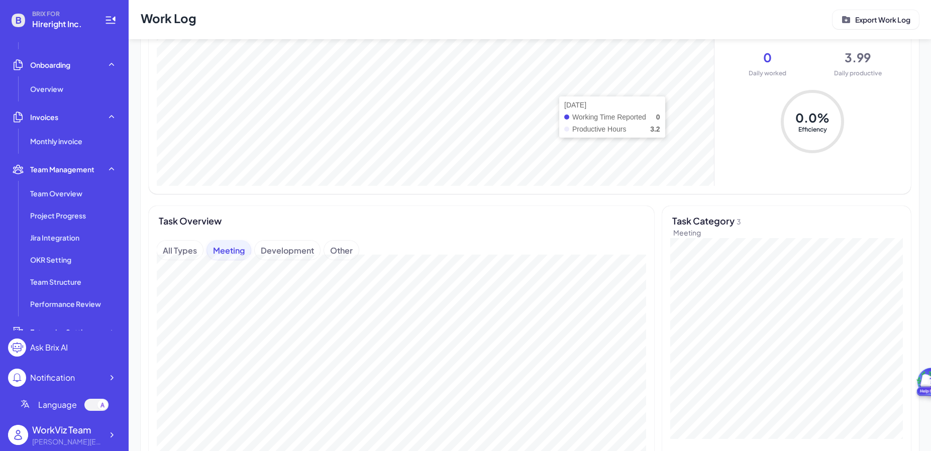
scroll to position [393, 0]
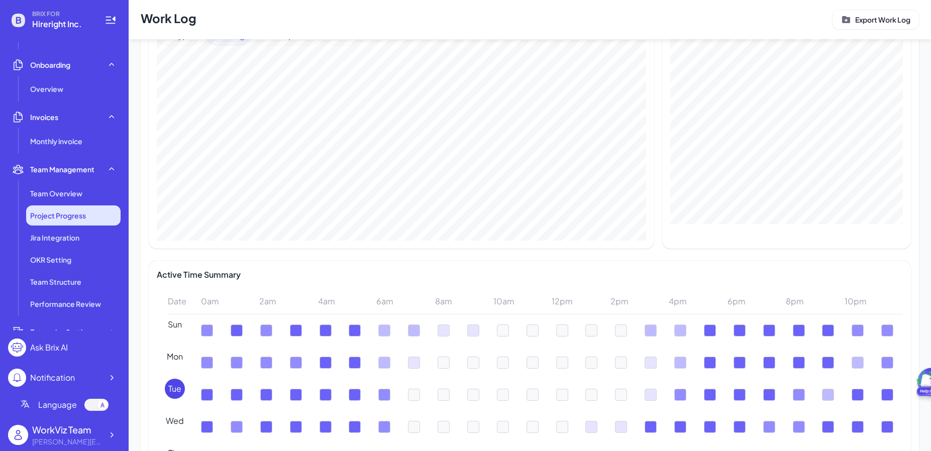
click at [72, 219] on span "Project Progress" at bounding box center [58, 216] width 56 height 10
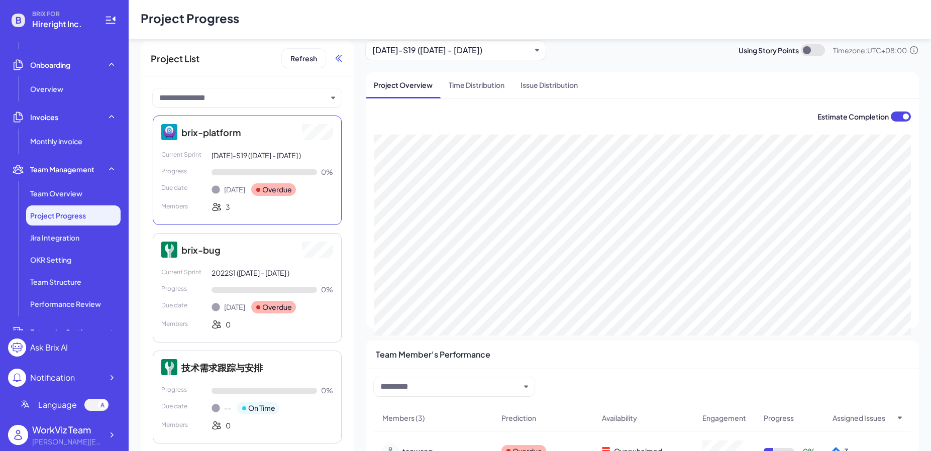
click at [339, 61] on icon at bounding box center [338, 58] width 4 height 7
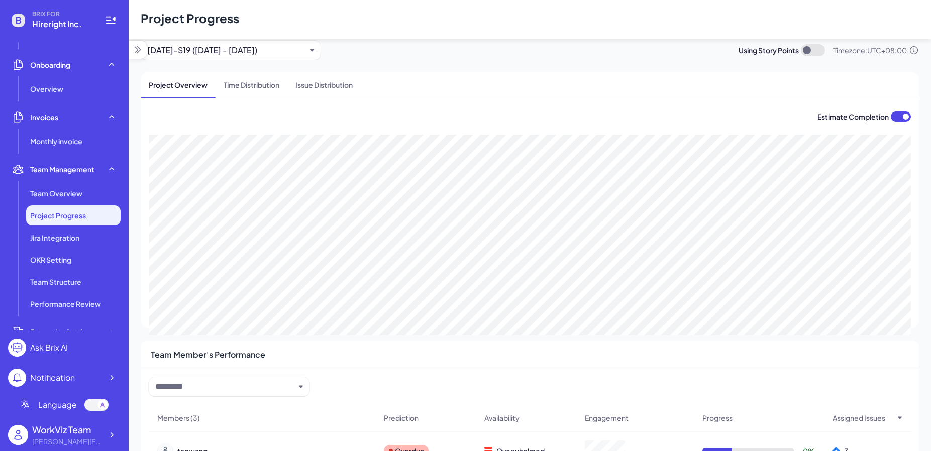
click at [312, 52] on div "2024-10-11-S19 (22 Sep - 10 Oct 2024)" at bounding box center [231, 50] width 180 height 19
click at [276, 54] on div "2024-10-11-S19 (22 Sep - 10 Oct 2024)" at bounding box center [226, 50] width 159 height 12
click at [506, 50] on section "2024-10-11-S19 (22 Sep - 10 Oct 2024) Using Story Points Timezone: UTC+08:00" at bounding box center [530, 50] width 778 height 19
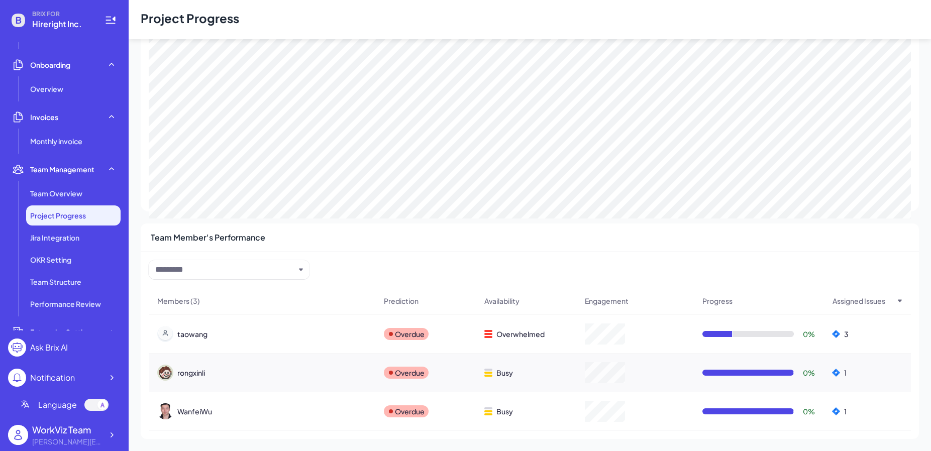
click at [589, 256] on div "Members (3) Prediction Availability Engagement Progress Assigned Issues taowang…" at bounding box center [530, 345] width 778 height 187
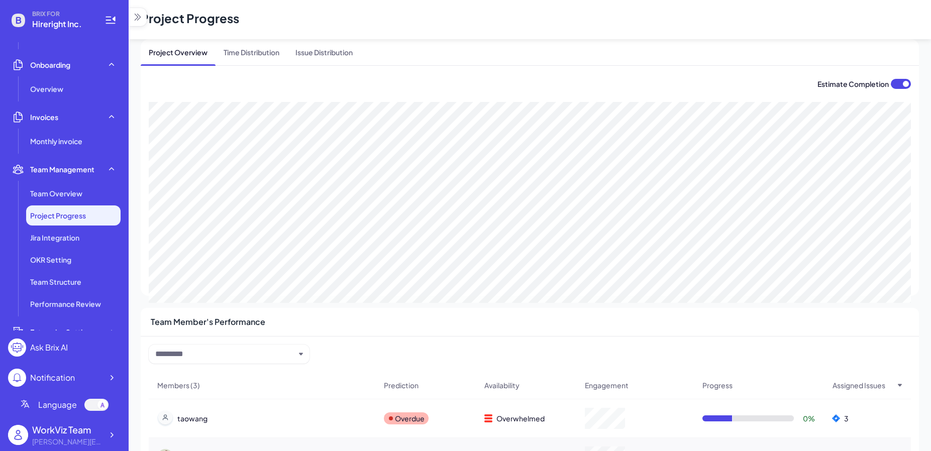
scroll to position [0, 0]
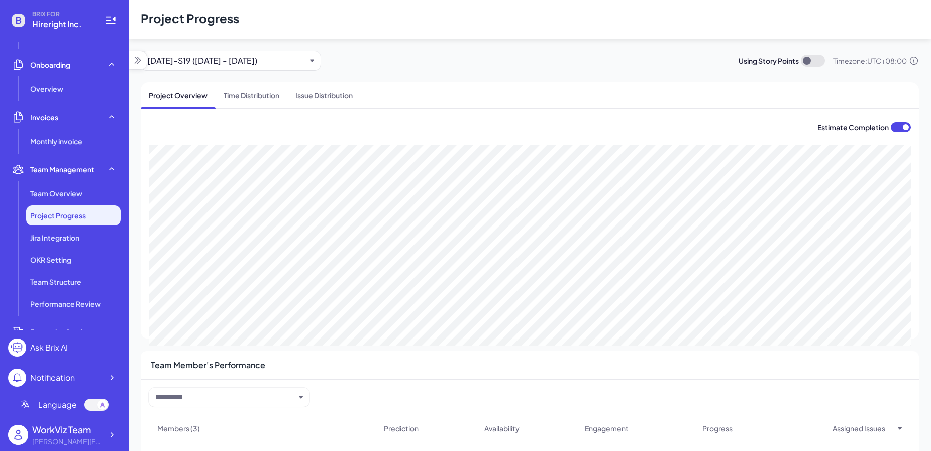
click at [304, 59] on div "2024-10-11-S19 (22 Sep - 10 Oct 2024)" at bounding box center [226, 61] width 159 height 12
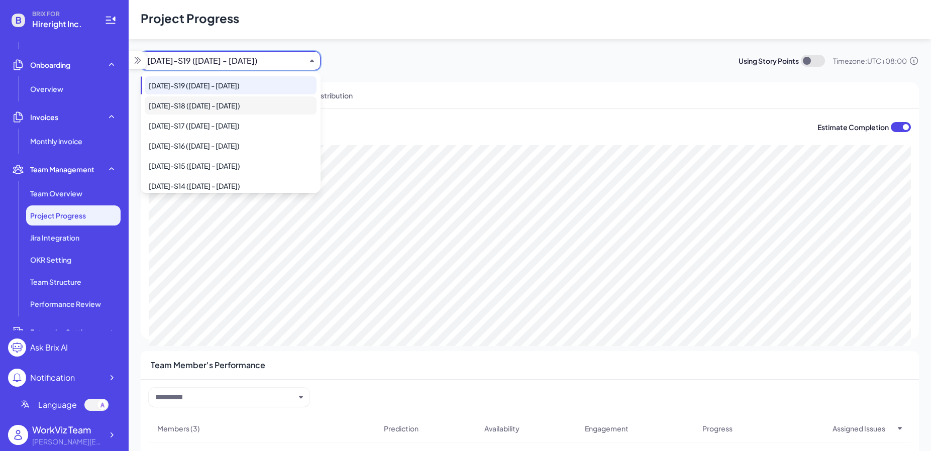
click at [264, 110] on div "2024-09-20-S18 (08 Sep - 19 Sep 2024)" at bounding box center [231, 105] width 172 height 18
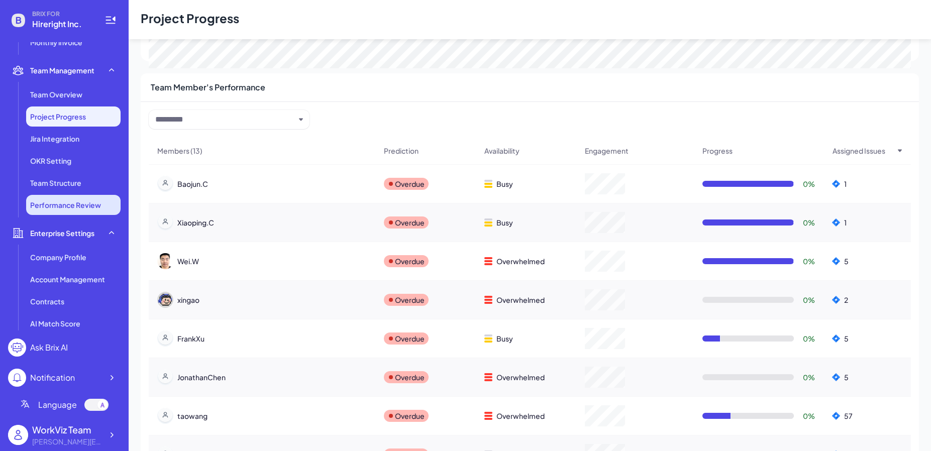
scroll to position [260, 0]
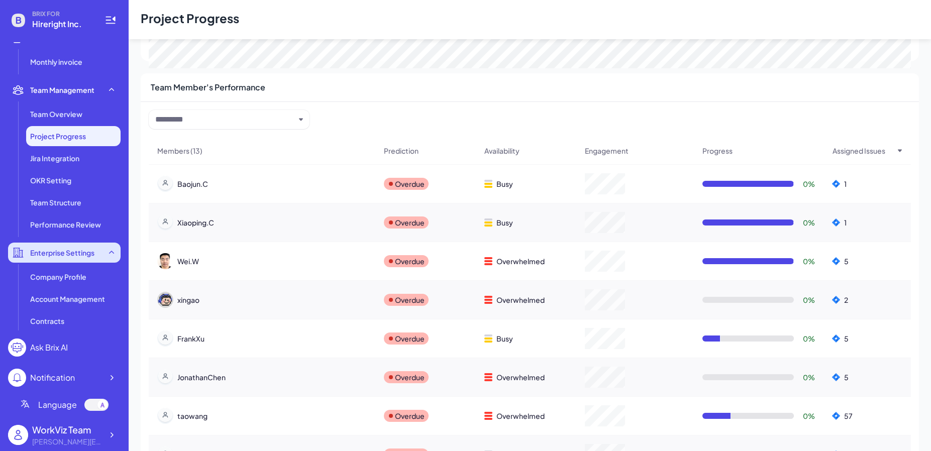
click at [78, 260] on div "Enterprise Settings" at bounding box center [64, 253] width 113 height 20
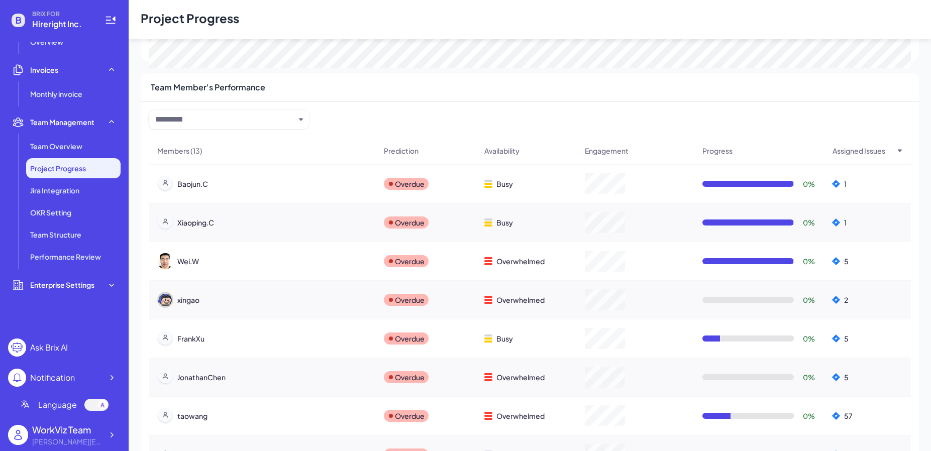
scroll to position [228, 0]
click at [72, 143] on span "Team Overview" at bounding box center [56, 146] width 52 height 10
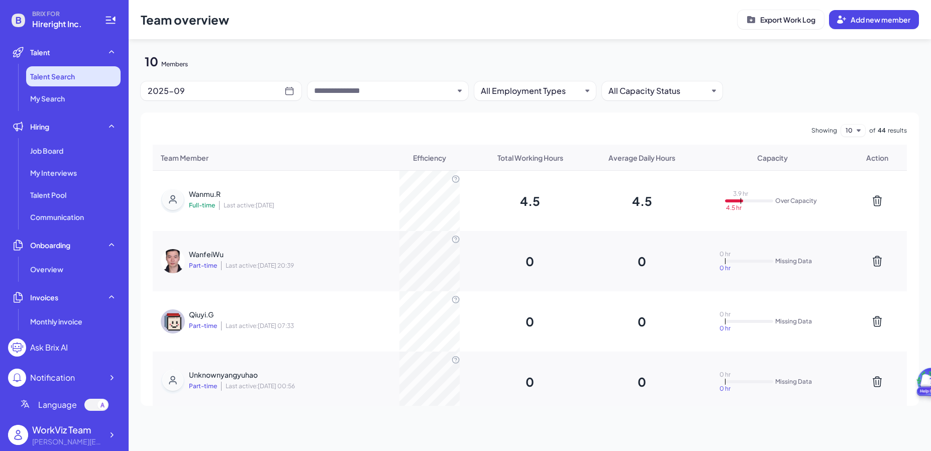
click at [75, 75] on span "Talent Search" at bounding box center [52, 76] width 45 height 10
